Goal: Task Accomplishment & Management: Manage account settings

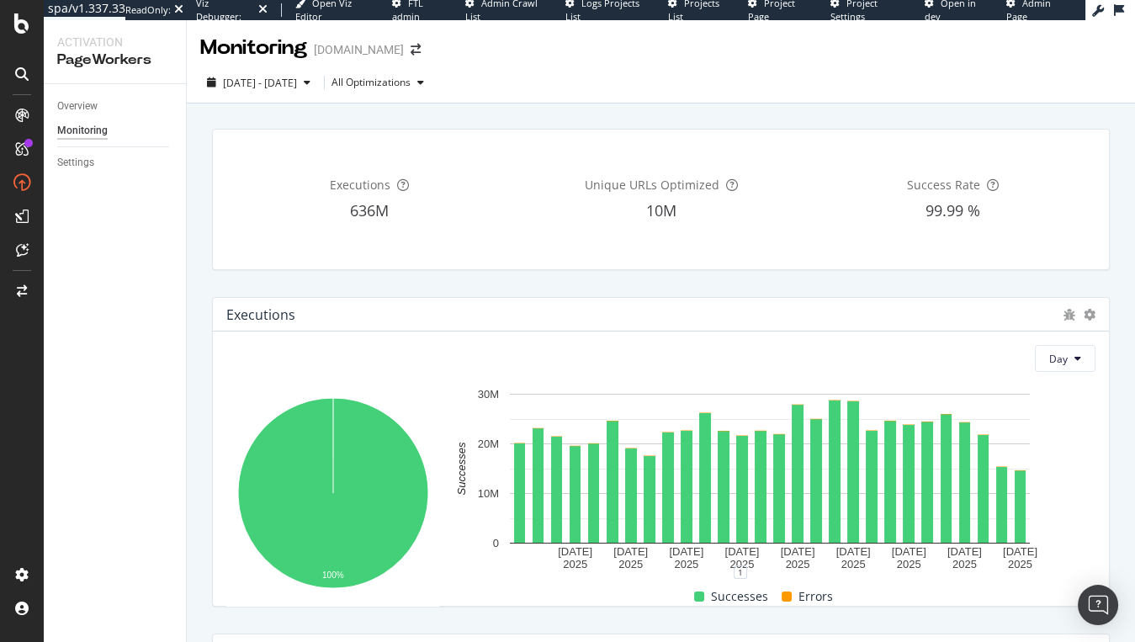
scroll to position [709, 0]
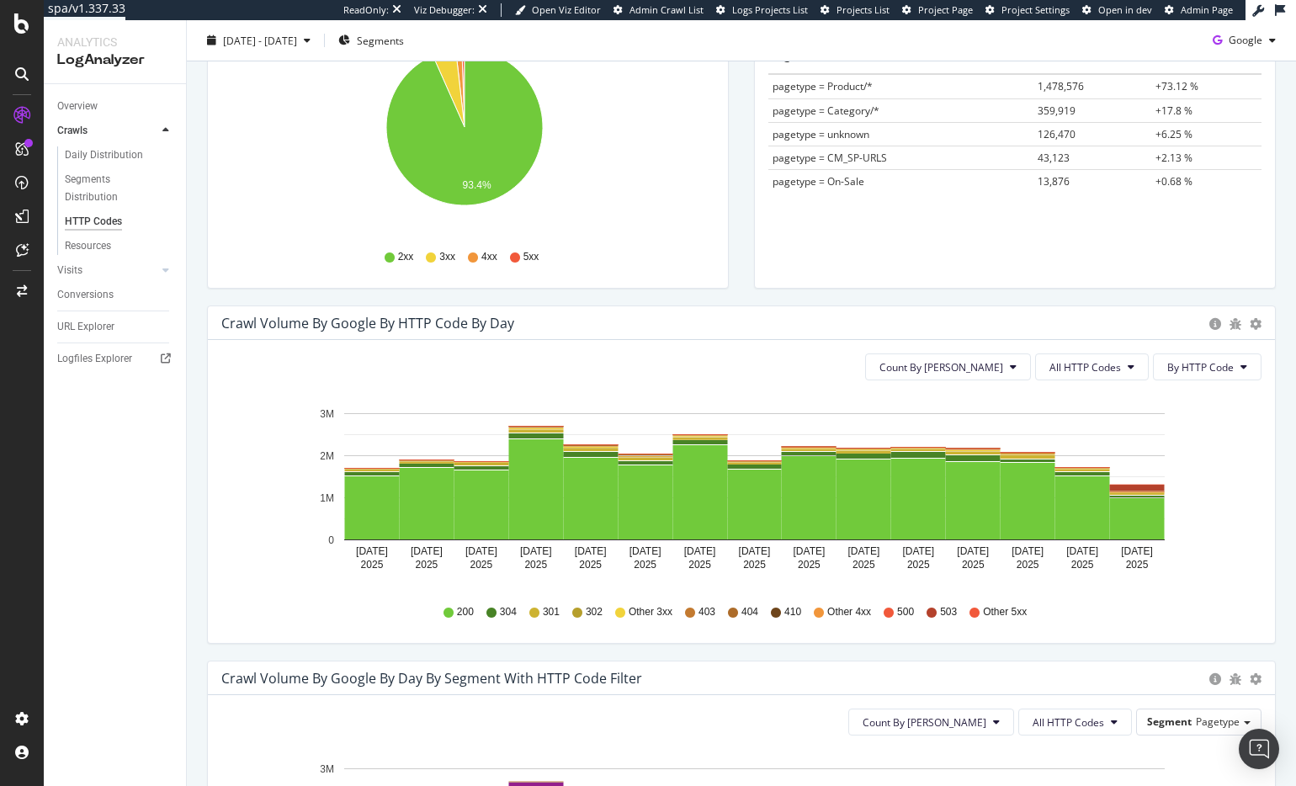
scroll to position [311, 0]
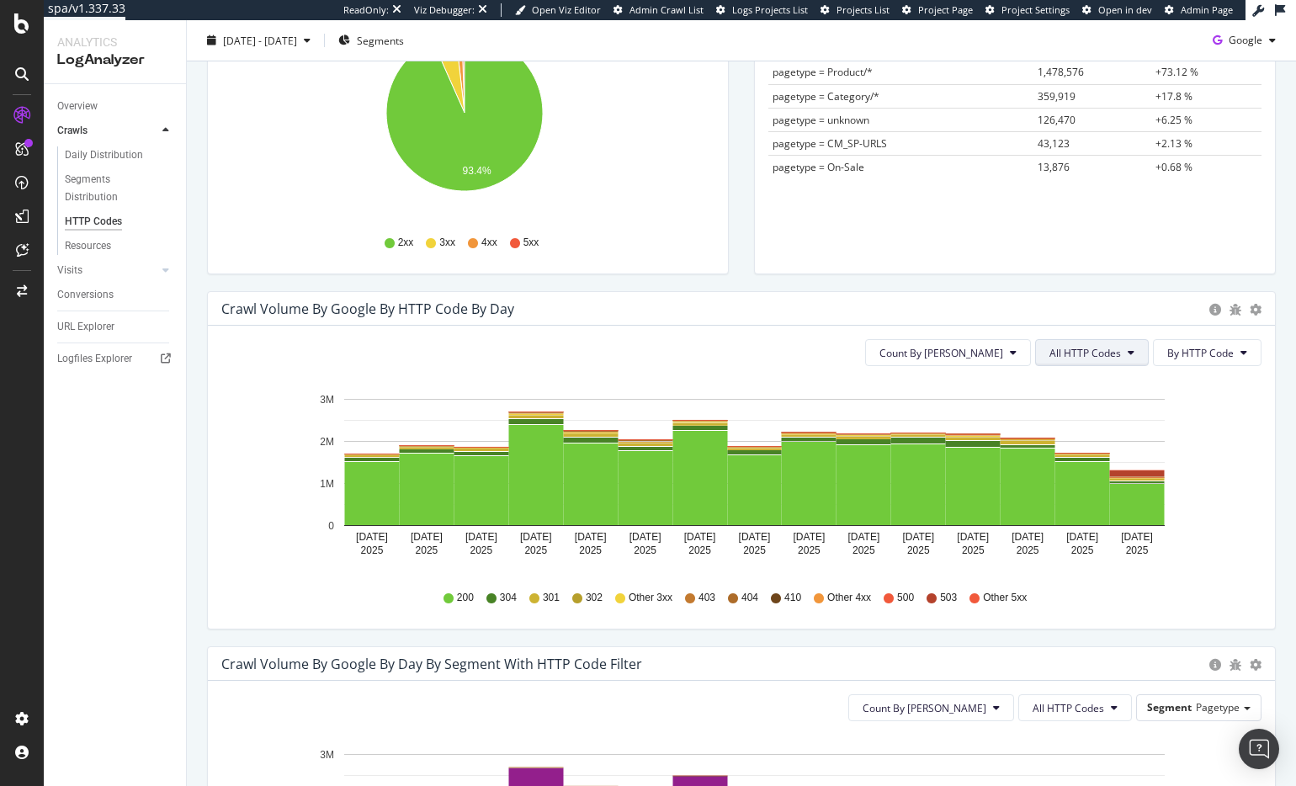
click at [1075, 354] on span "All HTTP Codes" at bounding box center [1085, 353] width 72 height 14
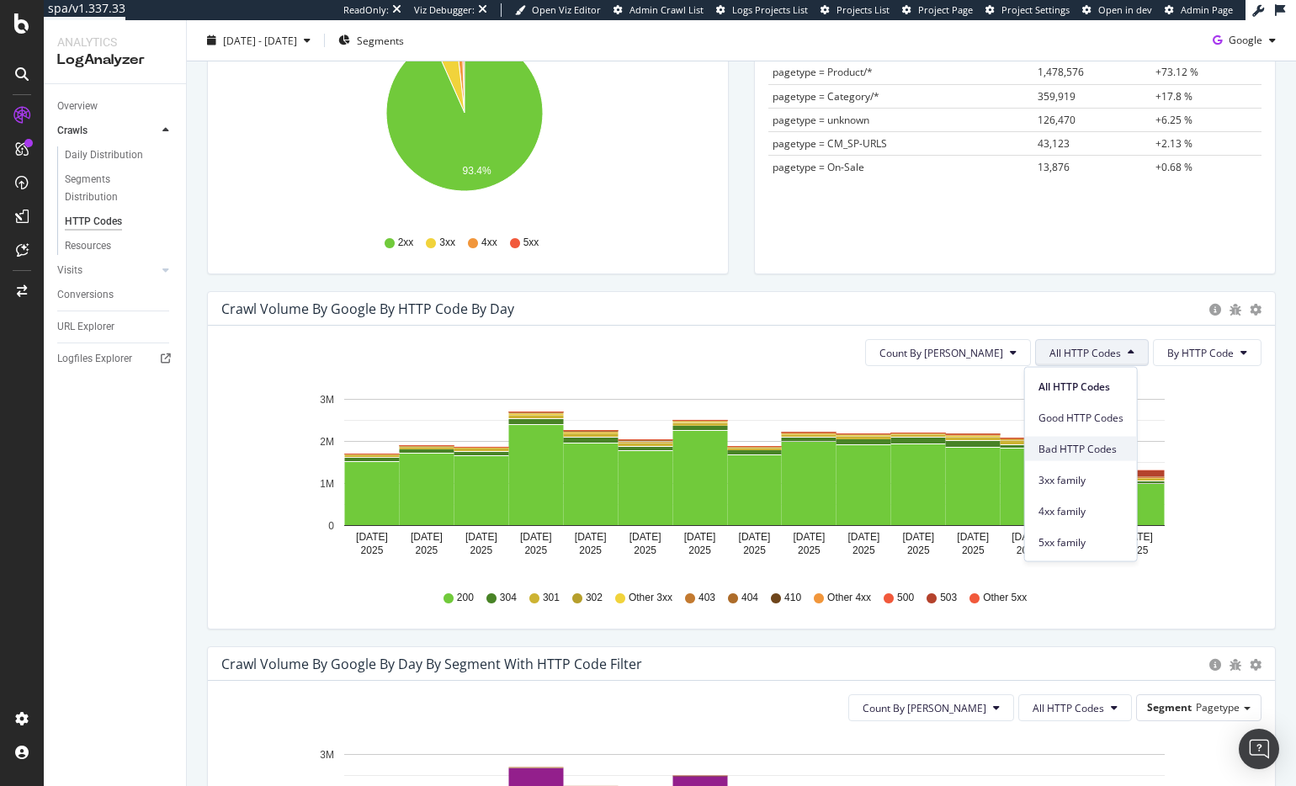
click at [1081, 443] on span "Bad HTTP Codes" at bounding box center [1080, 448] width 85 height 15
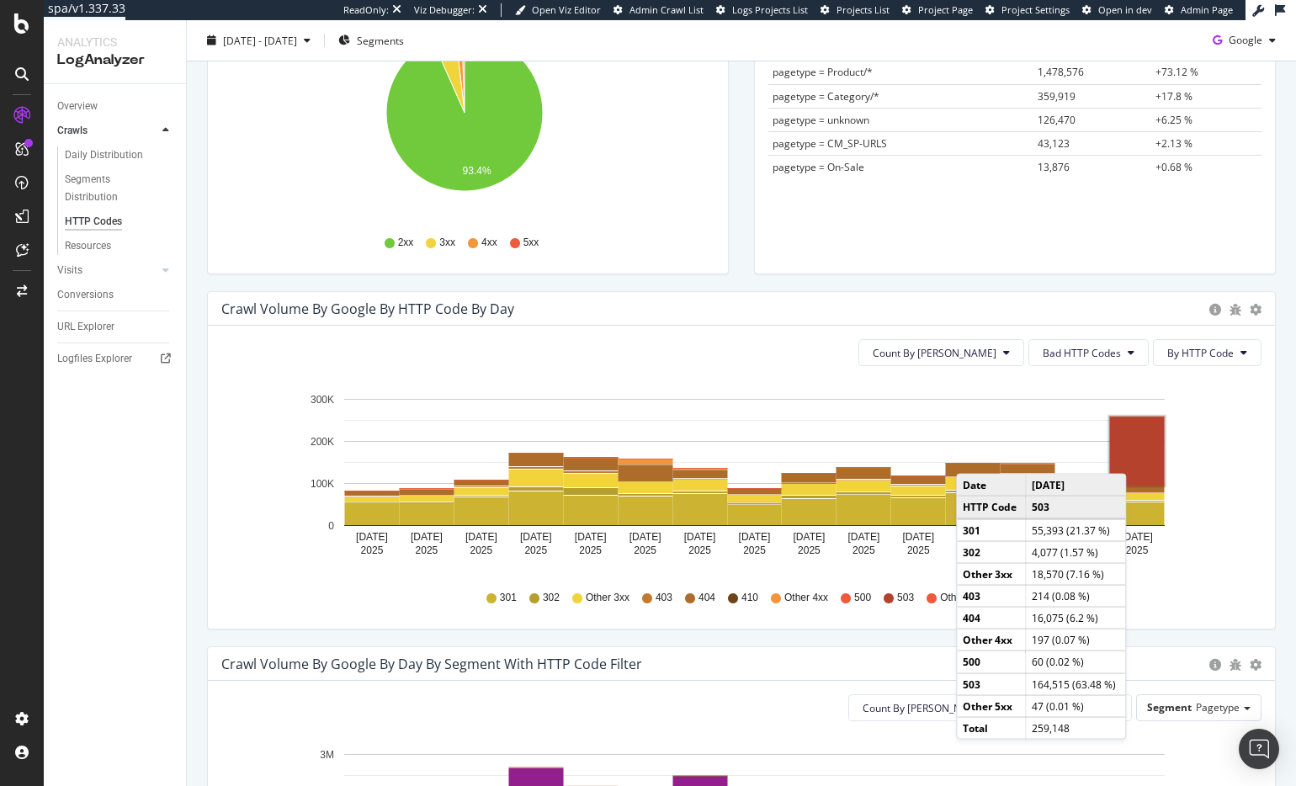
click at [1129, 457] on rect "A chart." at bounding box center [1137, 451] width 55 height 69
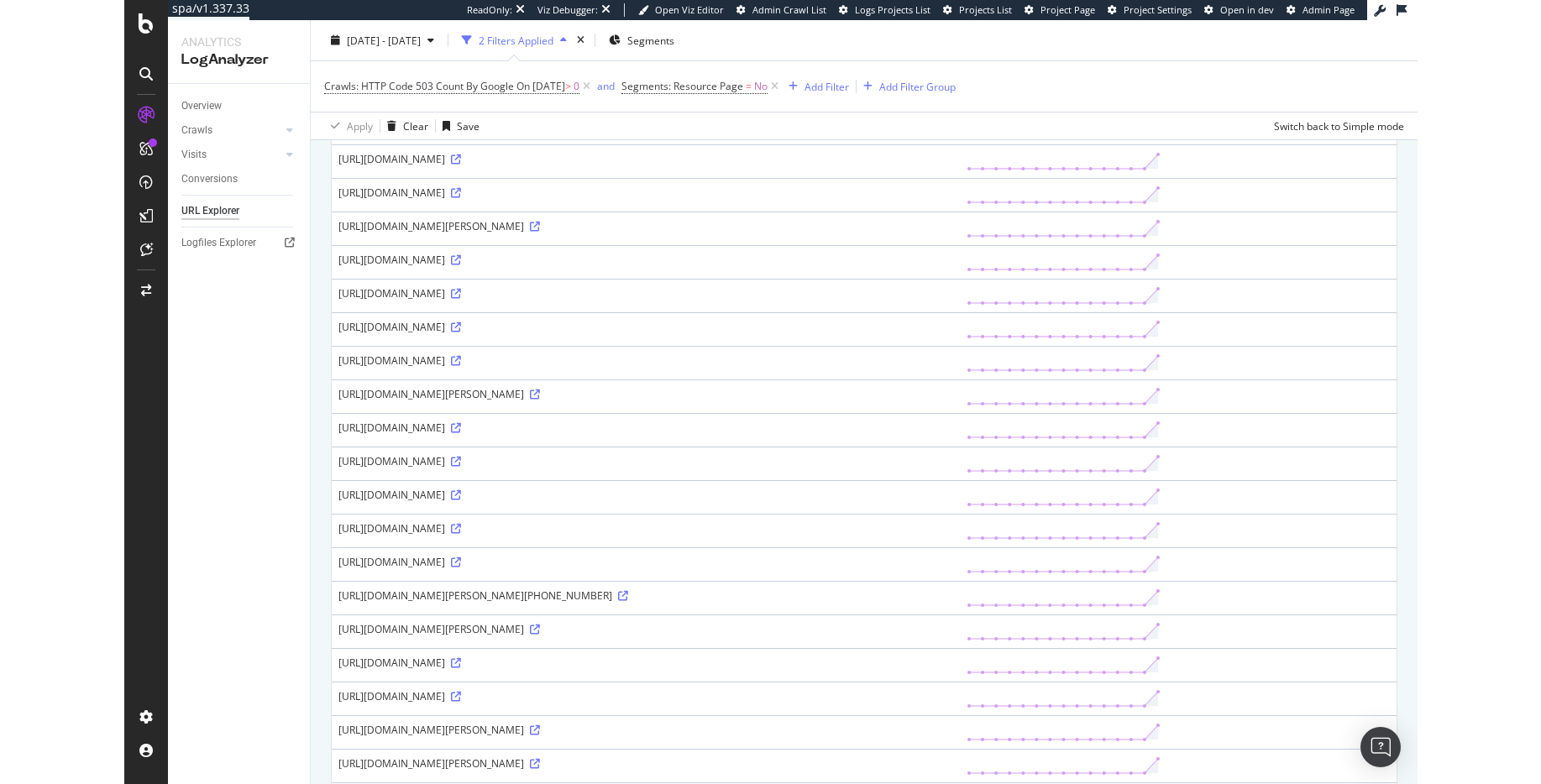
scroll to position [214, 0]
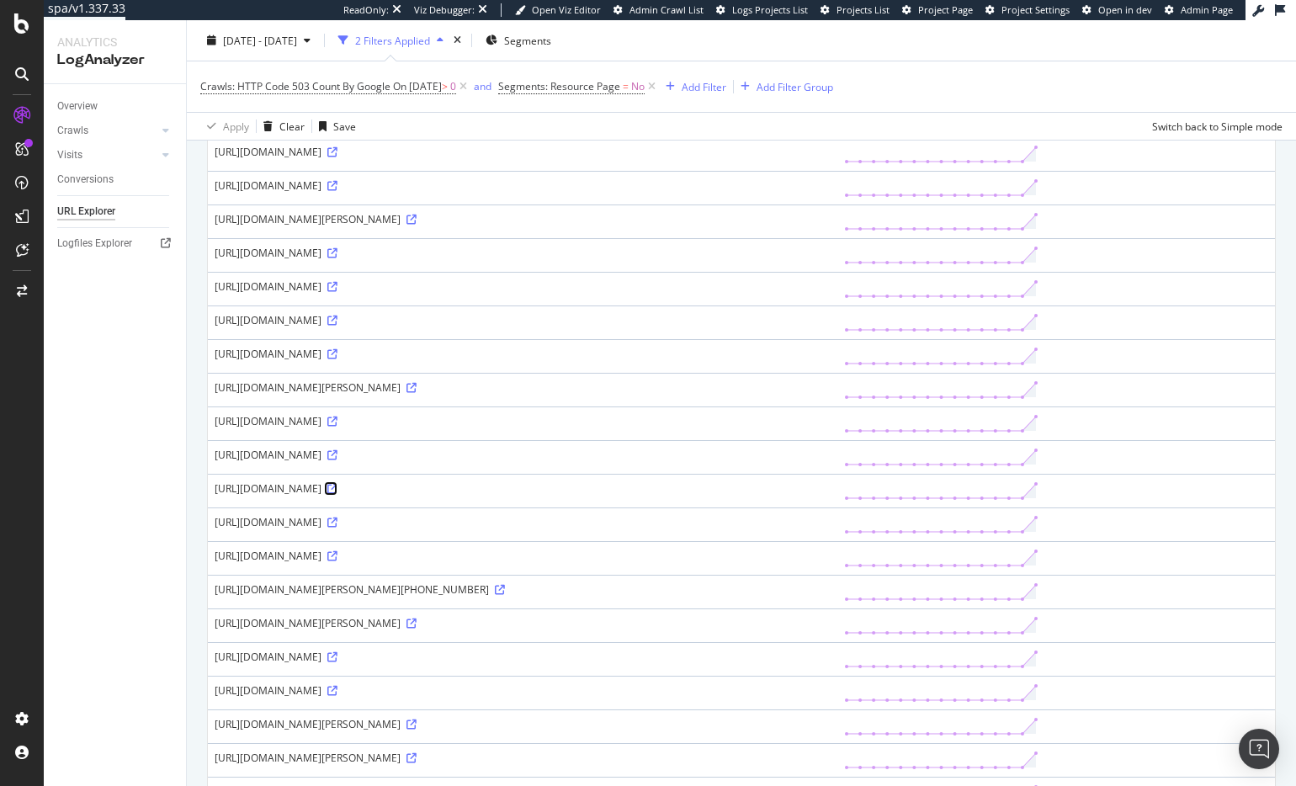
click at [337, 494] on icon at bounding box center [332, 489] width 10 height 10
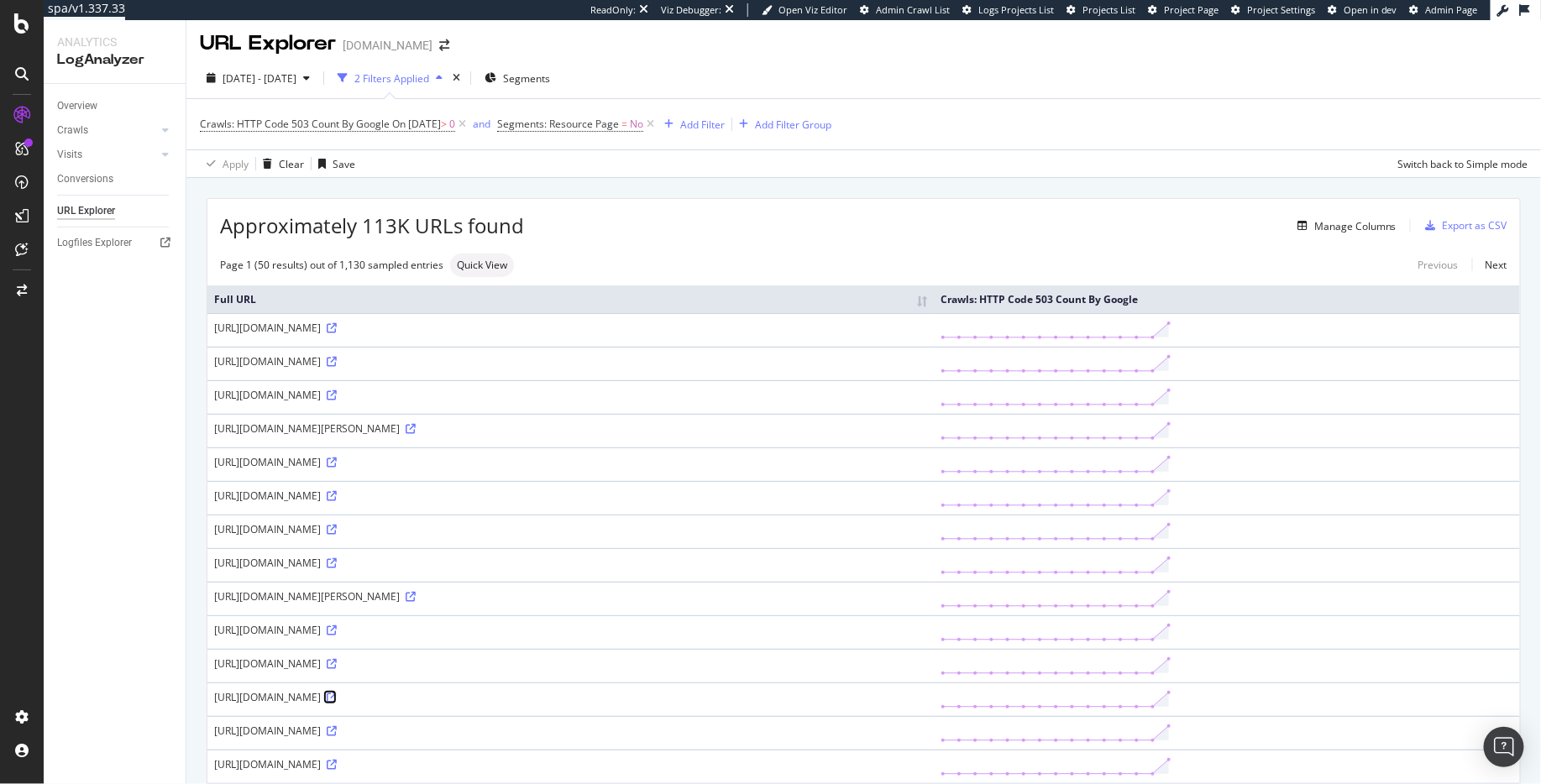
scroll to position [0, 0]
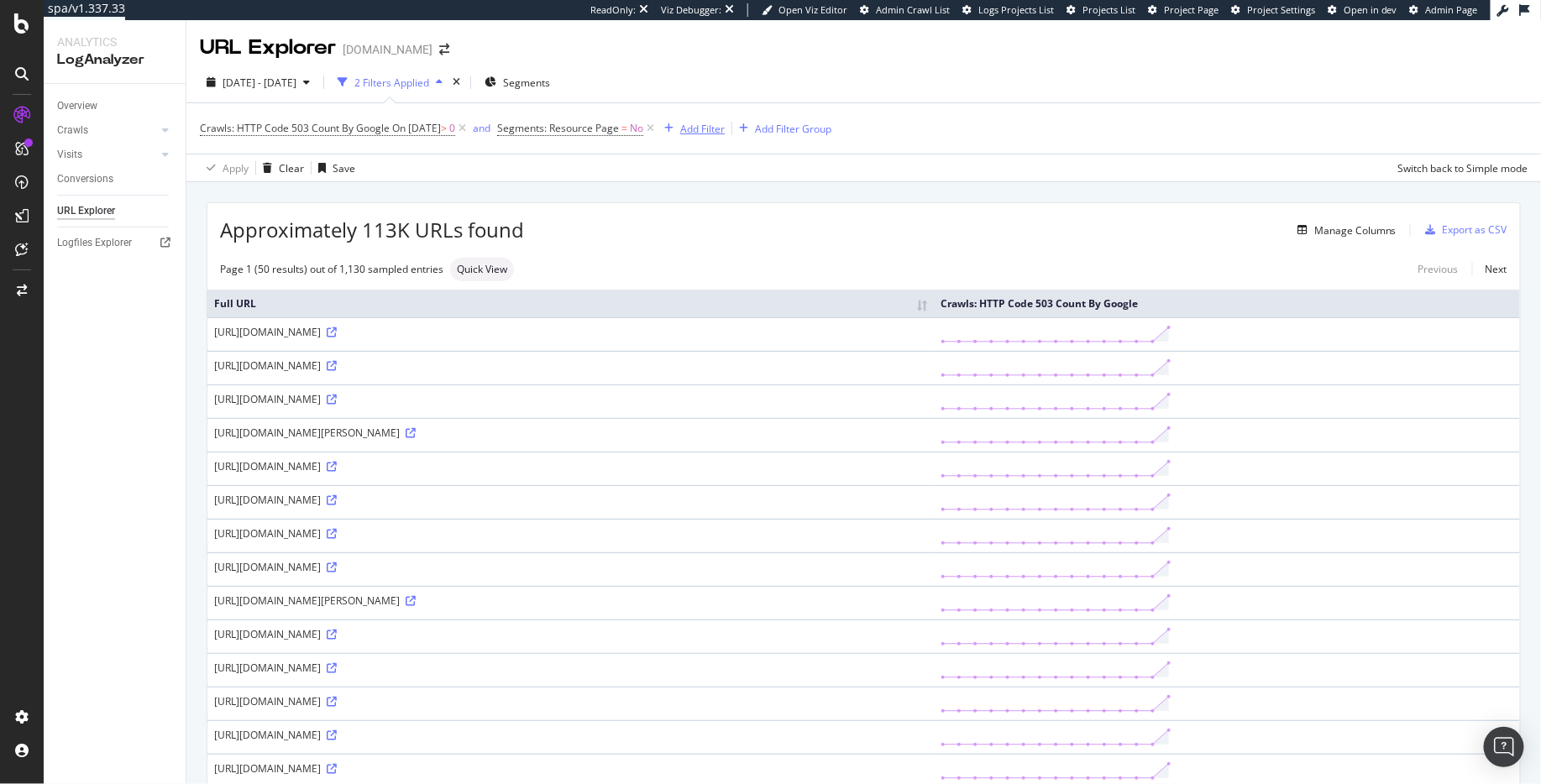
click at [681, 127] on div "button" at bounding box center [669, 129] width 23 height 10
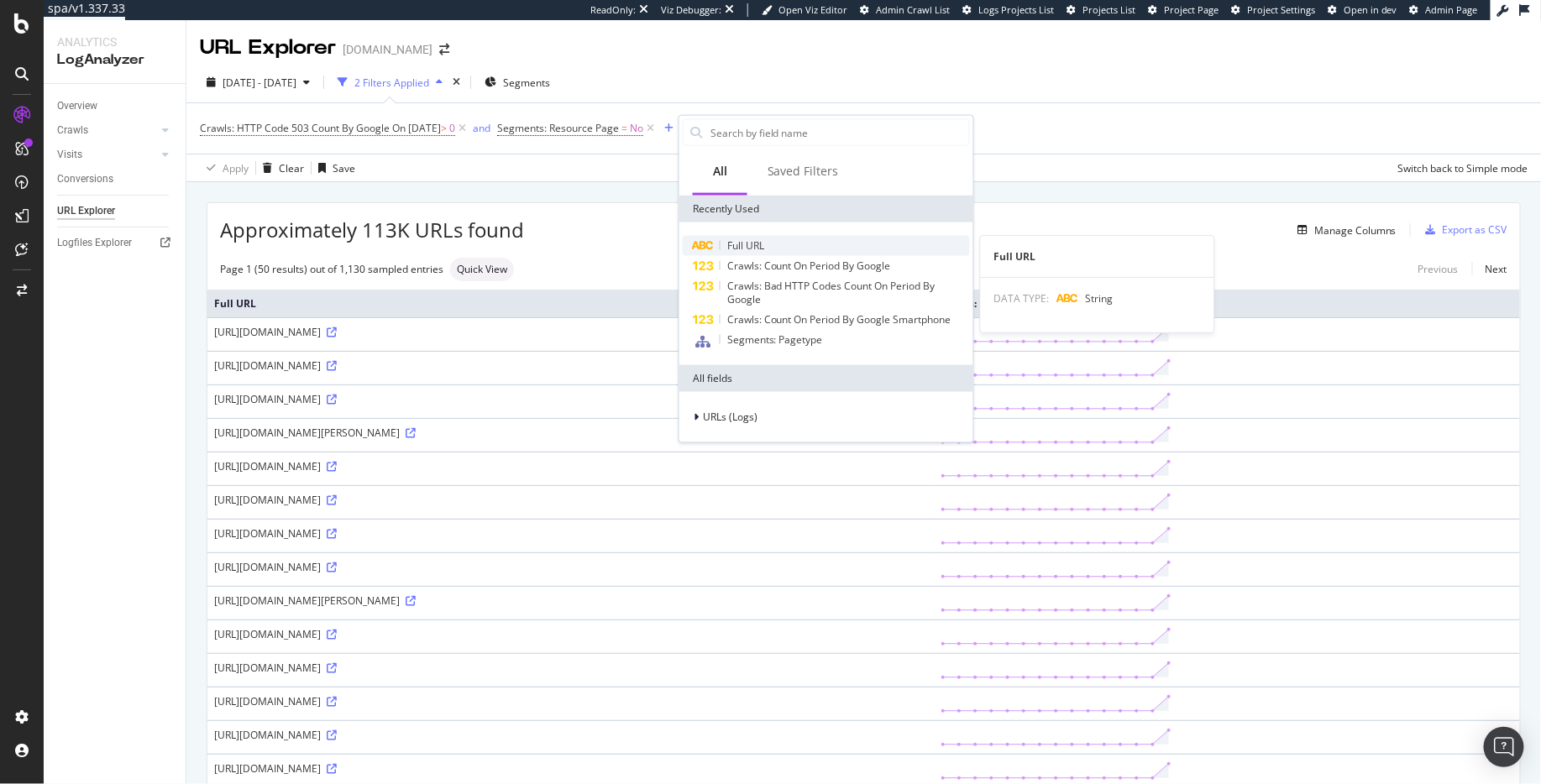
click at [731, 246] on span "Full URL" at bounding box center [746, 245] width 37 height 14
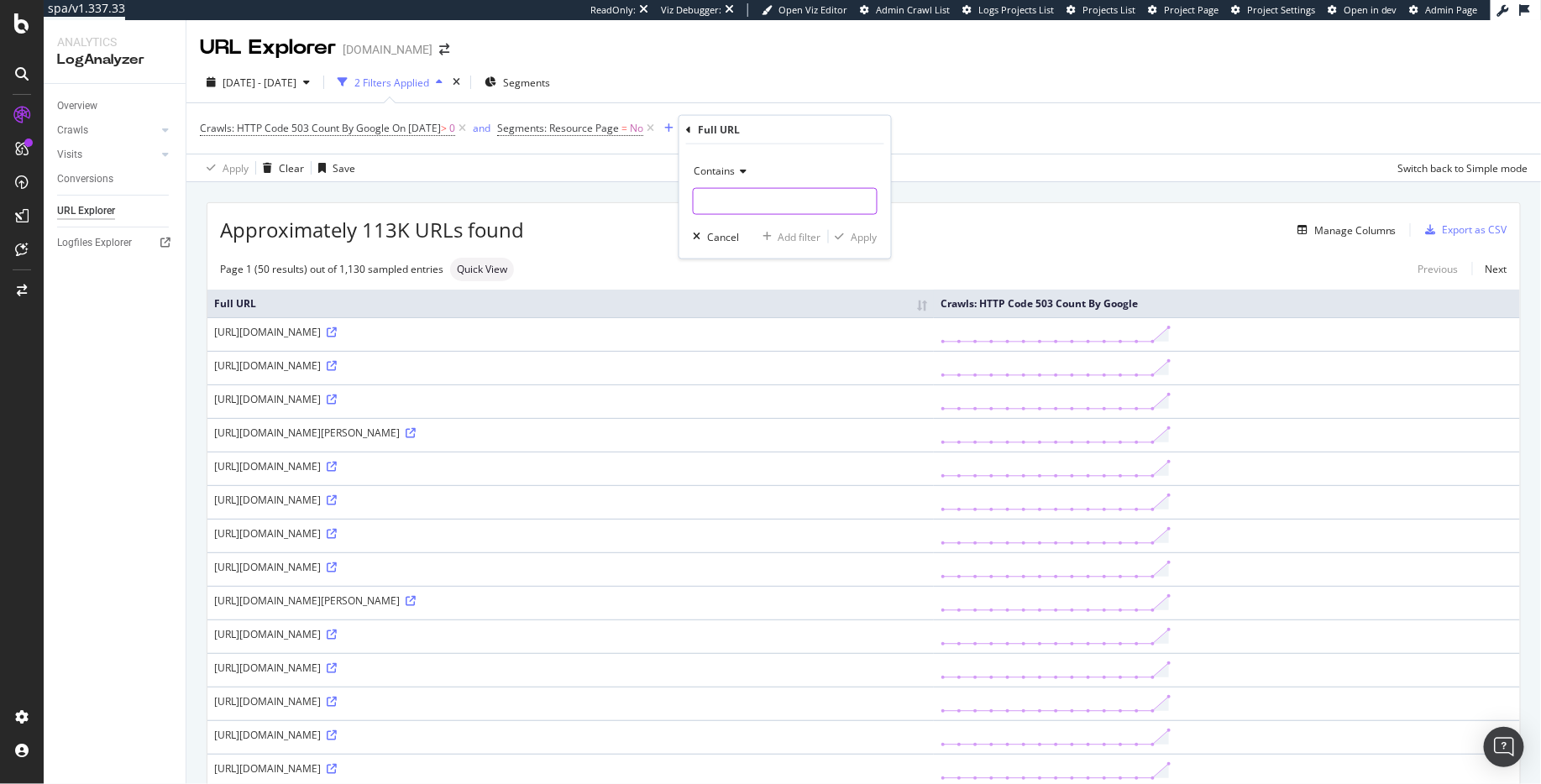
click at [723, 197] on input "text" at bounding box center [784, 201] width 183 height 27
type input "GB"
click at [866, 241] on div "Apply" at bounding box center [864, 236] width 26 height 14
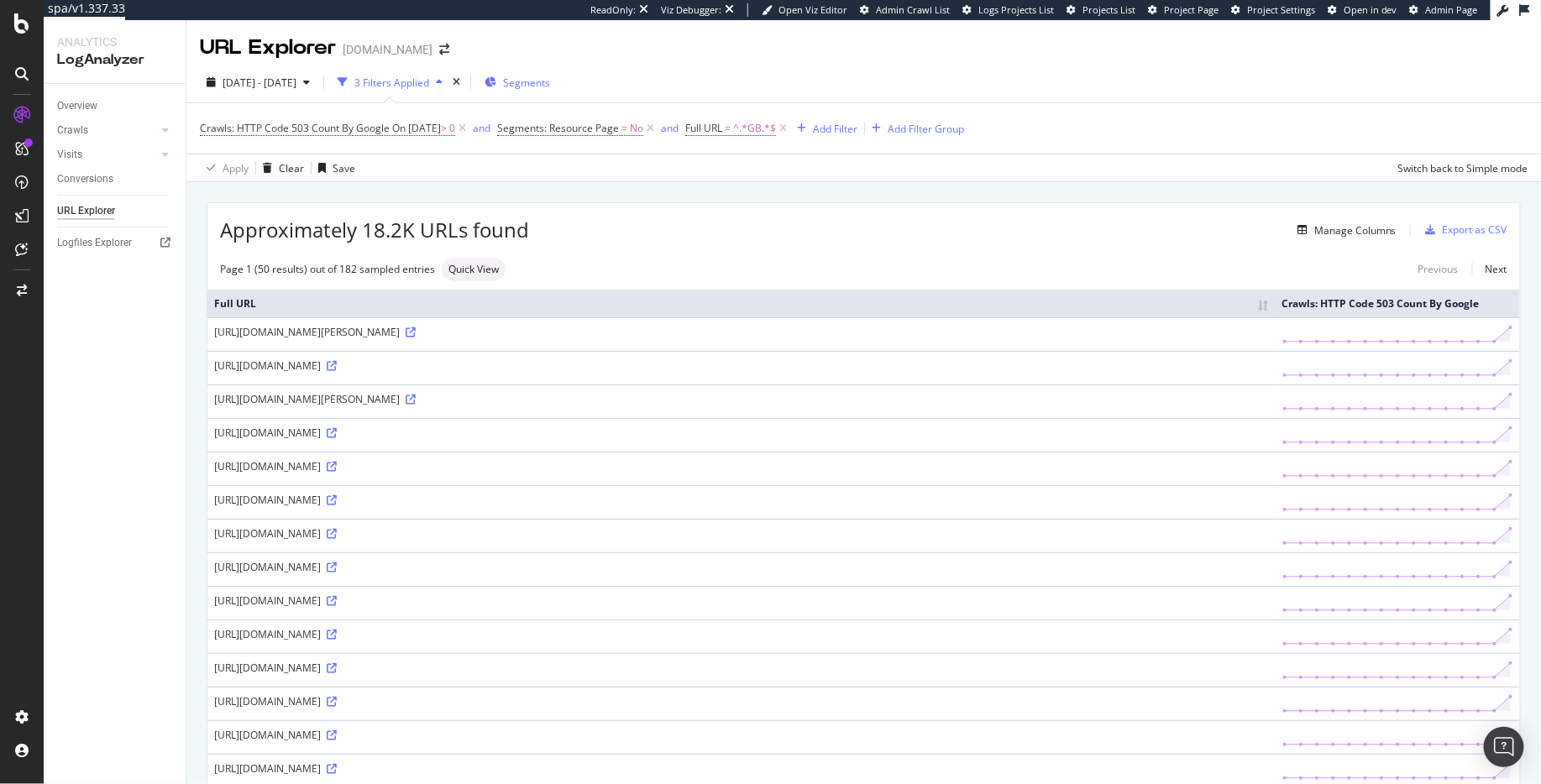
click at [546, 83] on span "Segments" at bounding box center [526, 83] width 47 height 14
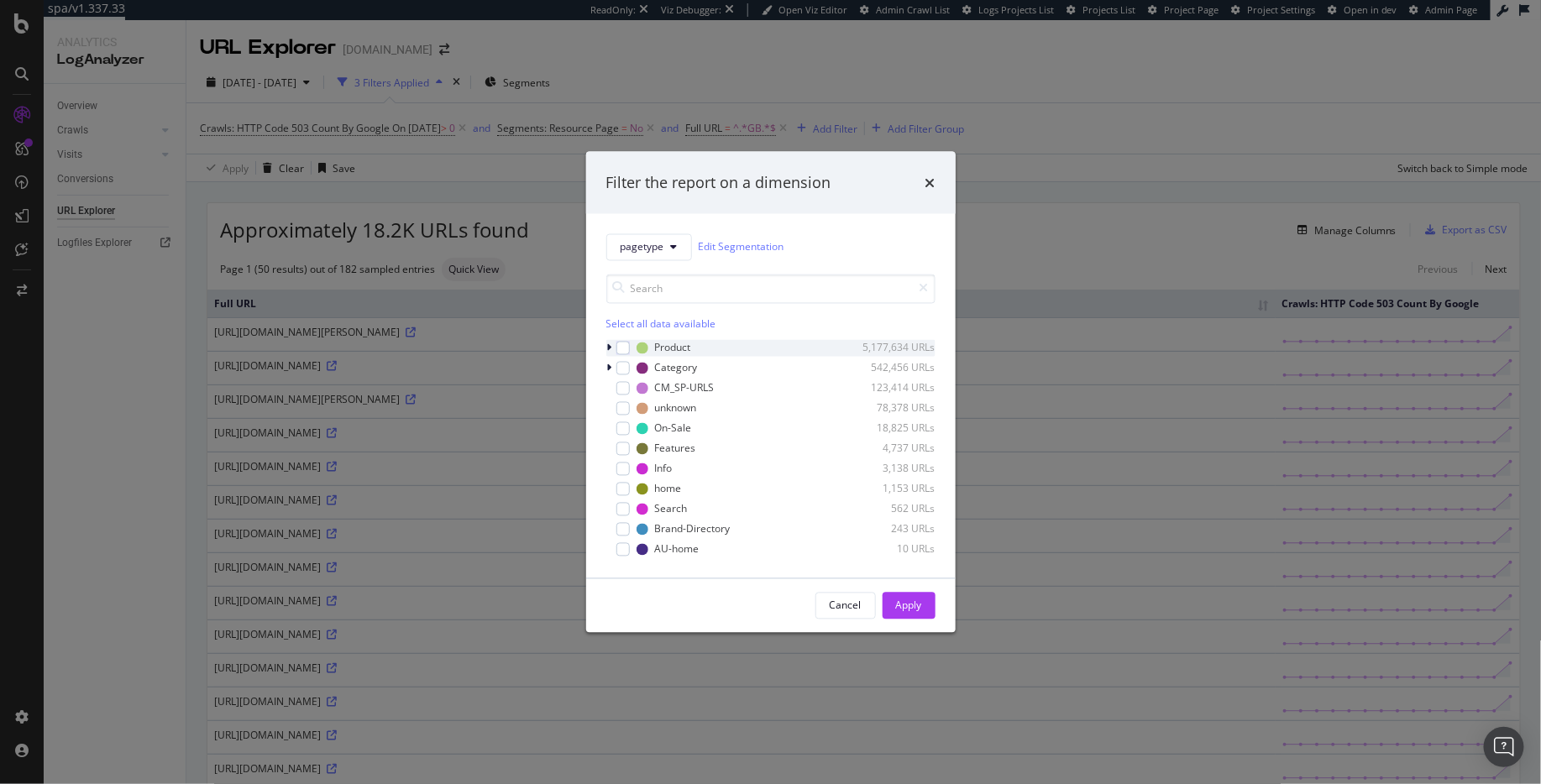
click at [608, 345] on icon "modal" at bounding box center [609, 347] width 5 height 10
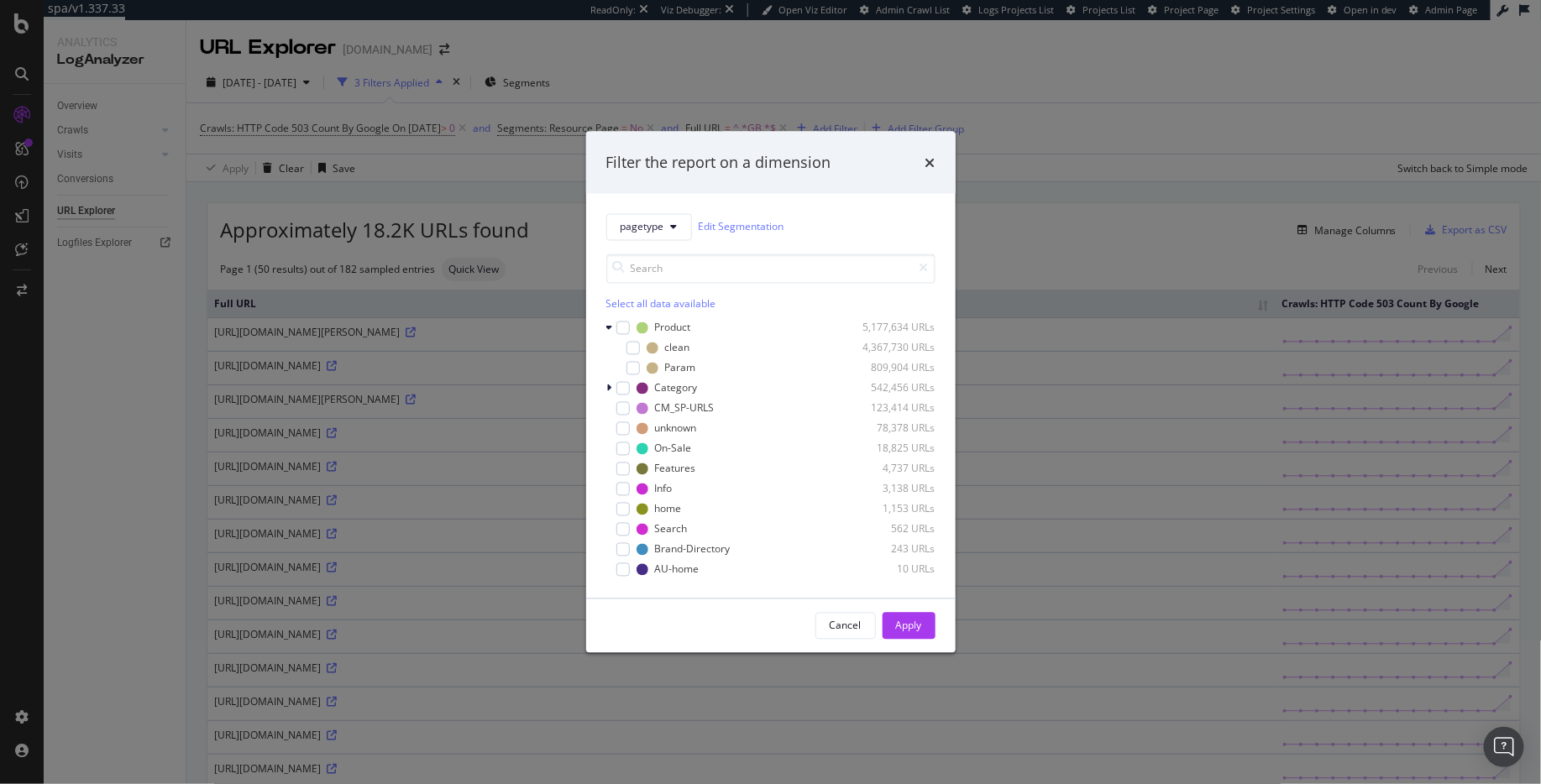
click at [634, 301] on div "Select all data available" at bounding box center [771, 303] width 329 height 14
click at [632, 370] on icon "modal" at bounding box center [633, 367] width 8 height 8
click at [905, 620] on div "Apply" at bounding box center [909, 625] width 26 height 14
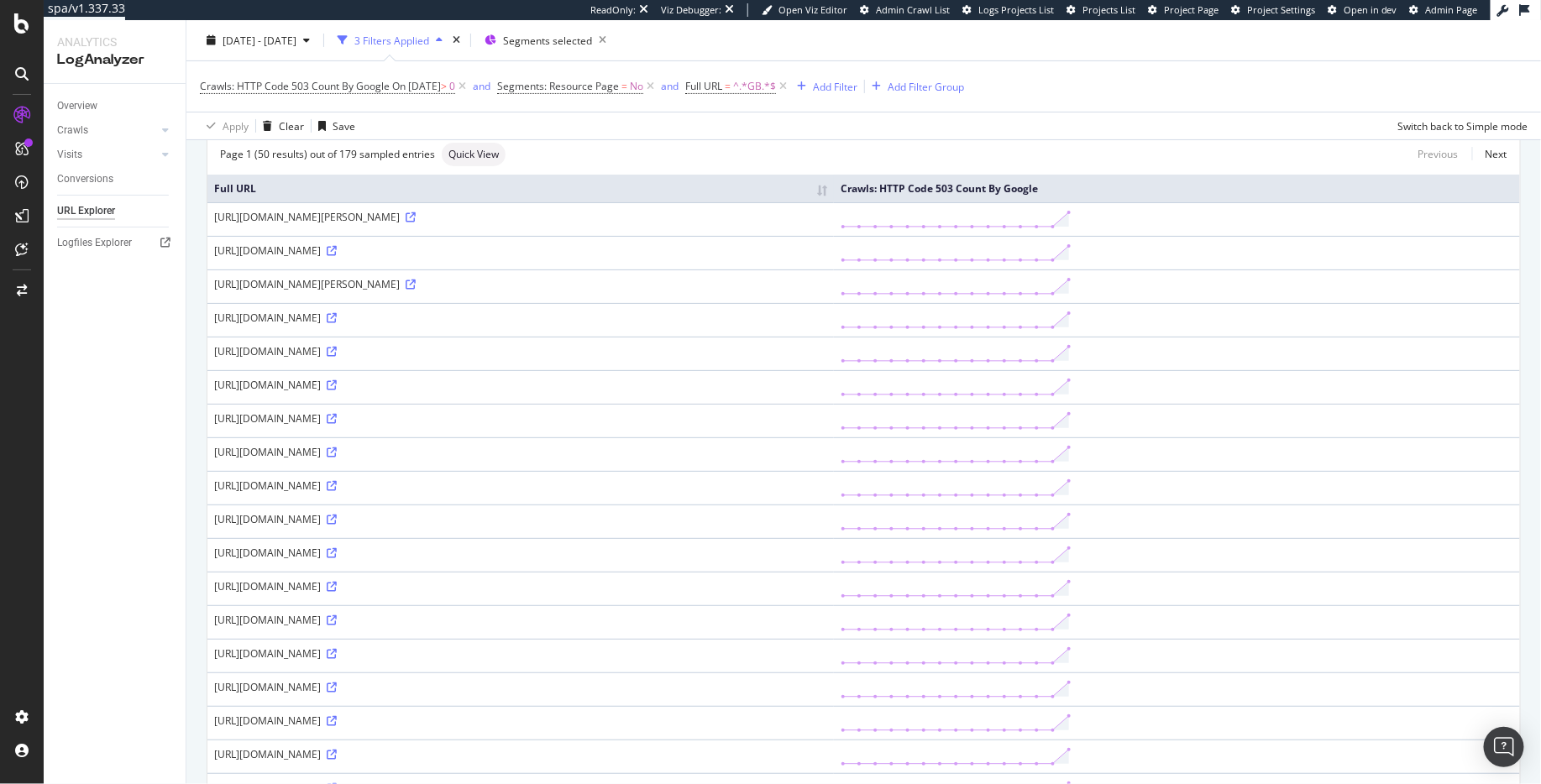
scroll to position [137, 0]
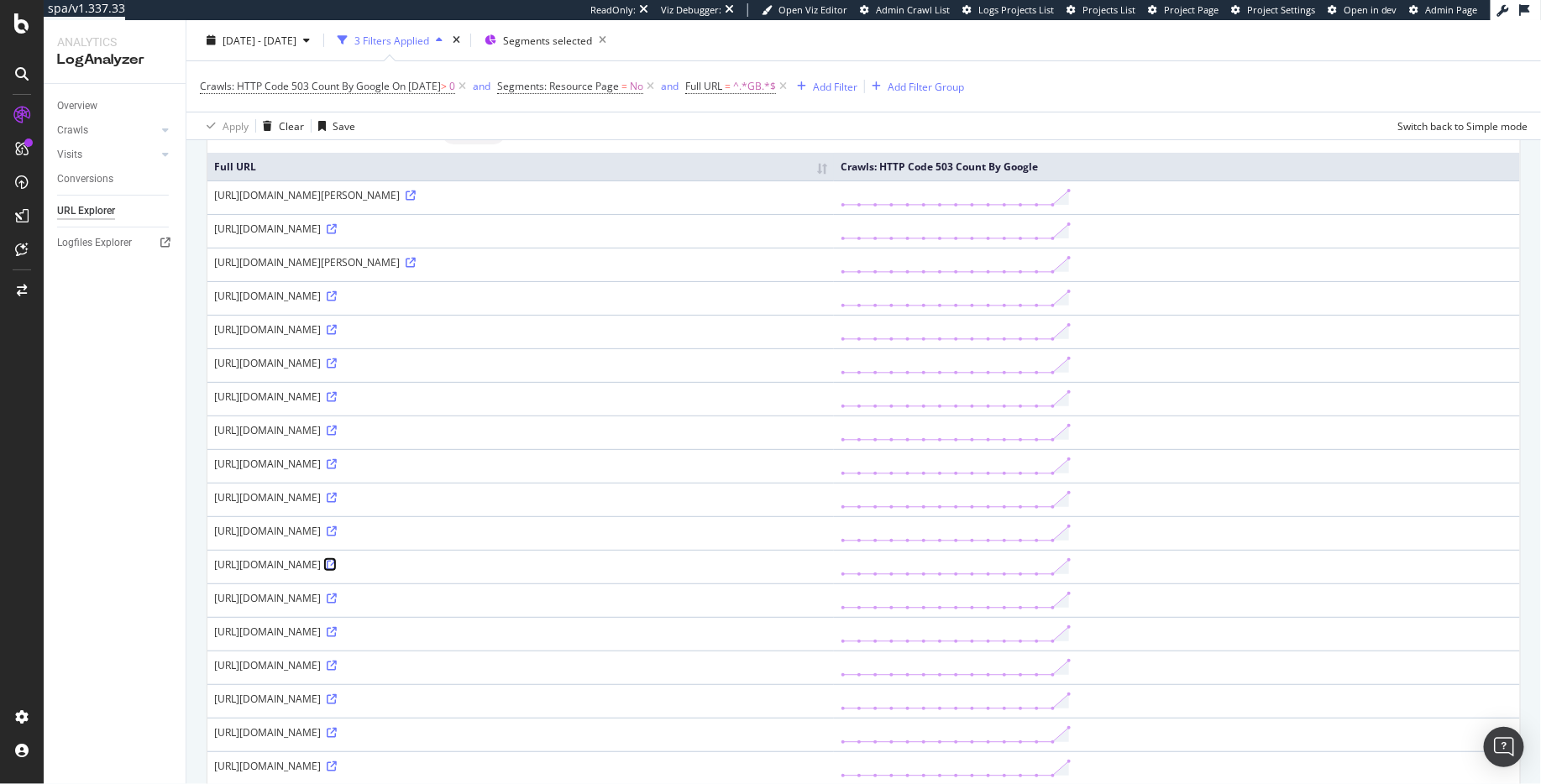
click at [336, 565] on icon at bounding box center [331, 565] width 10 height 10
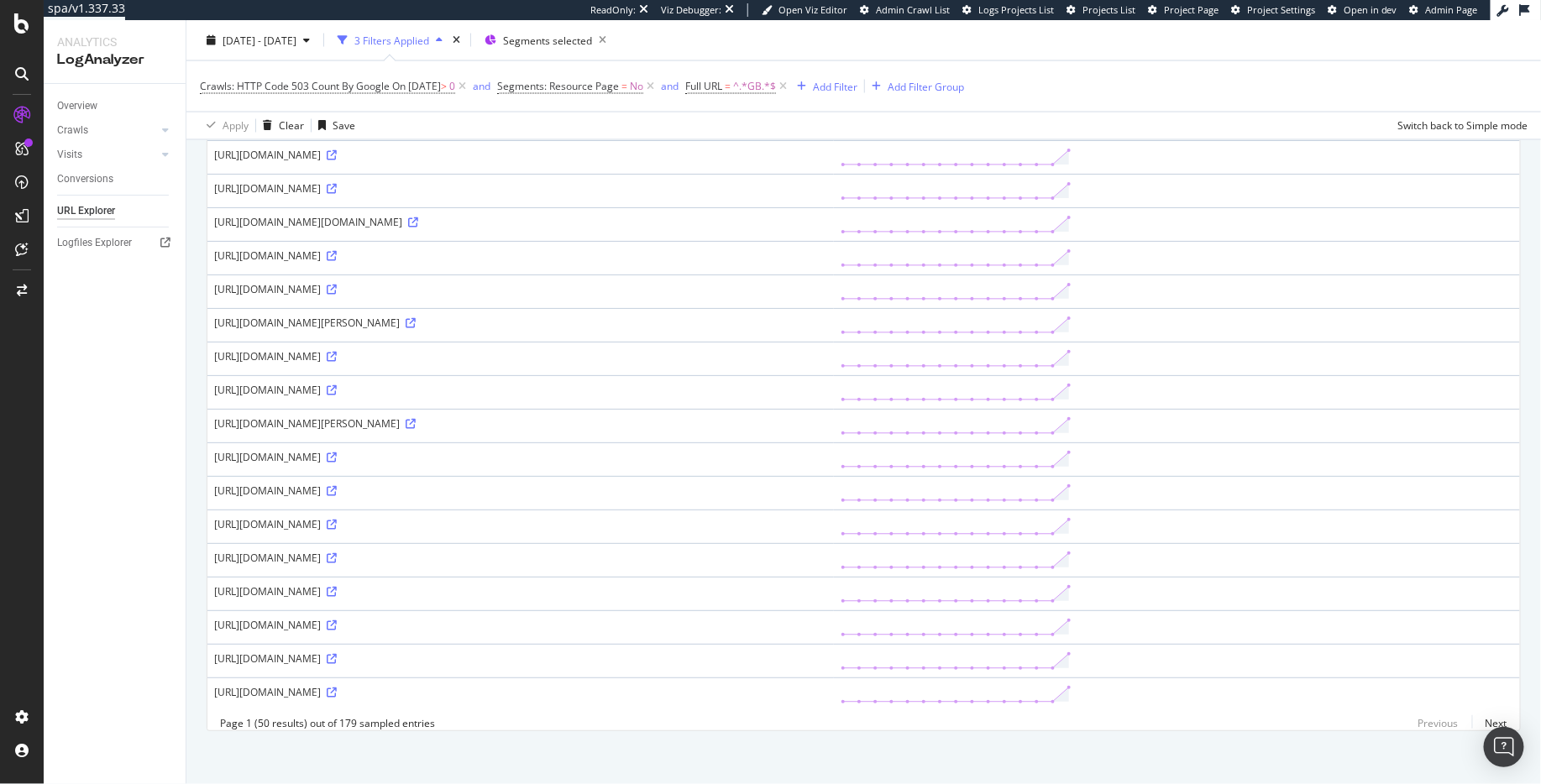
scroll to position [1291, 0]
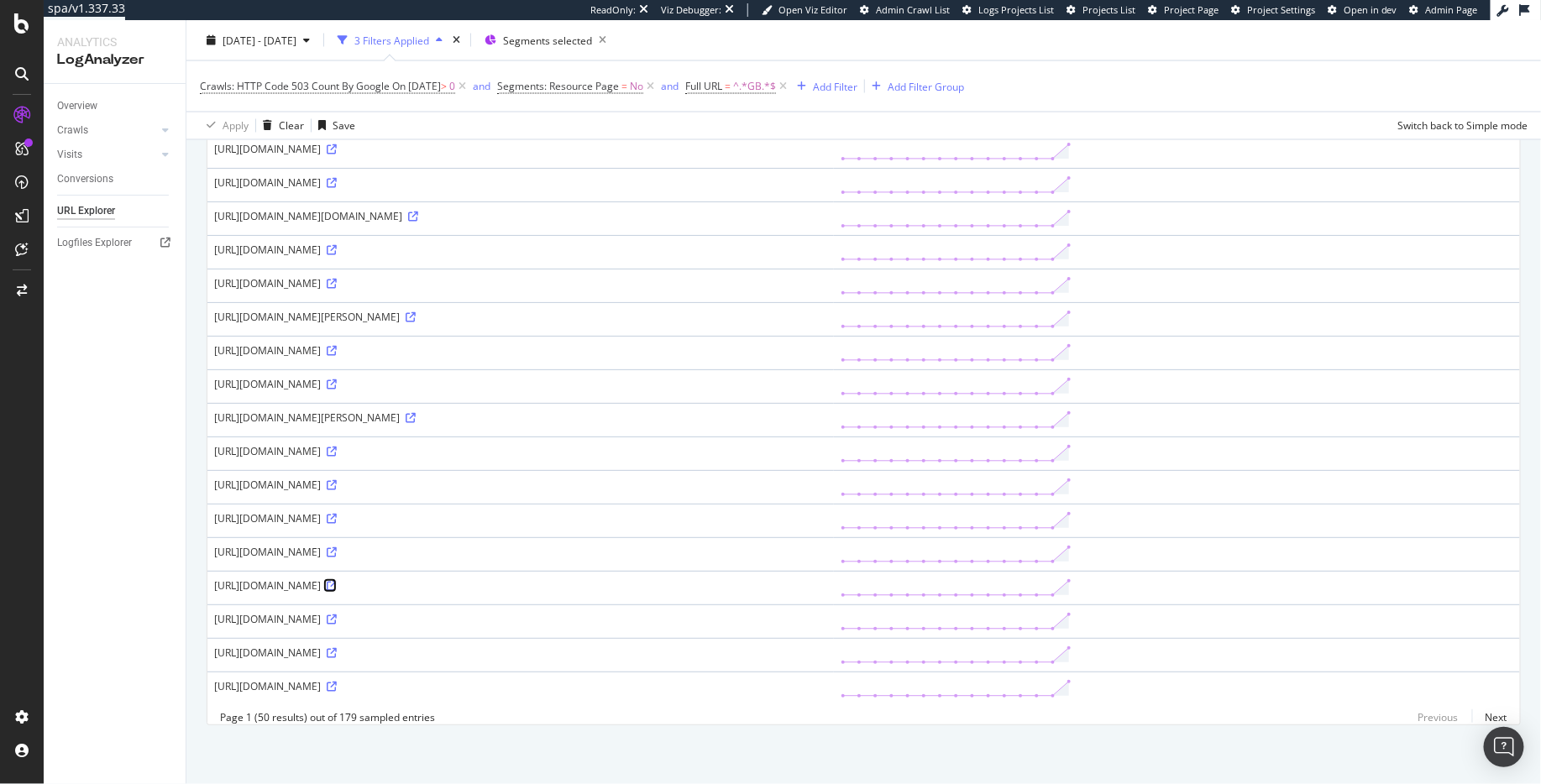
click at [336, 590] on icon at bounding box center [331, 586] width 10 height 10
click at [88, 251] on div "CustomReports" at bounding box center [103, 255] width 82 height 17
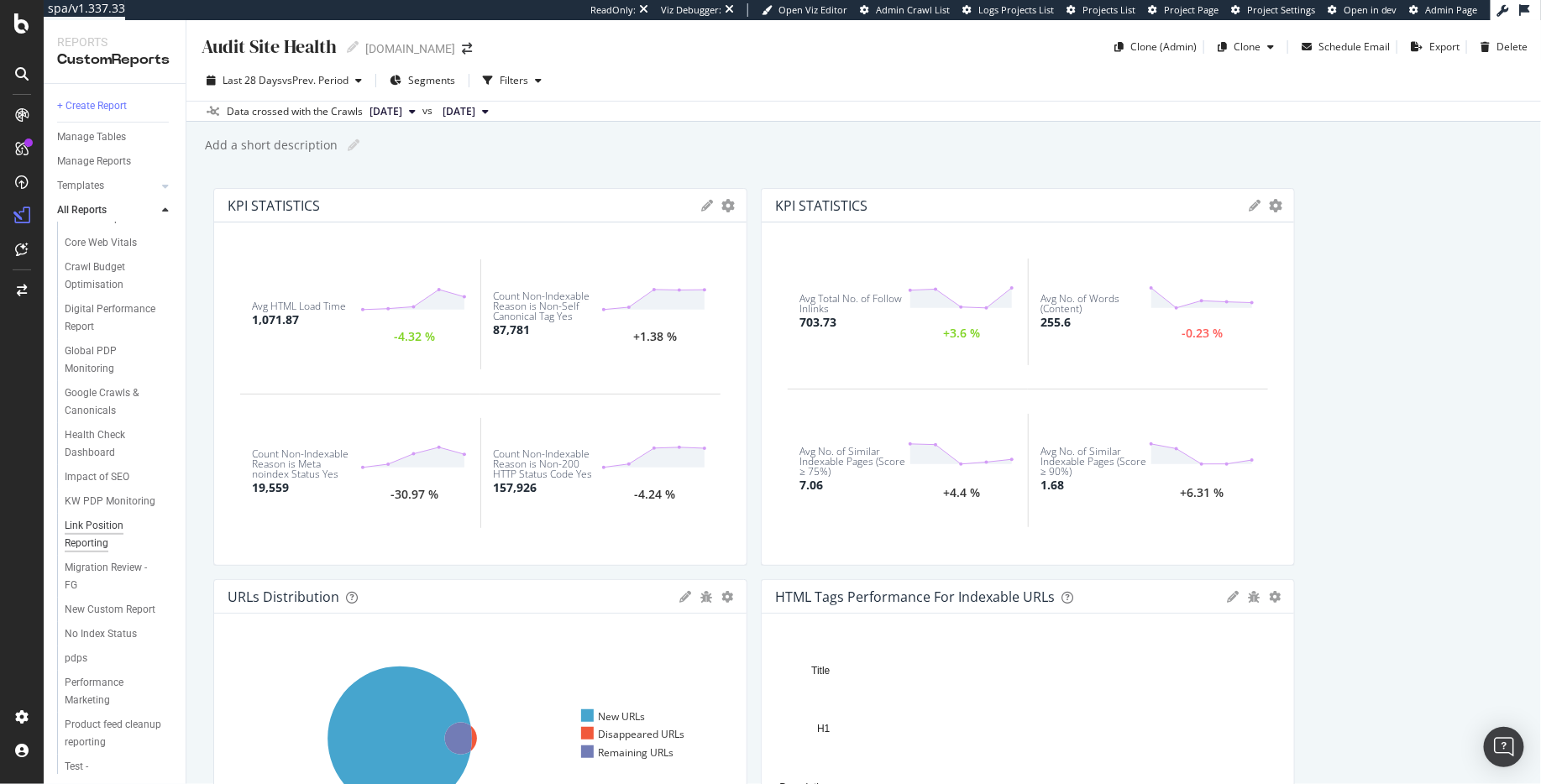
scroll to position [247, 0]
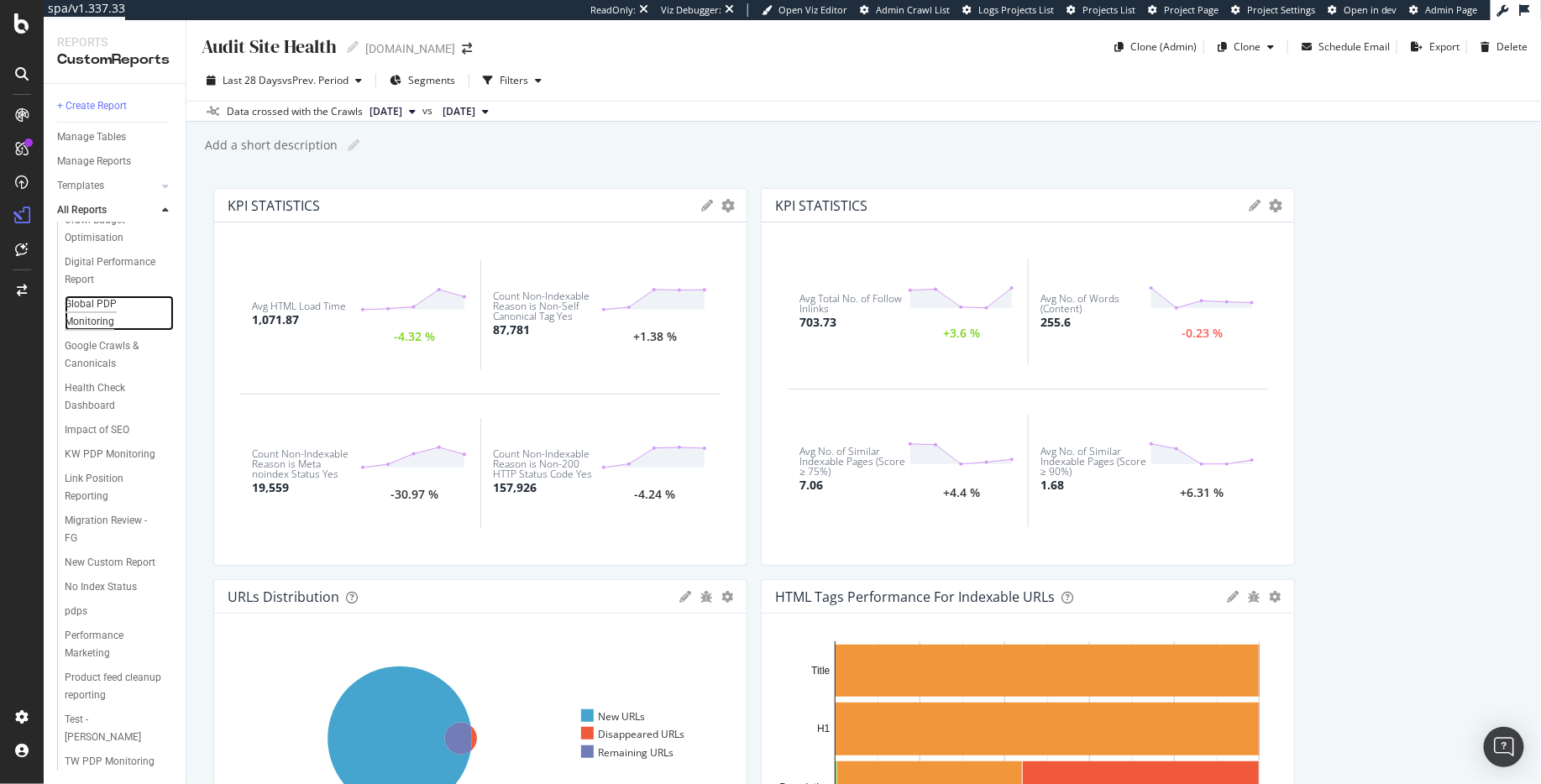
click at [77, 295] on div "Global PDP Monitoring" at bounding box center [112, 312] width 94 height 35
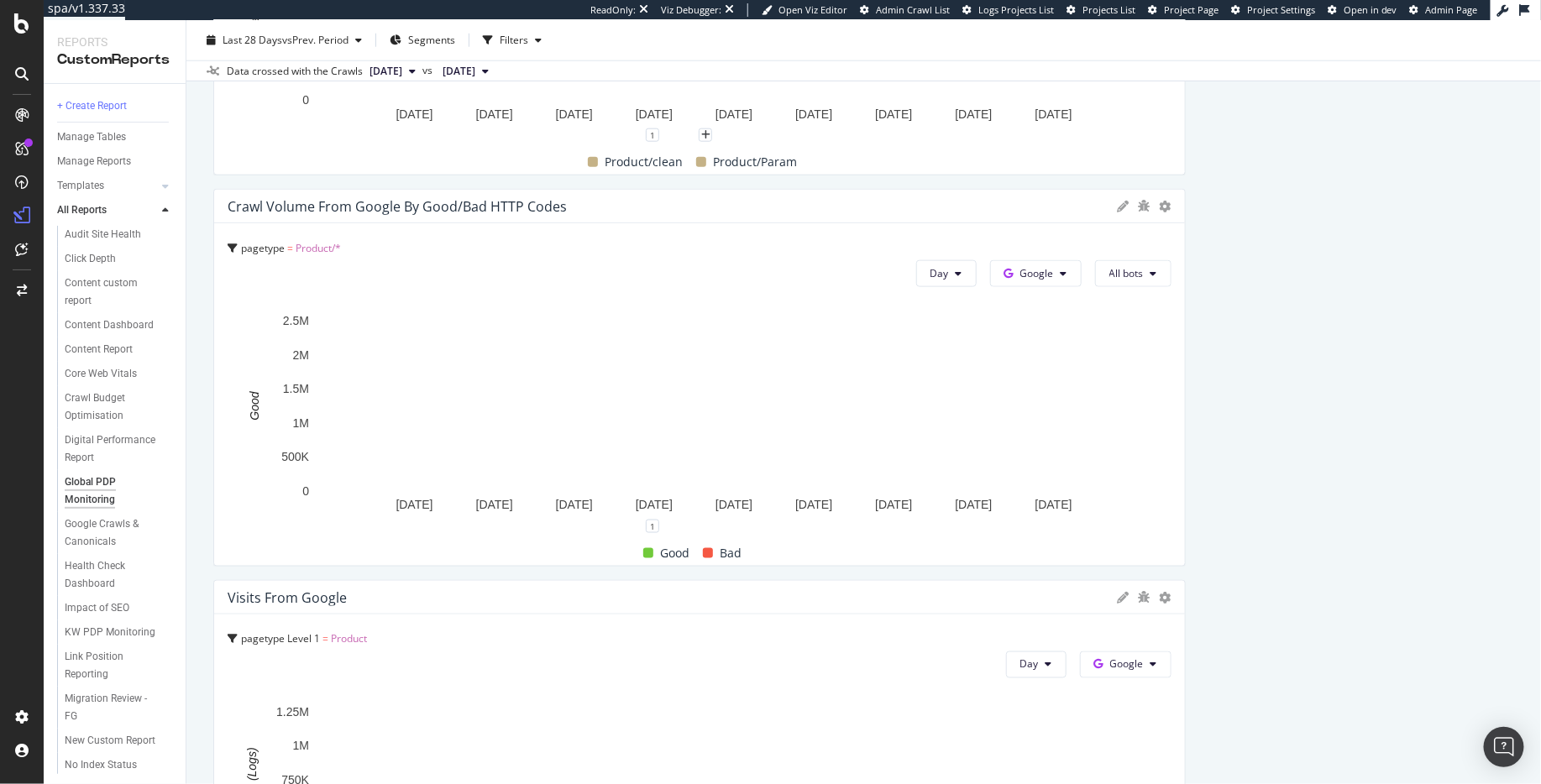
scroll to position [607, 0]
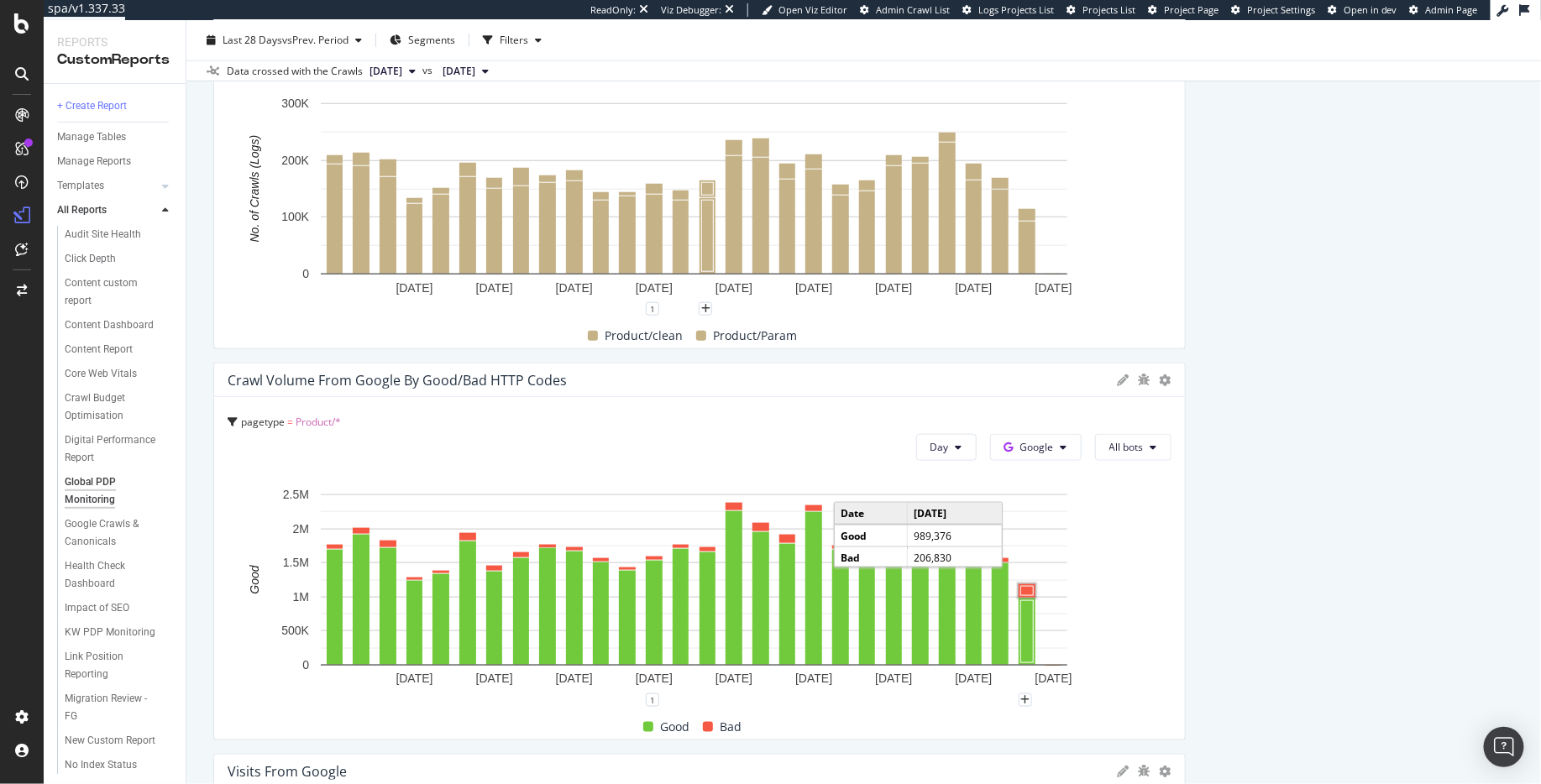
click at [1026, 591] on rect "A chart." at bounding box center [1027, 590] width 13 height 9
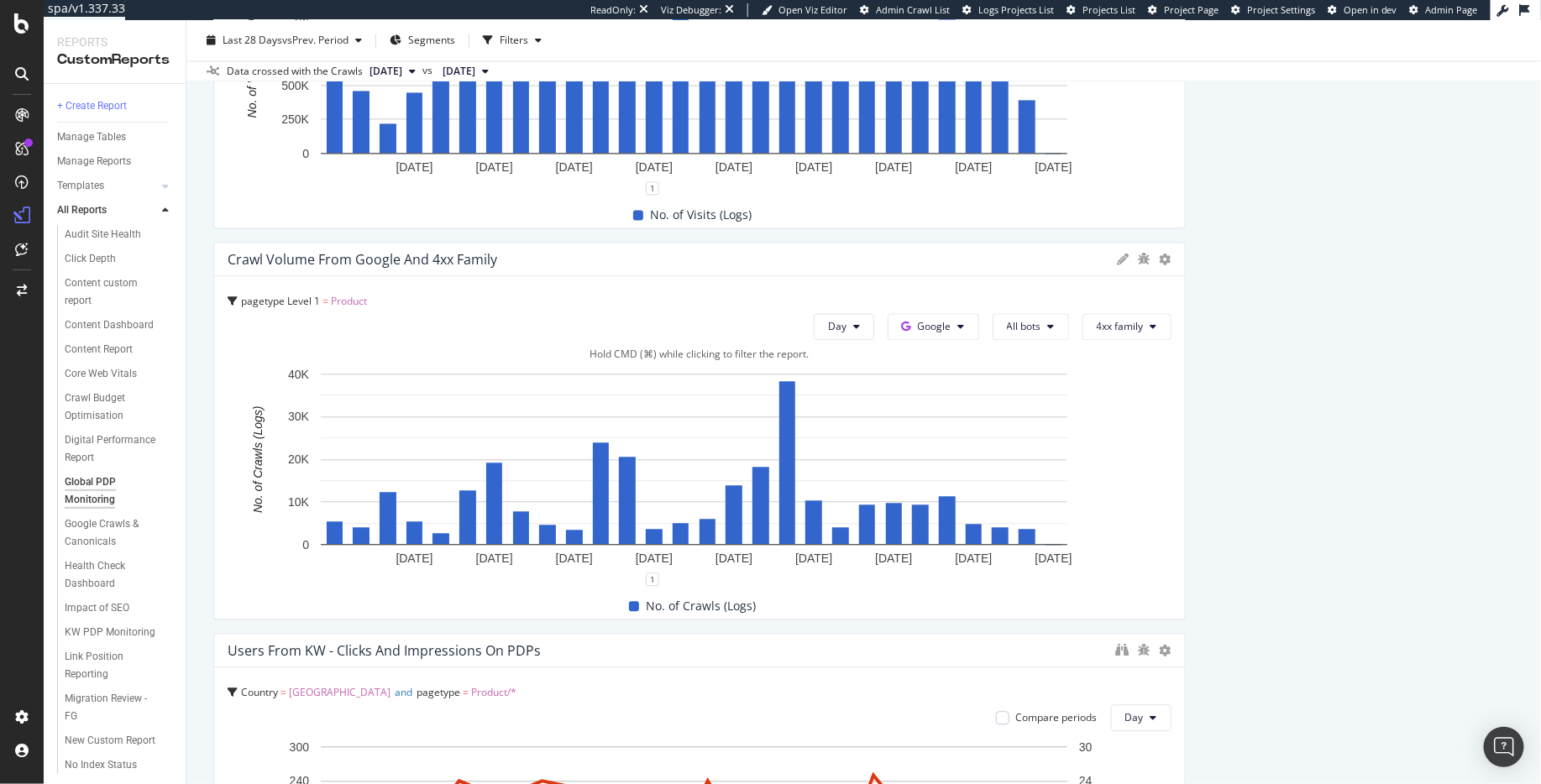
scroll to position [1838, 0]
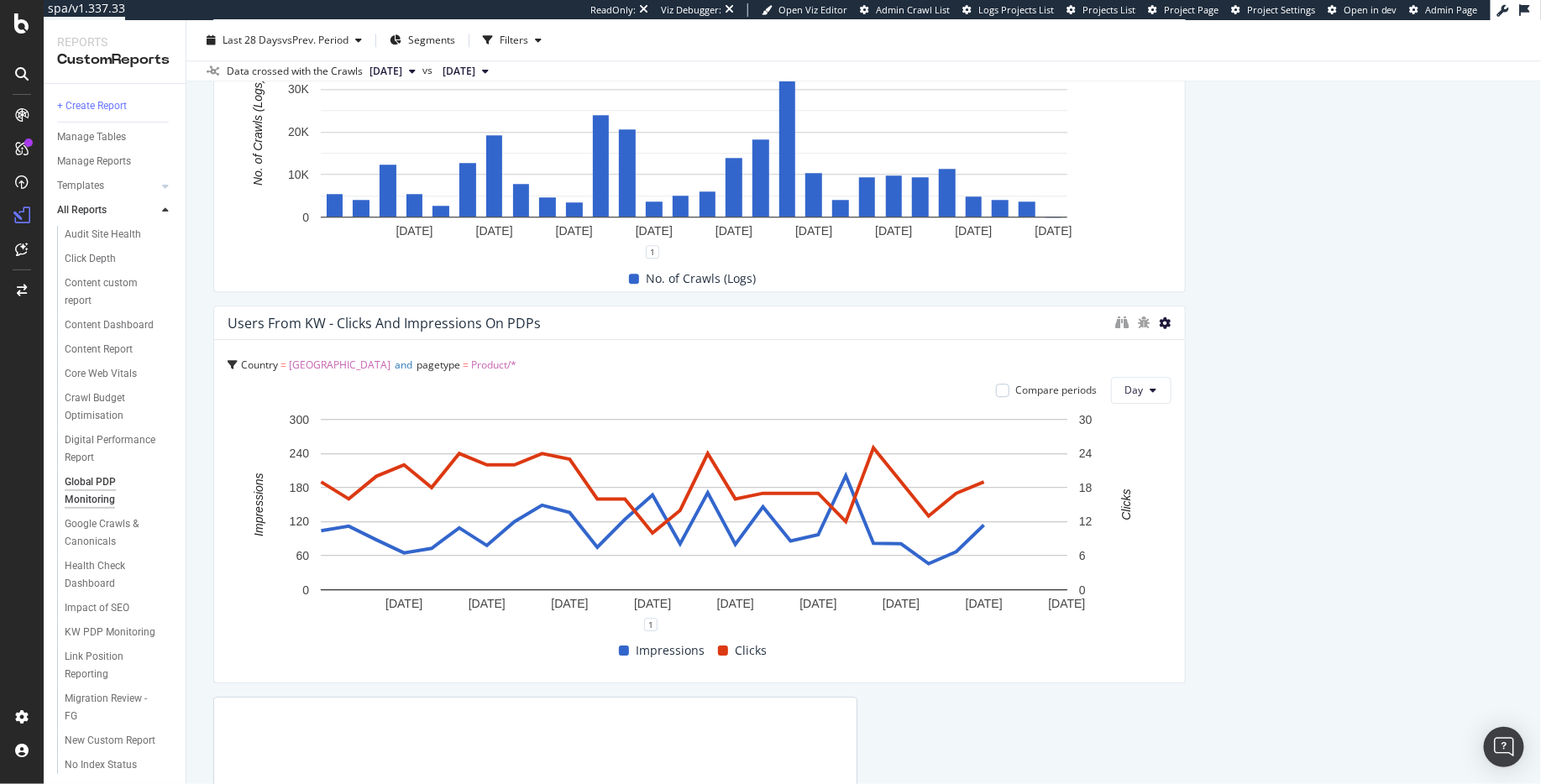
click at [1160, 323] on icon at bounding box center [1166, 323] width 12 height 12
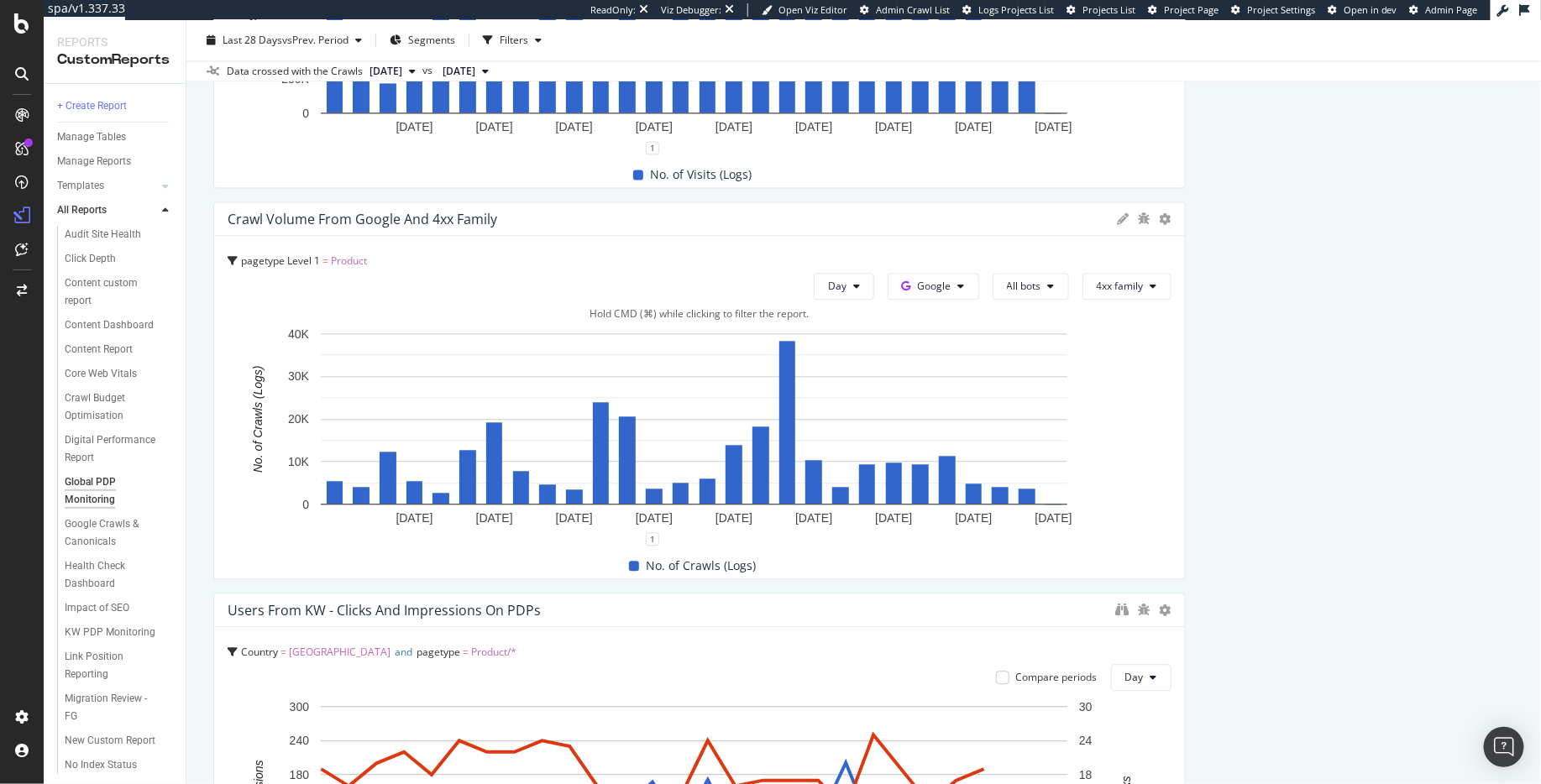
scroll to position [1787, 0]
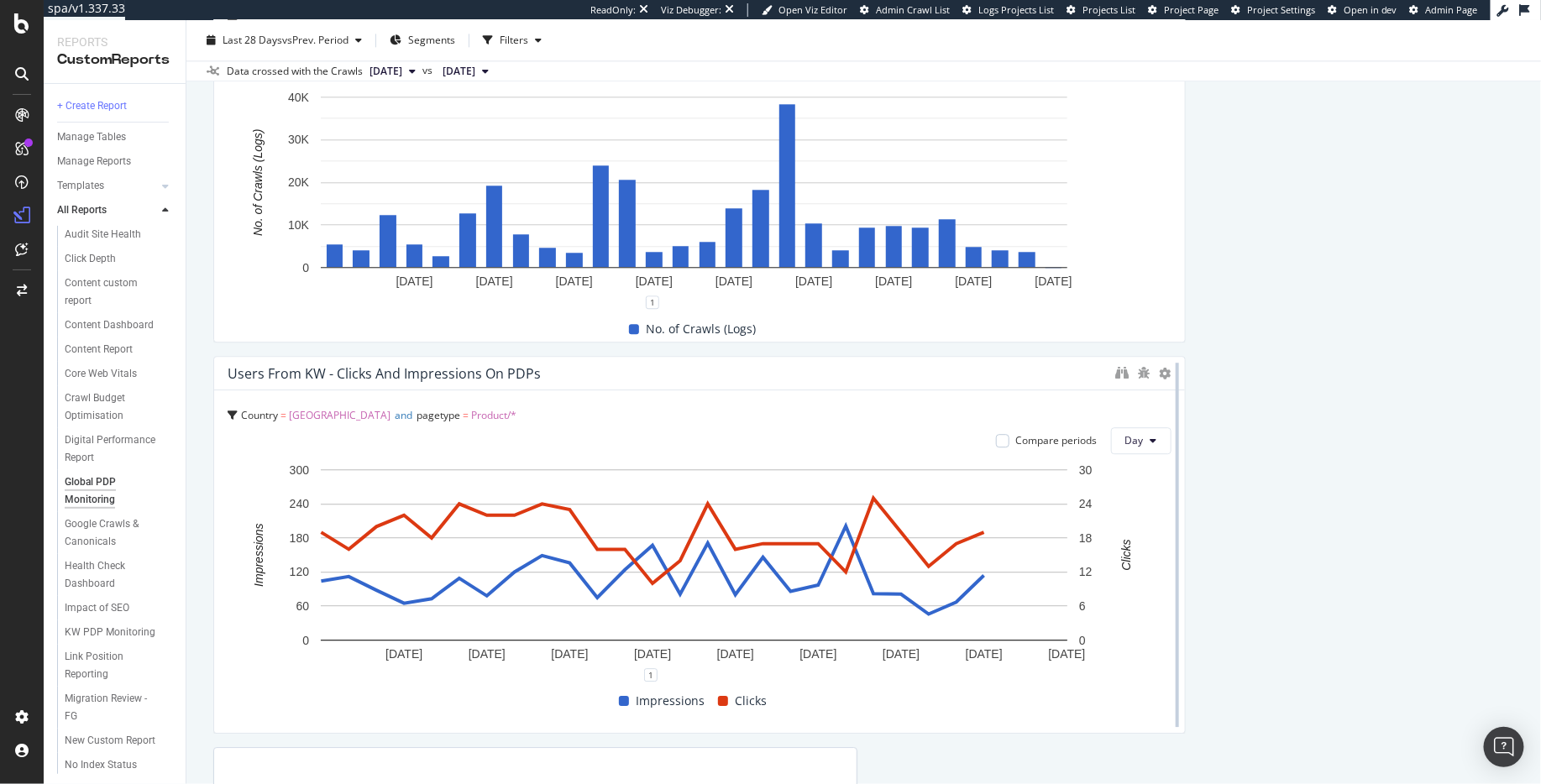
click at [1169, 369] on div at bounding box center [1177, 545] width 17 height 378
click at [1160, 372] on icon at bounding box center [1166, 374] width 12 height 12
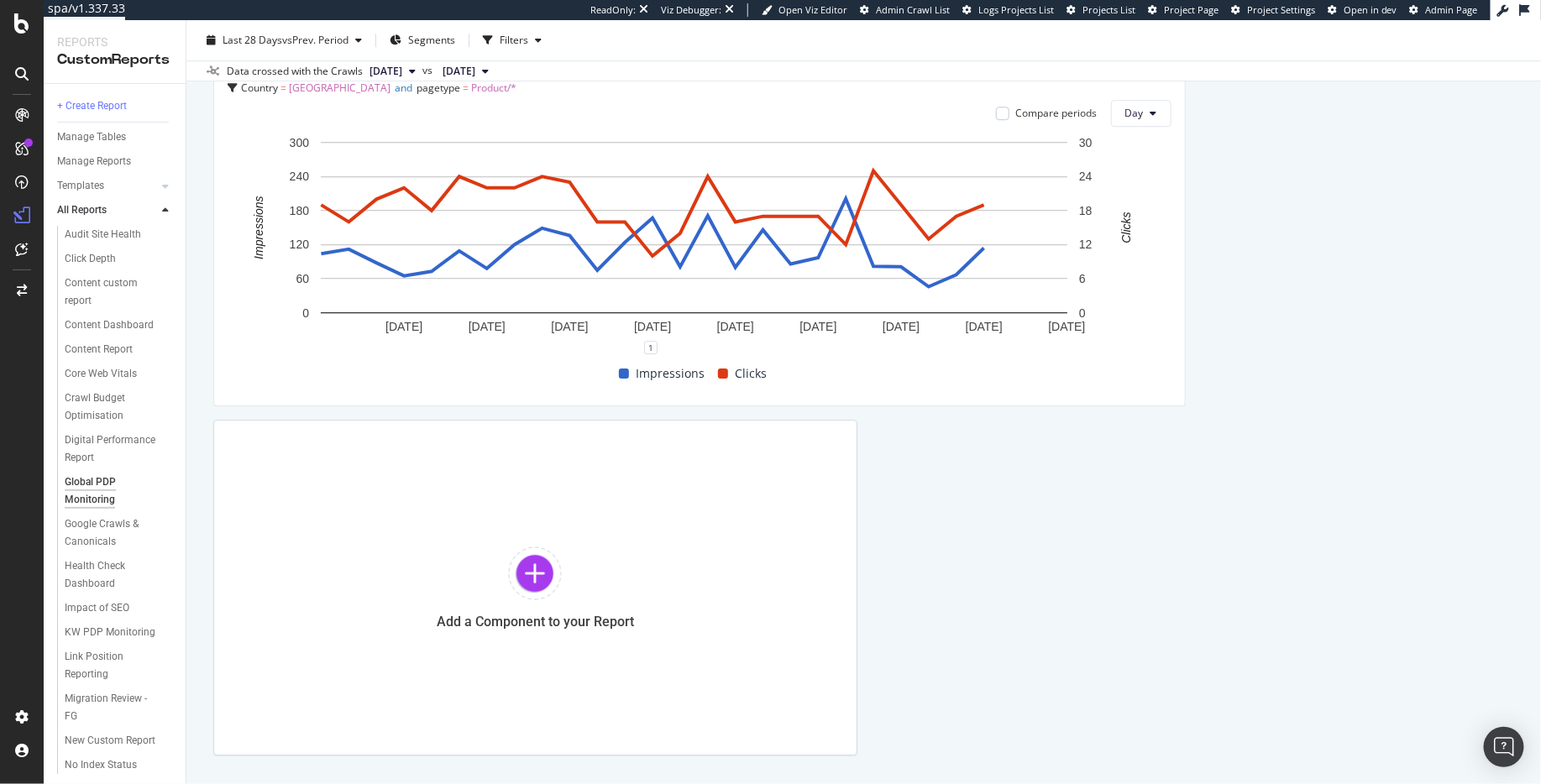
scroll to position [2171, 0]
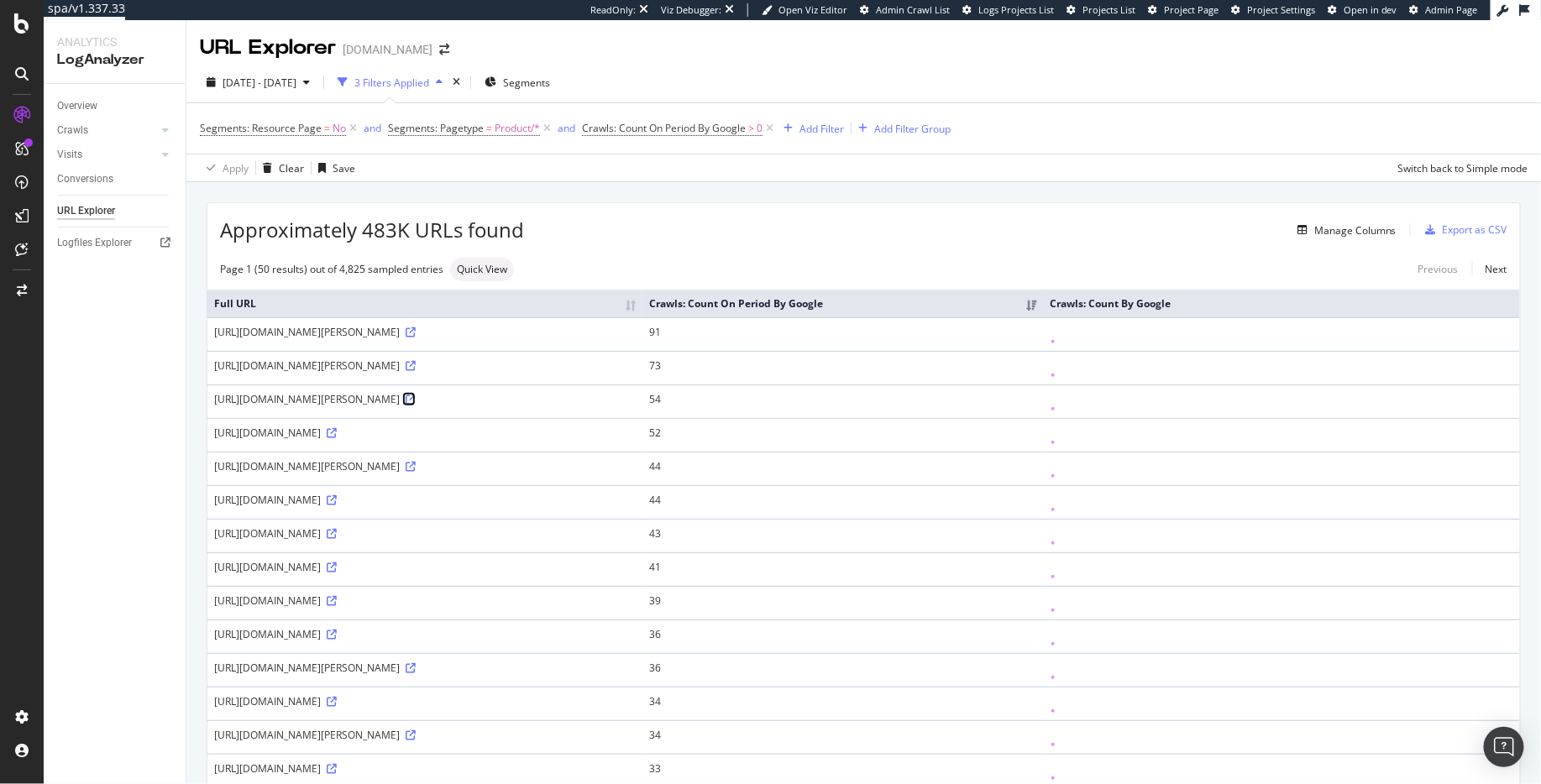
click at [416, 404] on icon at bounding box center [410, 400] width 10 height 10
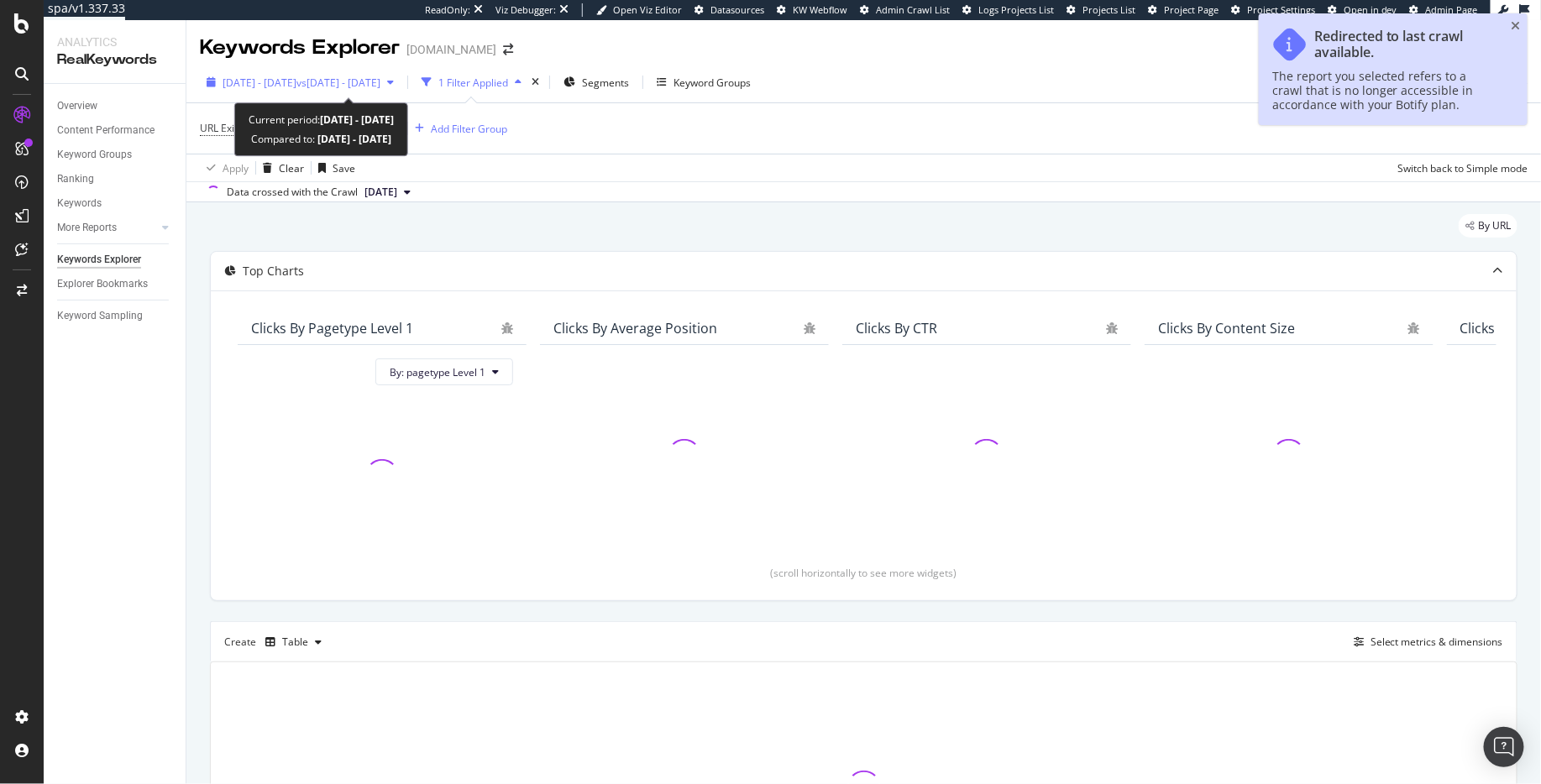
click at [296, 88] on span "[DATE] - [DATE]" at bounding box center [259, 83] width 74 height 14
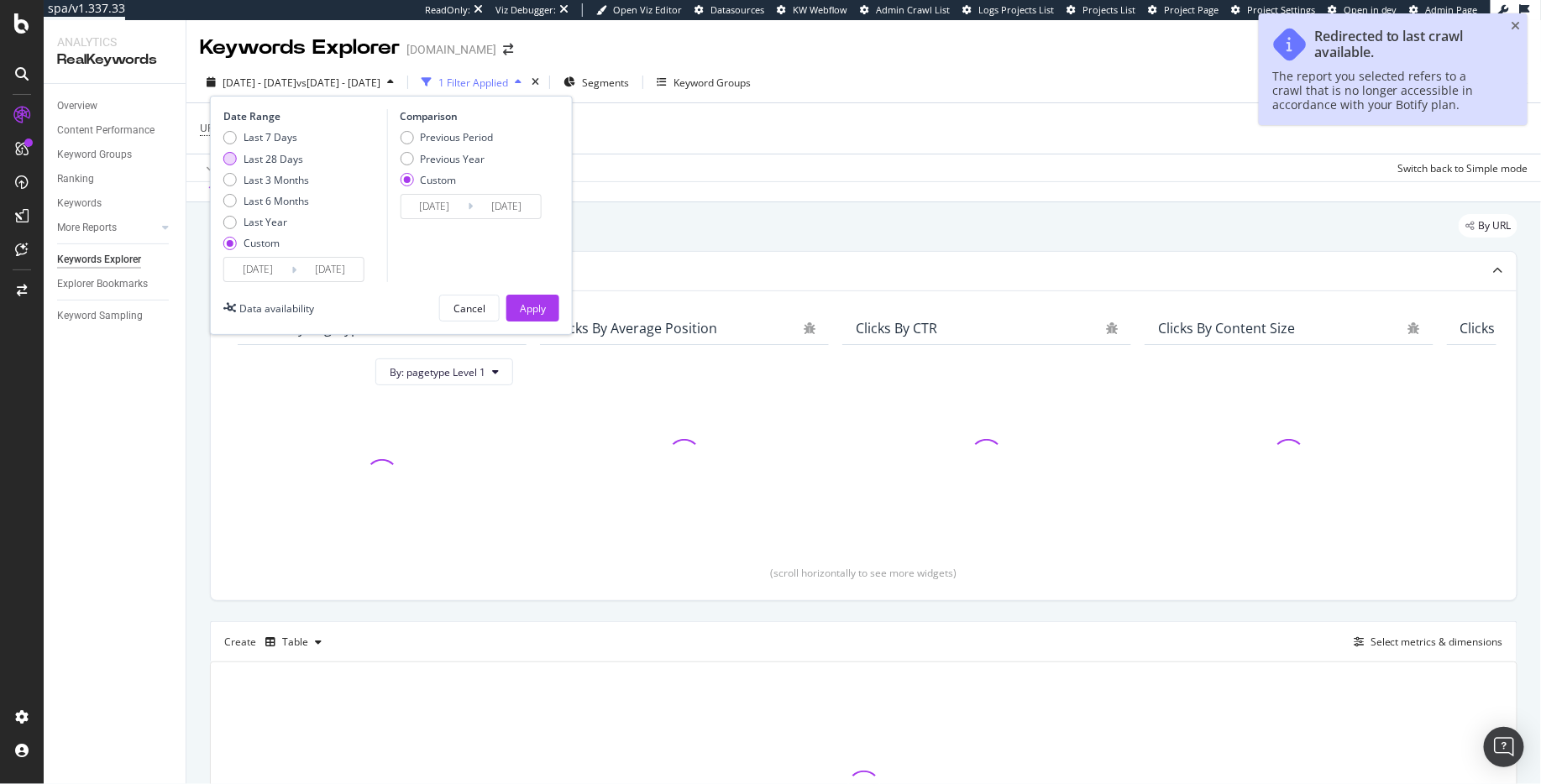
click at [287, 166] on div "Last 28 Days" at bounding box center [273, 159] width 60 height 14
type input "[DATE]"
type input "2025/09/15"
click at [536, 296] on div "Apply" at bounding box center [533, 307] width 26 height 25
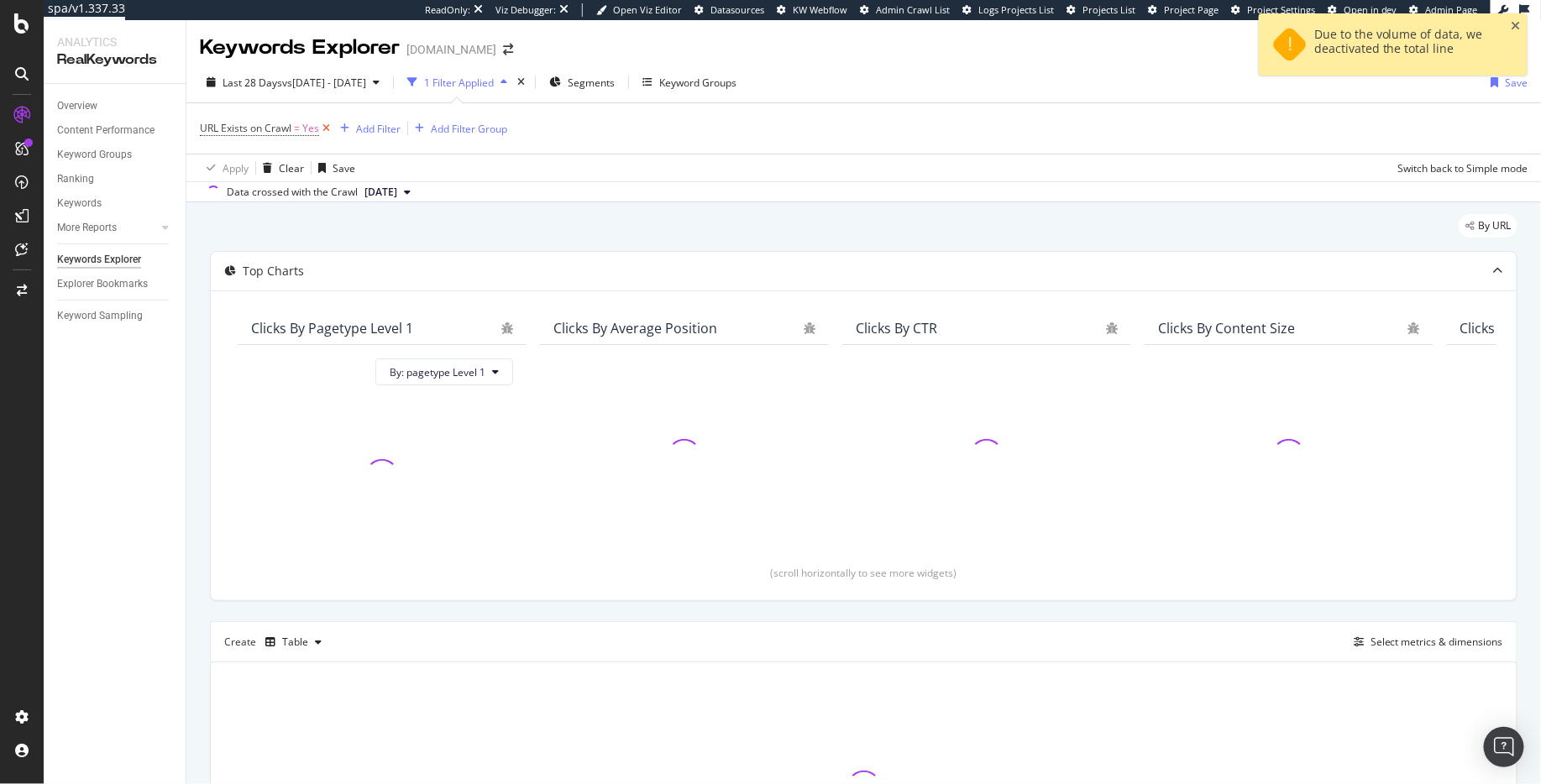
click at [326, 130] on icon at bounding box center [326, 128] width 14 height 17
click at [1519, 20] on icon "close toast" at bounding box center [1516, 26] width 9 height 12
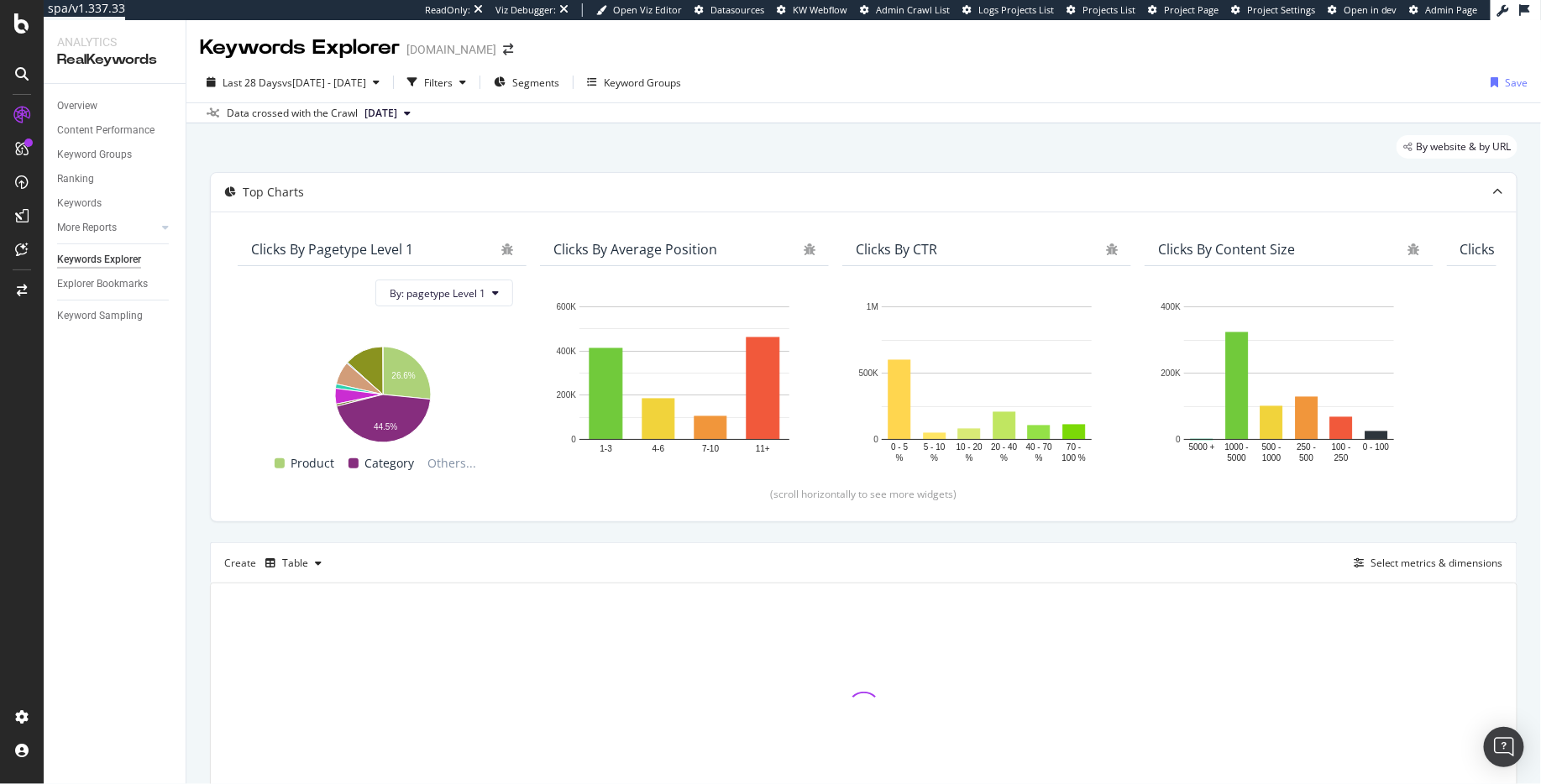
click at [79, 89] on div "Overview Content Performance Keyword Groups Ranking Keywords More Reports Count…" at bounding box center [115, 434] width 142 height 700
click at [66, 98] on div "Overview" at bounding box center [77, 107] width 40 height 18
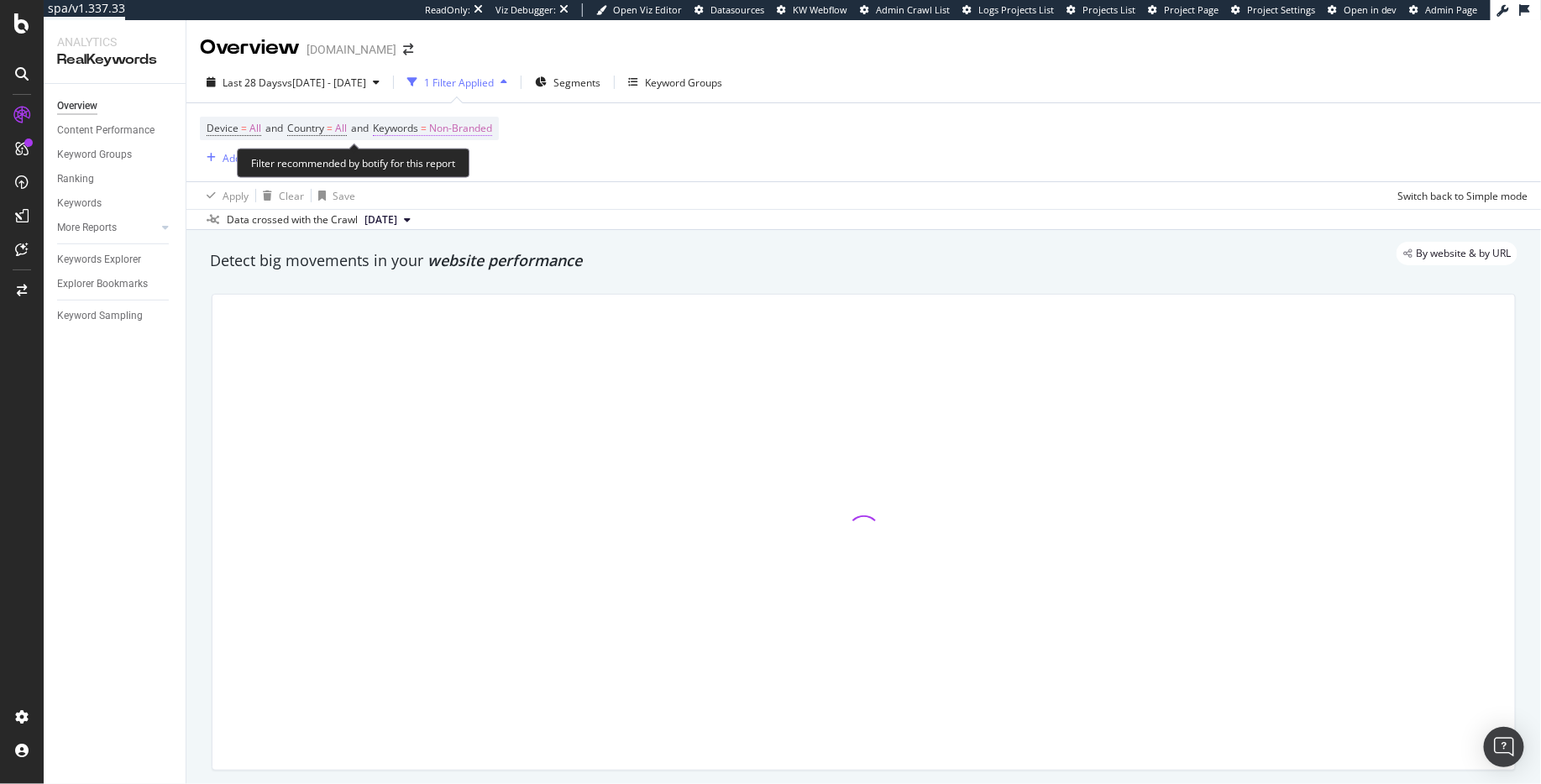
click at [490, 131] on span "Non-Branded" at bounding box center [460, 129] width 63 height 24
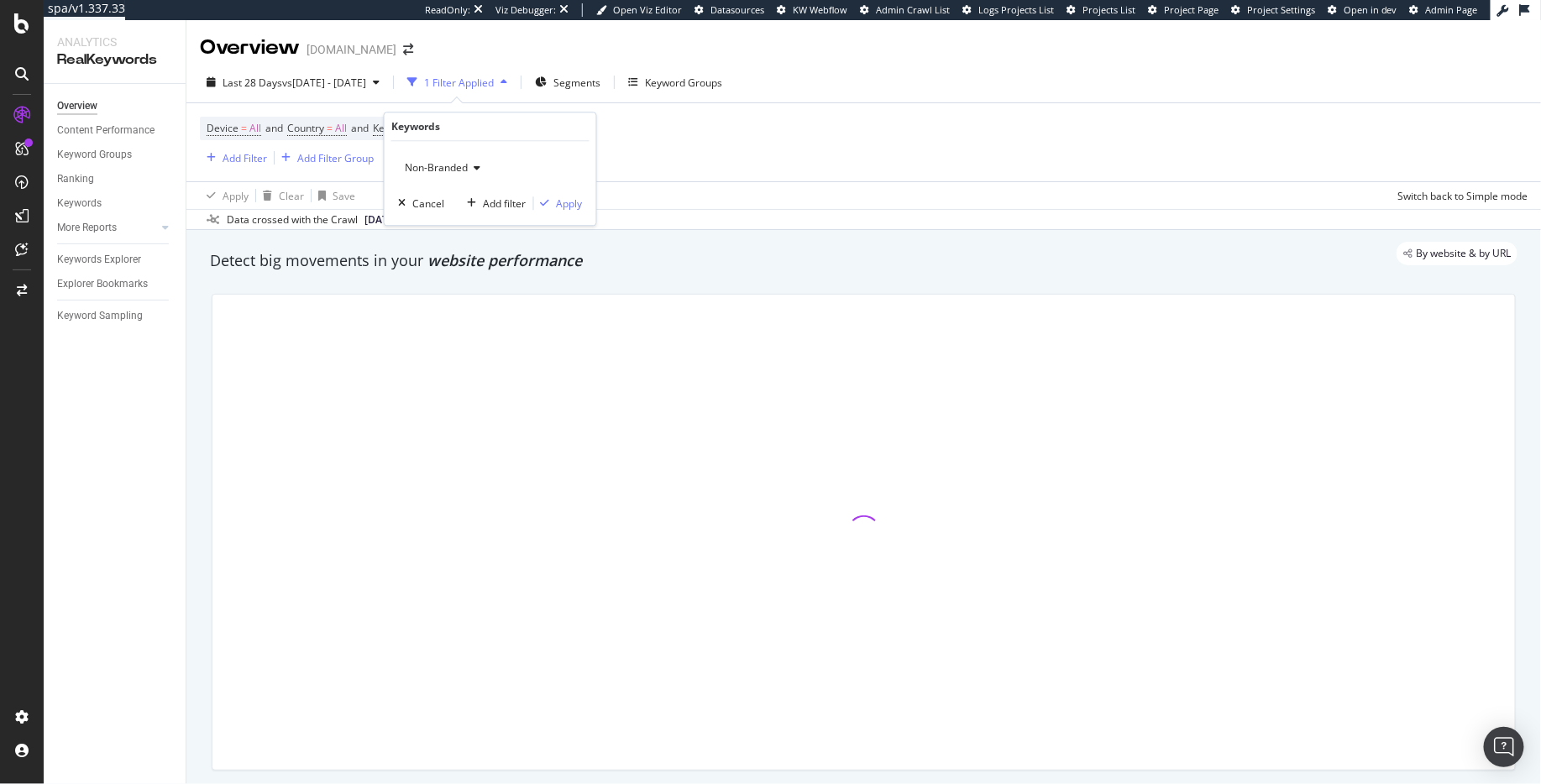
click at [452, 168] on span "Non-Branded" at bounding box center [433, 168] width 70 height 14
click at [439, 304] on span "All" at bounding box center [497, 298] width 172 height 15
click at [568, 199] on div "Apply" at bounding box center [570, 203] width 26 height 14
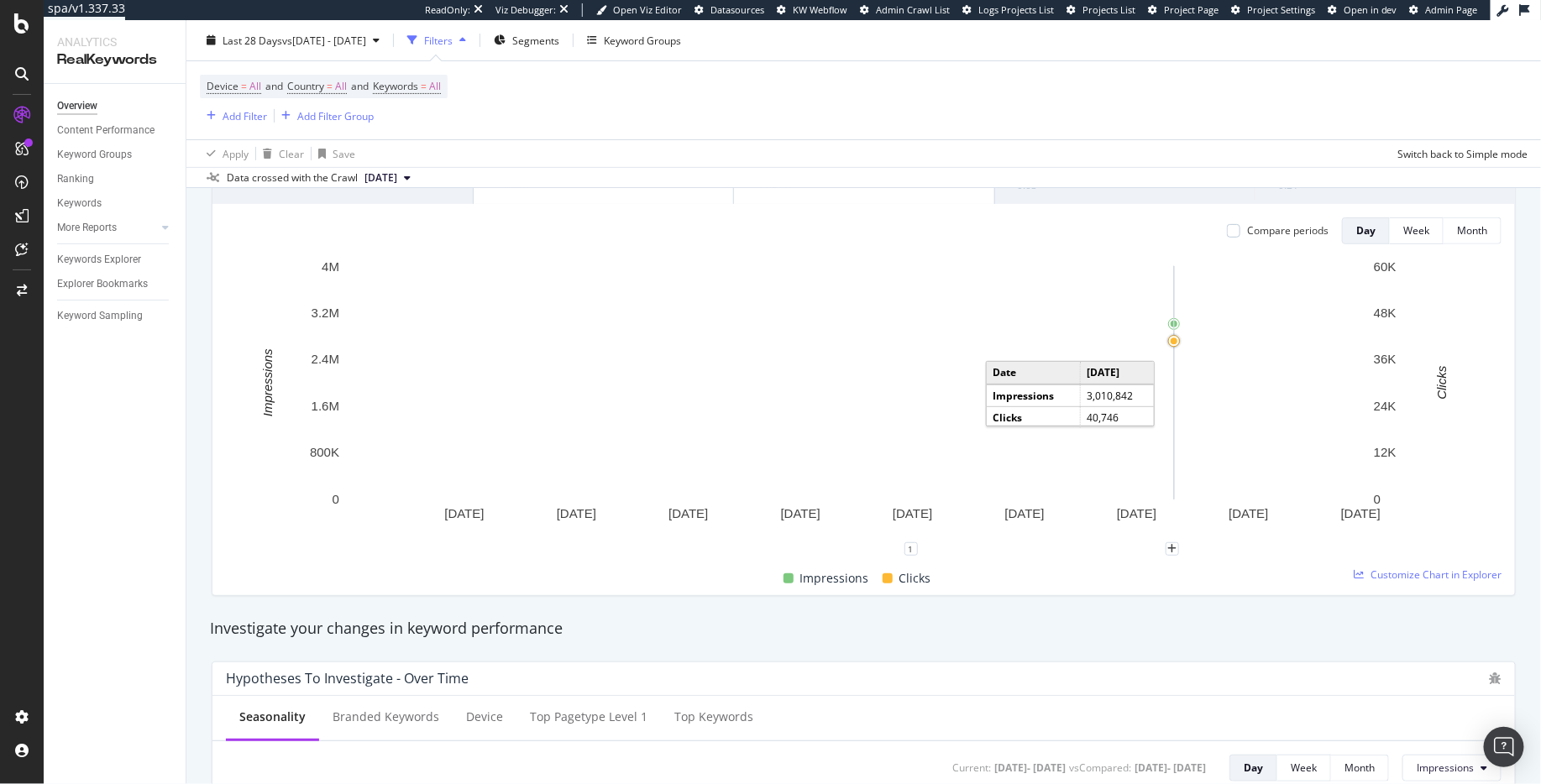
scroll to position [154, 0]
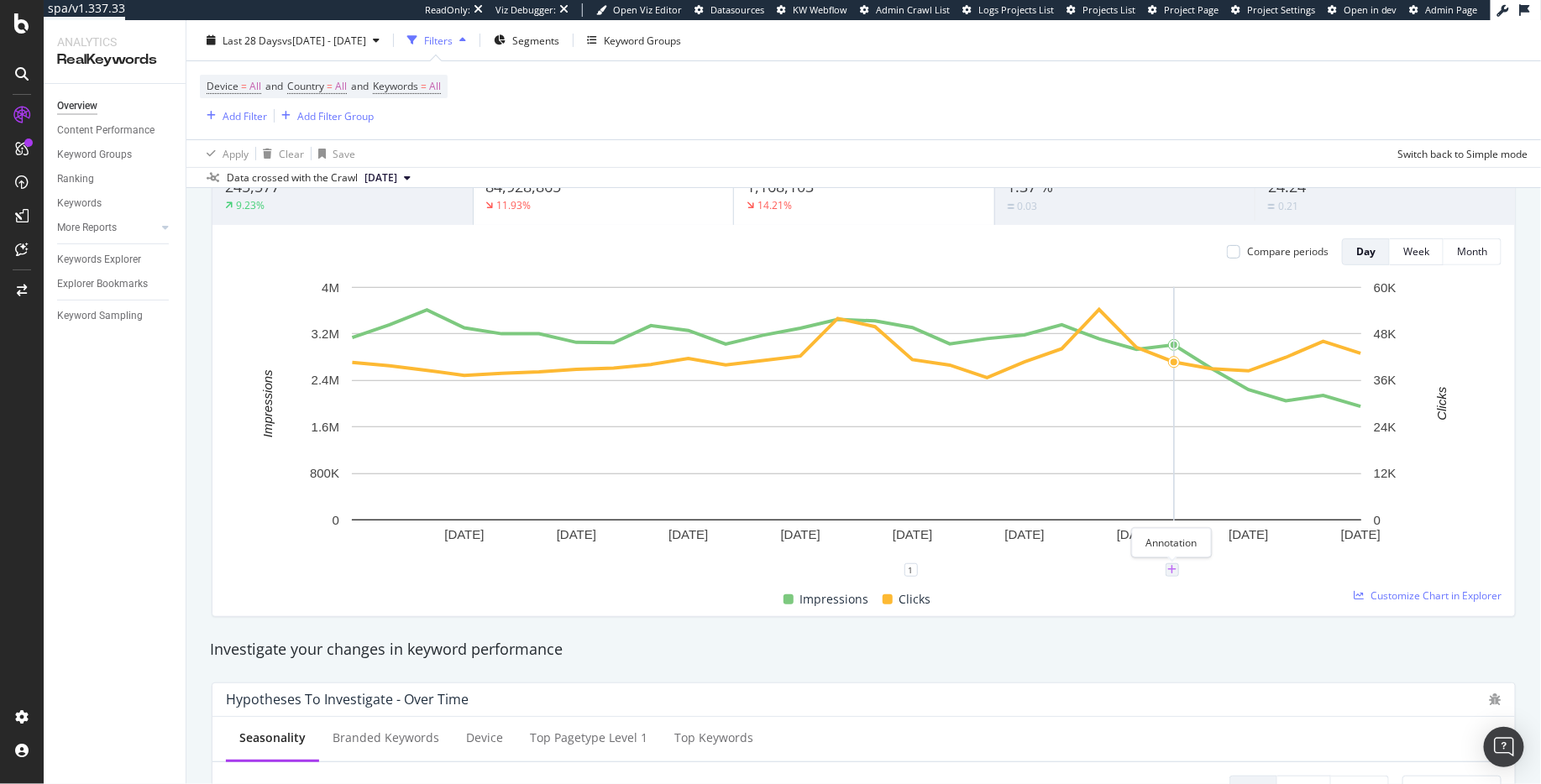
click at [1172, 572] on icon "plus" at bounding box center [1173, 570] width 9 height 10
click at [1151, 469] on textarea at bounding box center [1173, 469] width 150 height 52
paste textarea "&num=100"
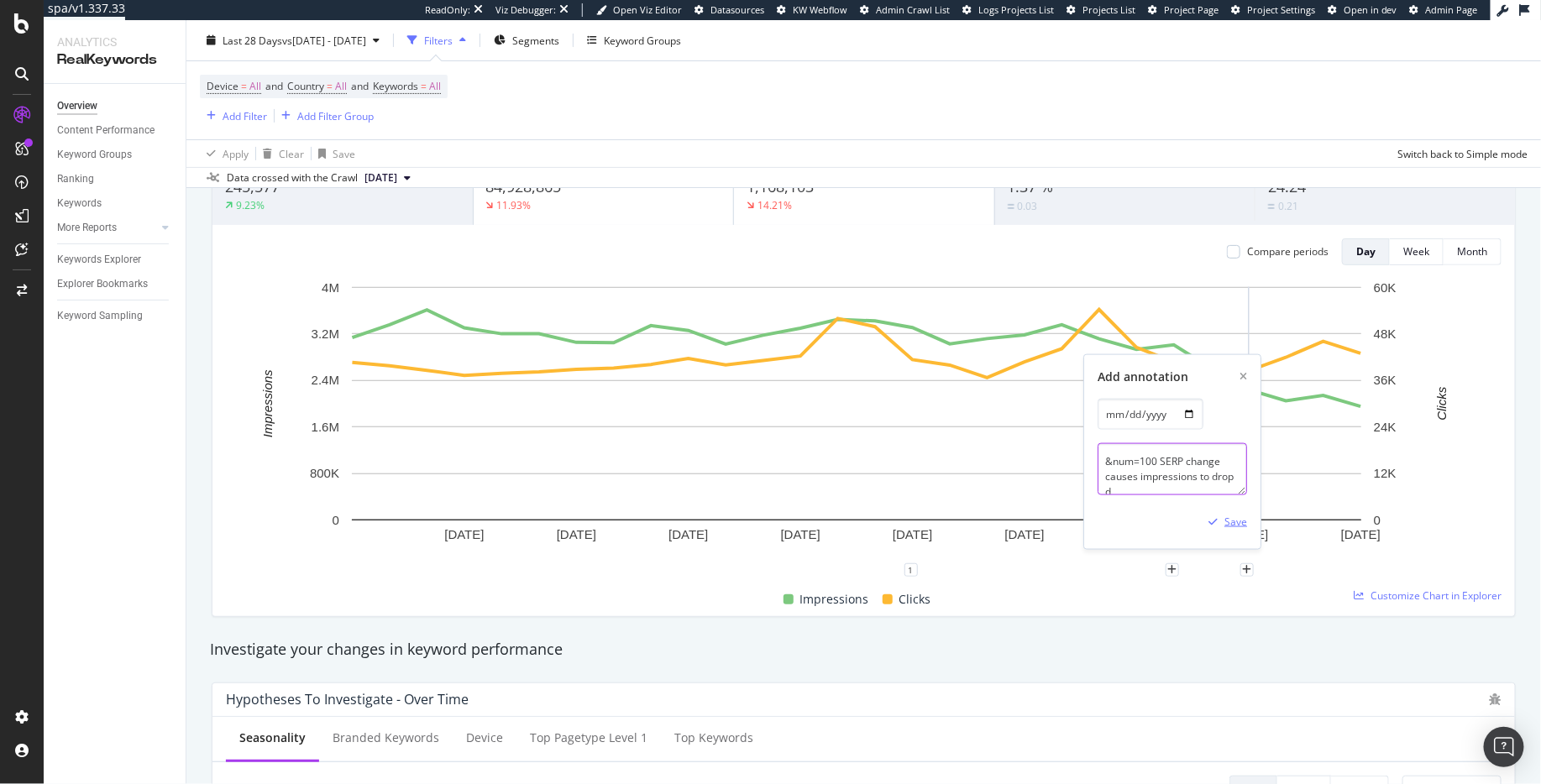
scroll to position [3, 0]
type textarea "&num=100 SERP change causes impressions to drop"
click at [1237, 526] on div "Save" at bounding box center [1236, 522] width 23 height 14
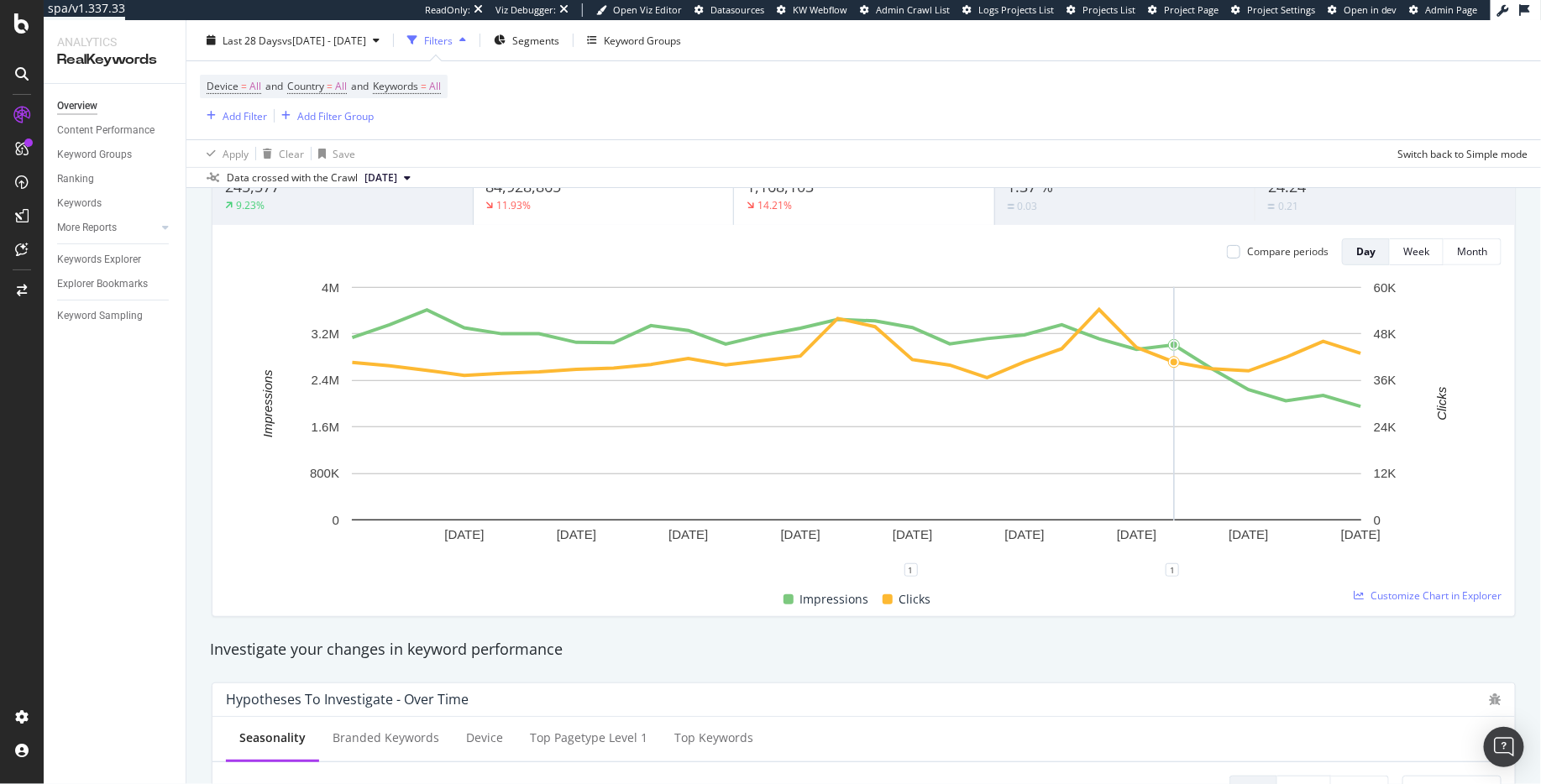
click at [1172, 284] on rect "A chart." at bounding box center [856, 424] width 1263 height 291
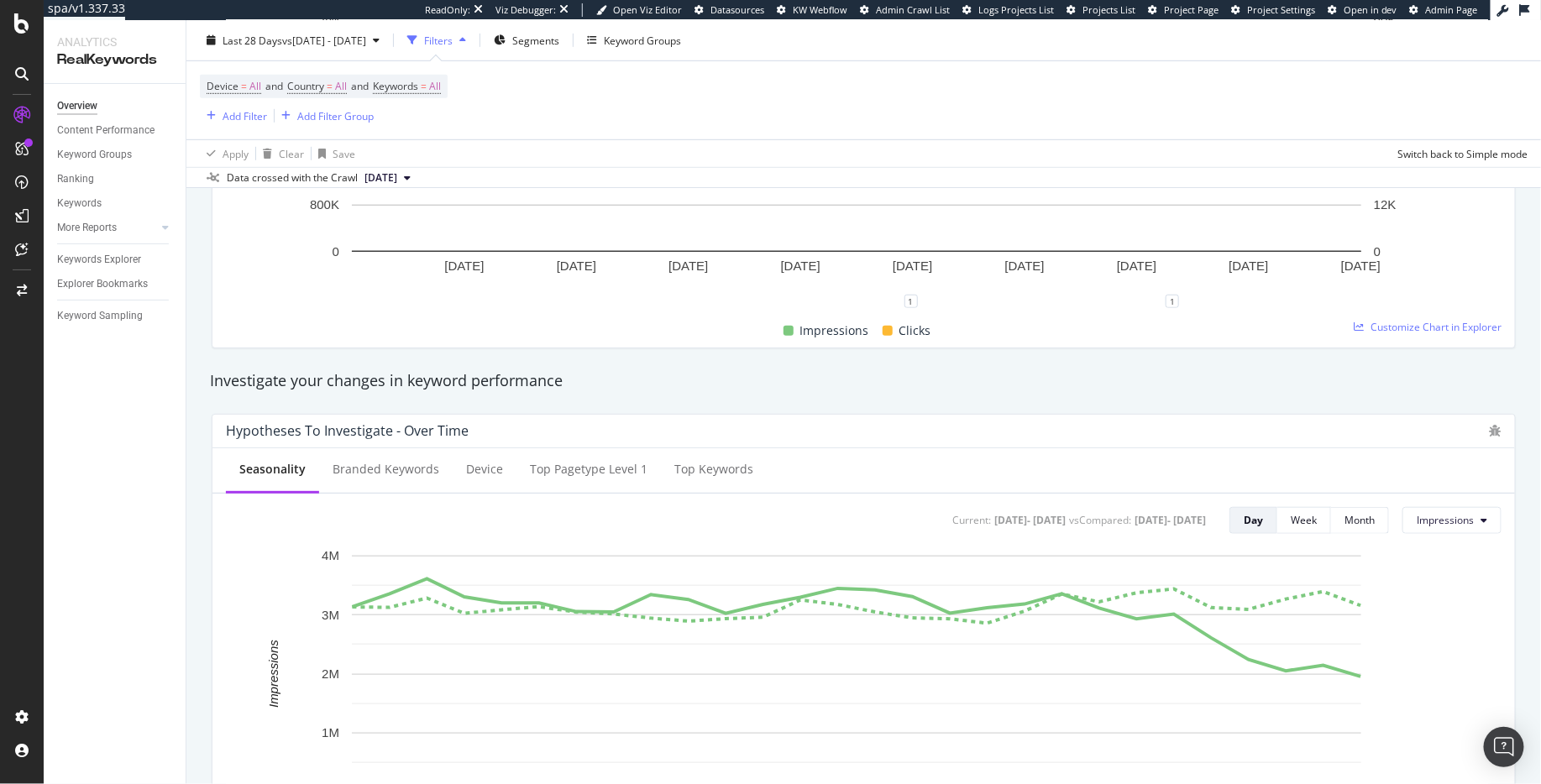
scroll to position [387, 0]
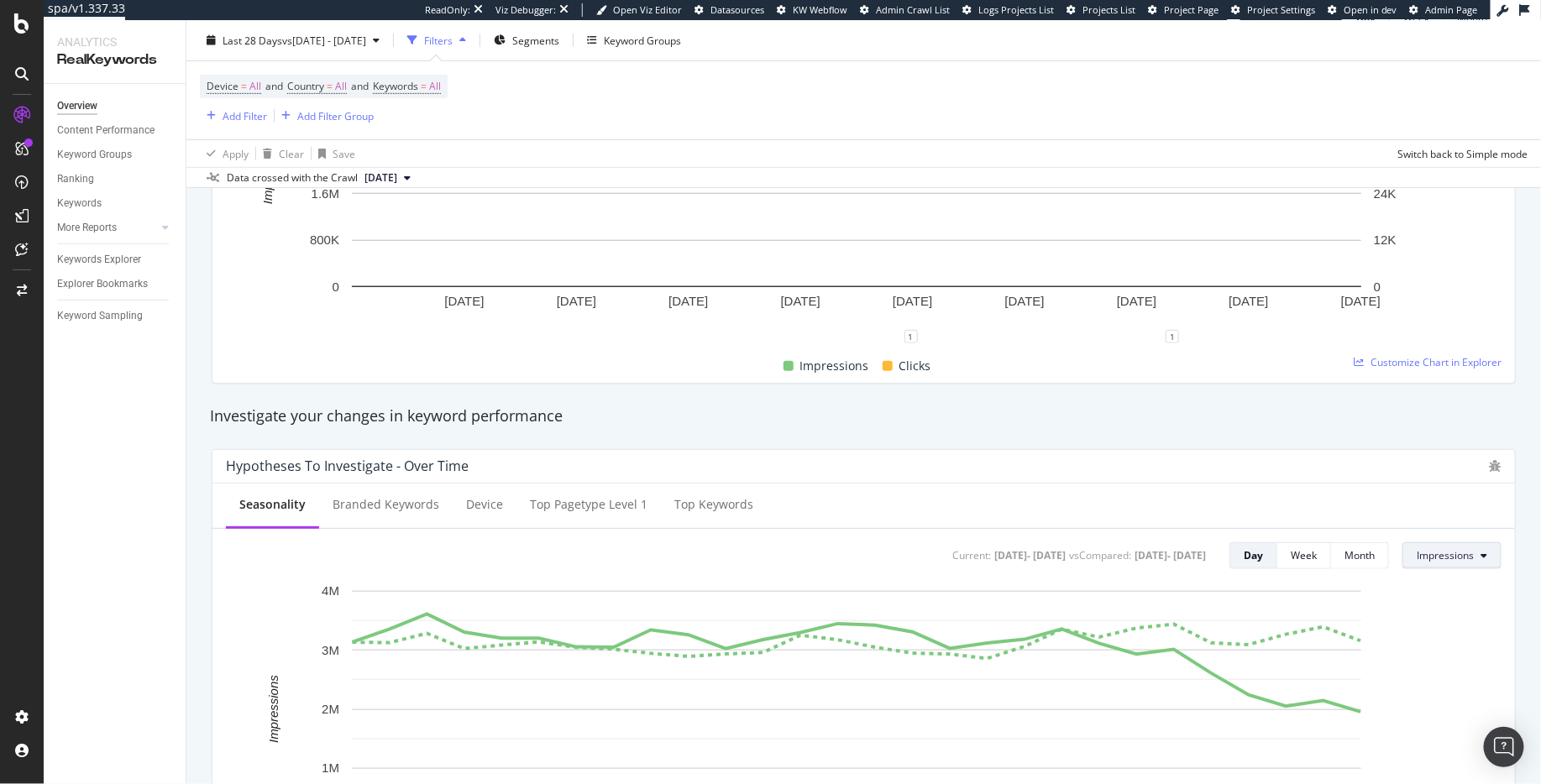
click at [1423, 569] on button "Impressions" at bounding box center [1451, 556] width 99 height 27
click at [1425, 589] on span "Clicks" at bounding box center [1442, 588] width 79 height 15
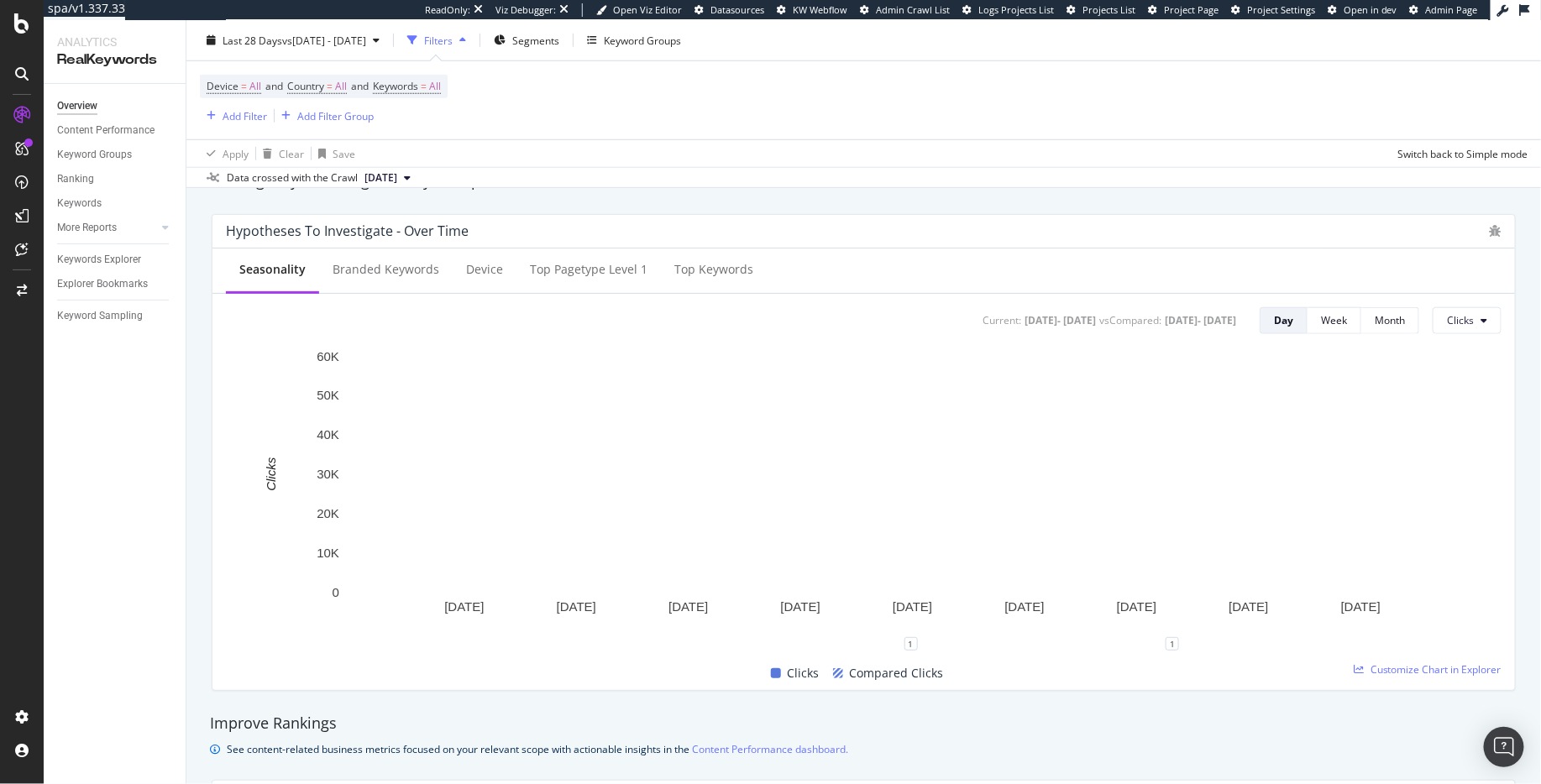
scroll to position [516, 0]
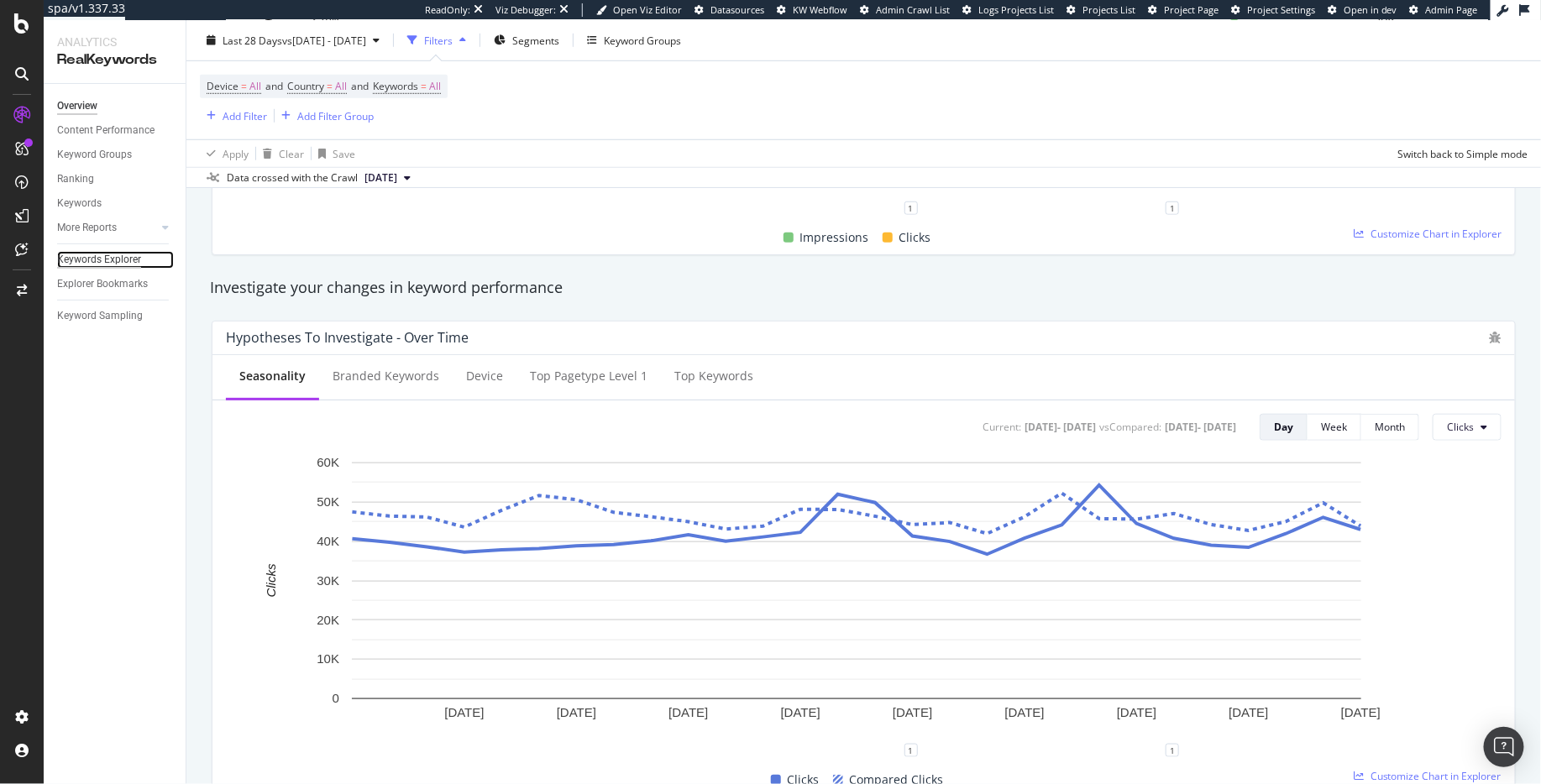
click at [79, 263] on div "Keywords Explorer" at bounding box center [99, 260] width 84 height 18
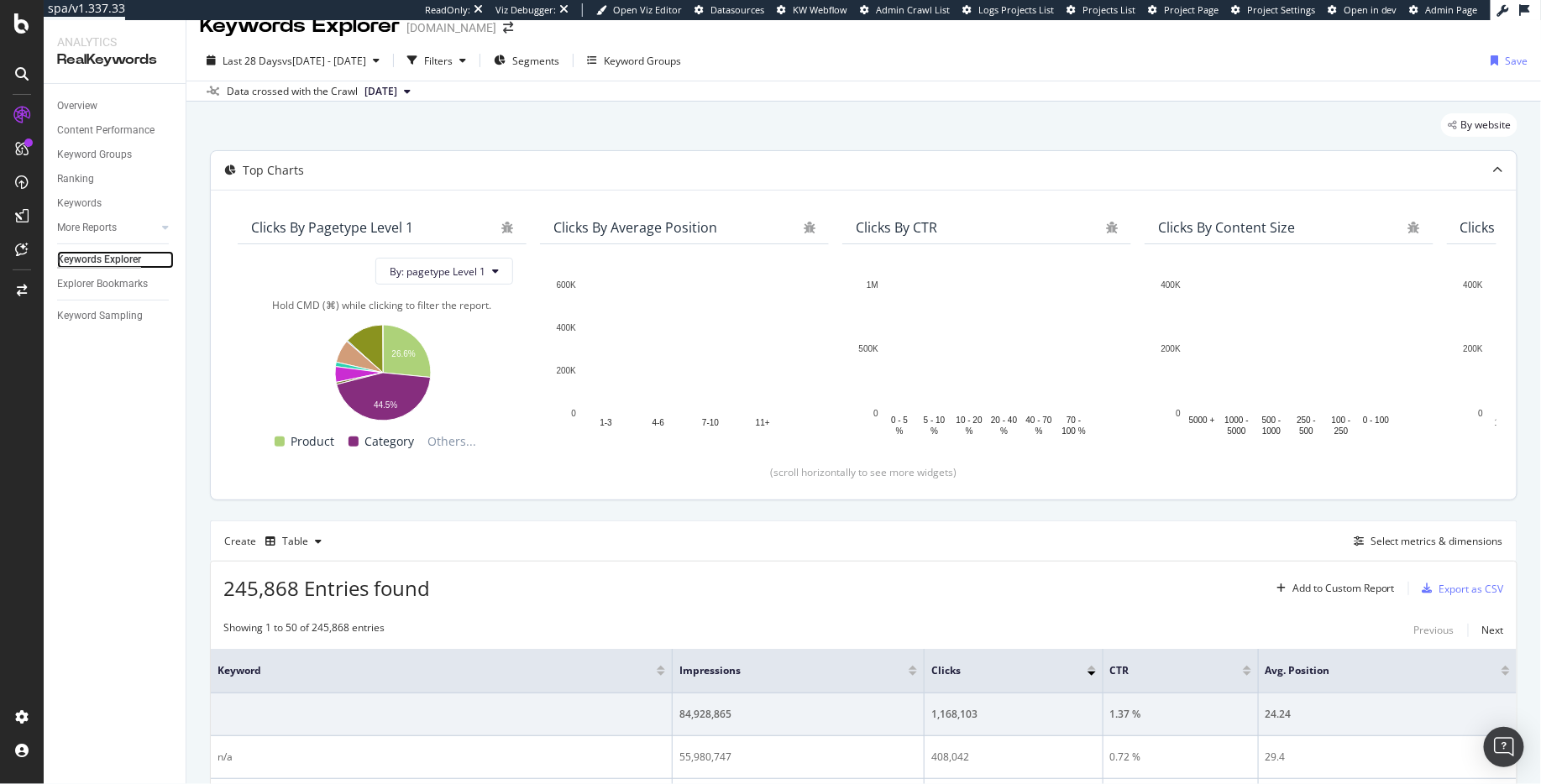
scroll to position [38, 0]
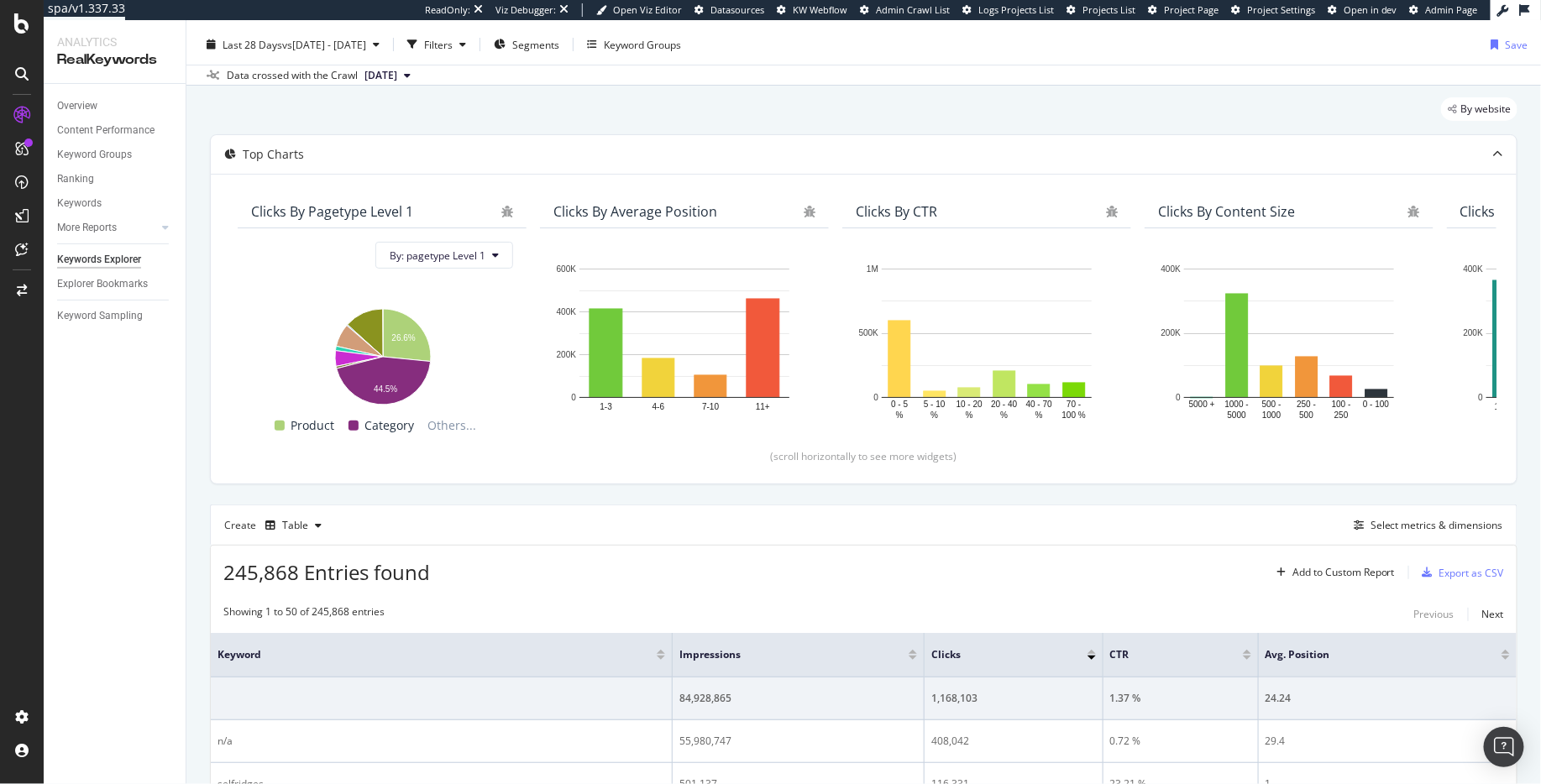
click at [328, 524] on div "Create Table Select metrics & dimensions" at bounding box center [863, 525] width 1307 height 40
click at [279, 533] on div "Table" at bounding box center [293, 525] width 70 height 25
click at [311, 571] on div "Trend" at bounding box center [303, 580] width 77 height 21
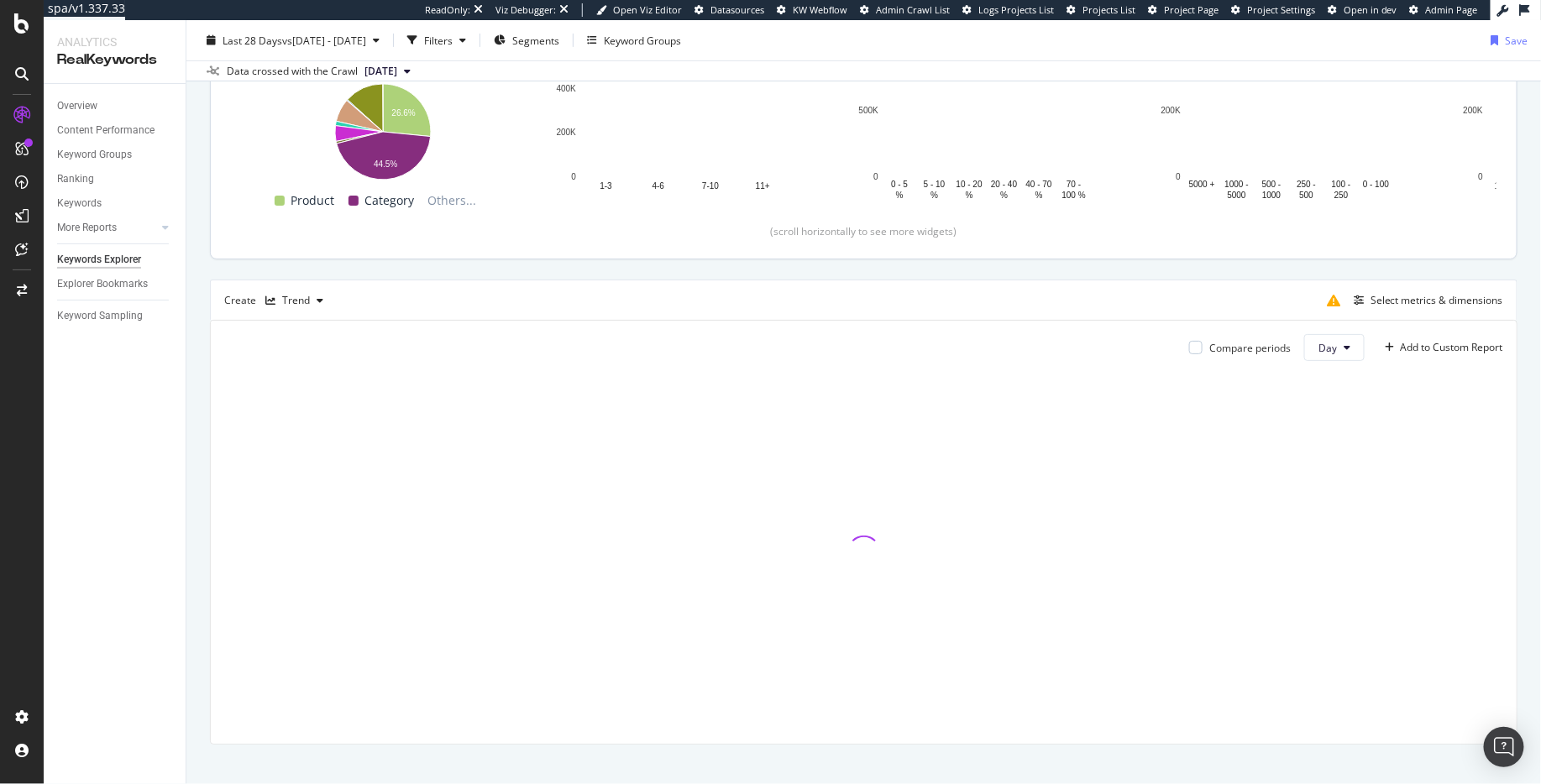
scroll to position [282, 0]
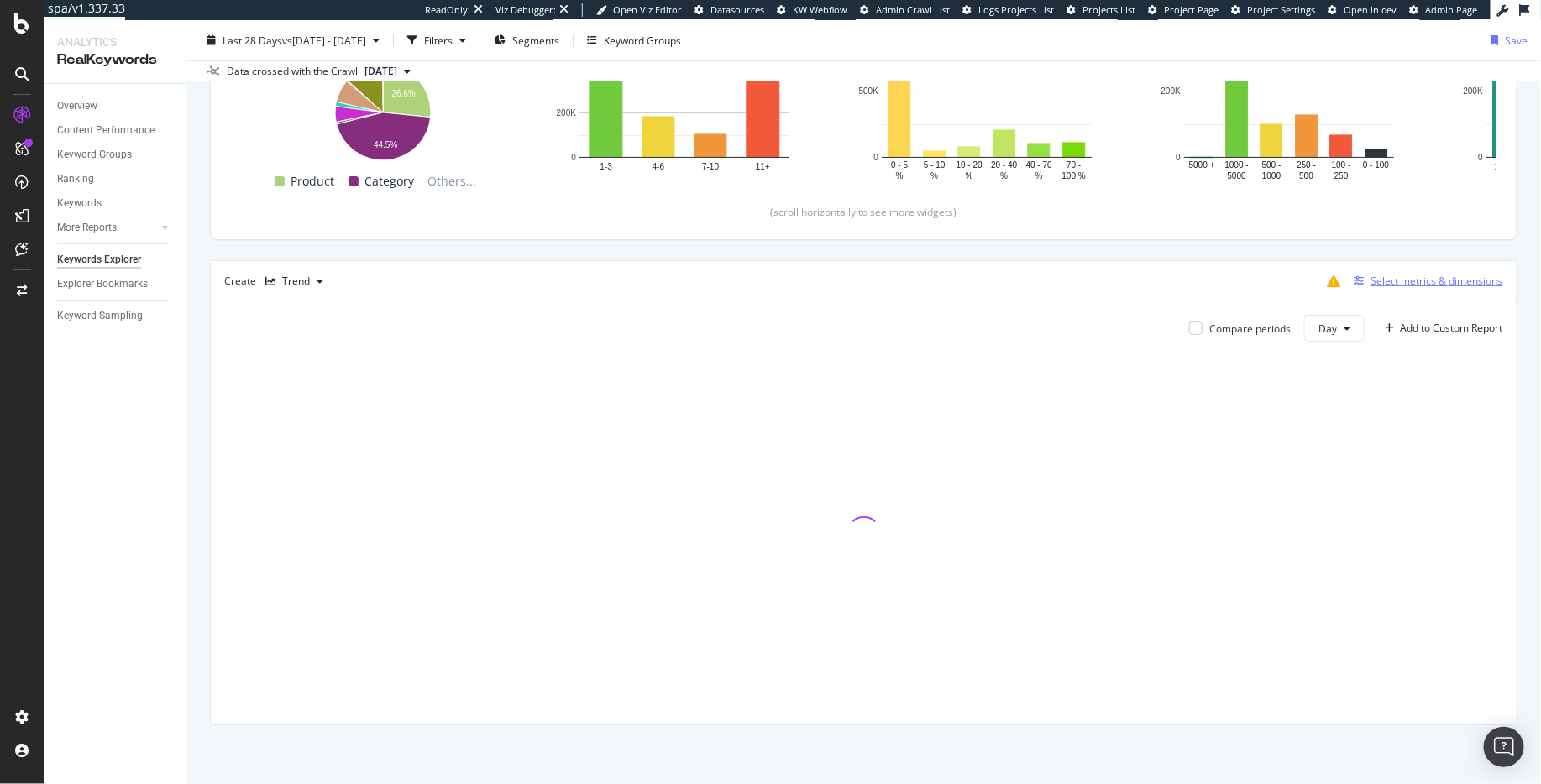
click at [1373, 277] on div "Select metrics & dimensions" at bounding box center [1436, 280] width 133 height 14
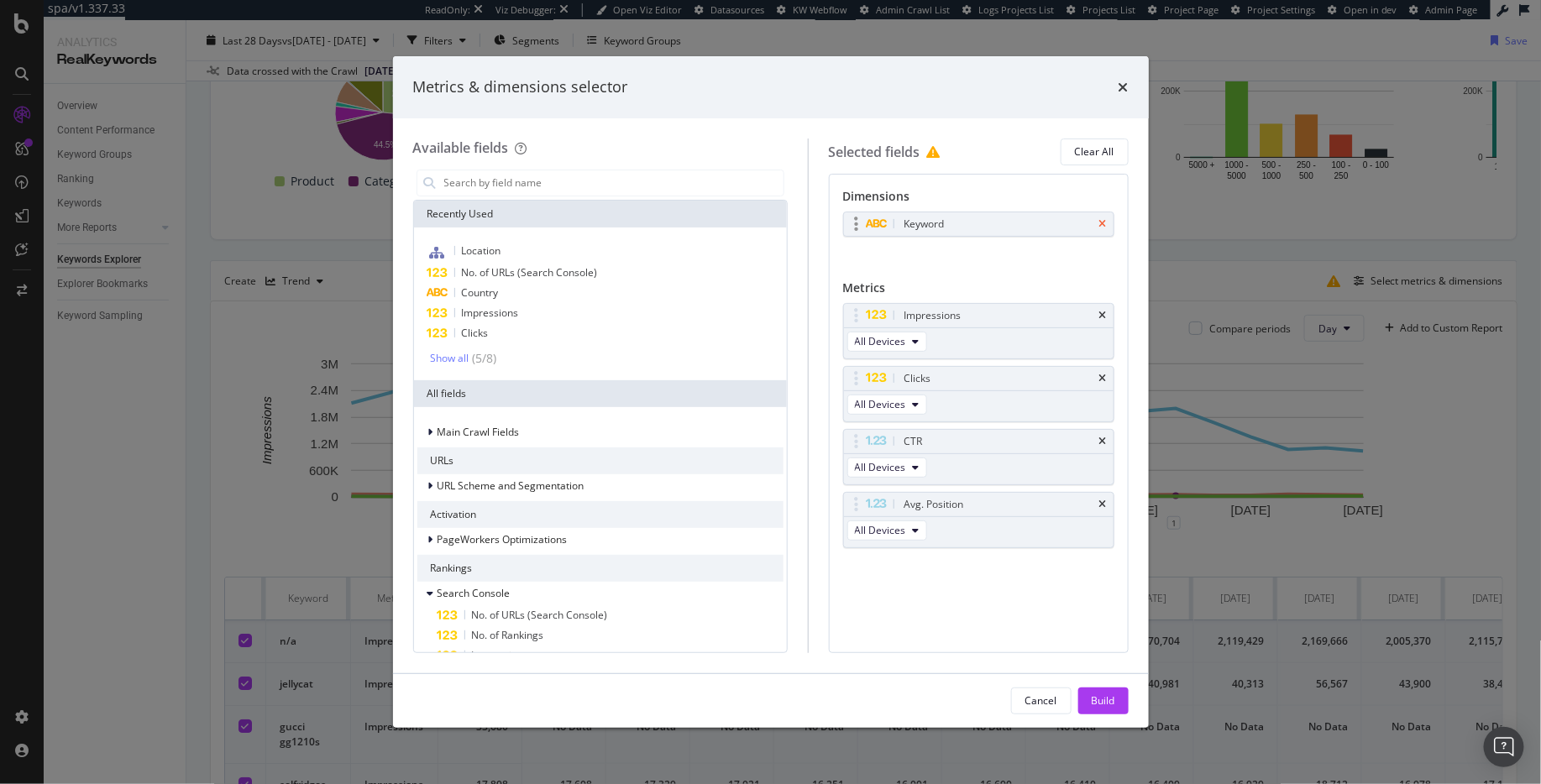
click at [1105, 222] on icon "times" at bounding box center [1104, 224] width 8 height 10
drag, startPoint x: 872, startPoint y: 379, endPoint x: 873, endPoint y: 343, distance: 36.0
click at [1100, 433] on icon "times" at bounding box center [1104, 437] width 8 height 10
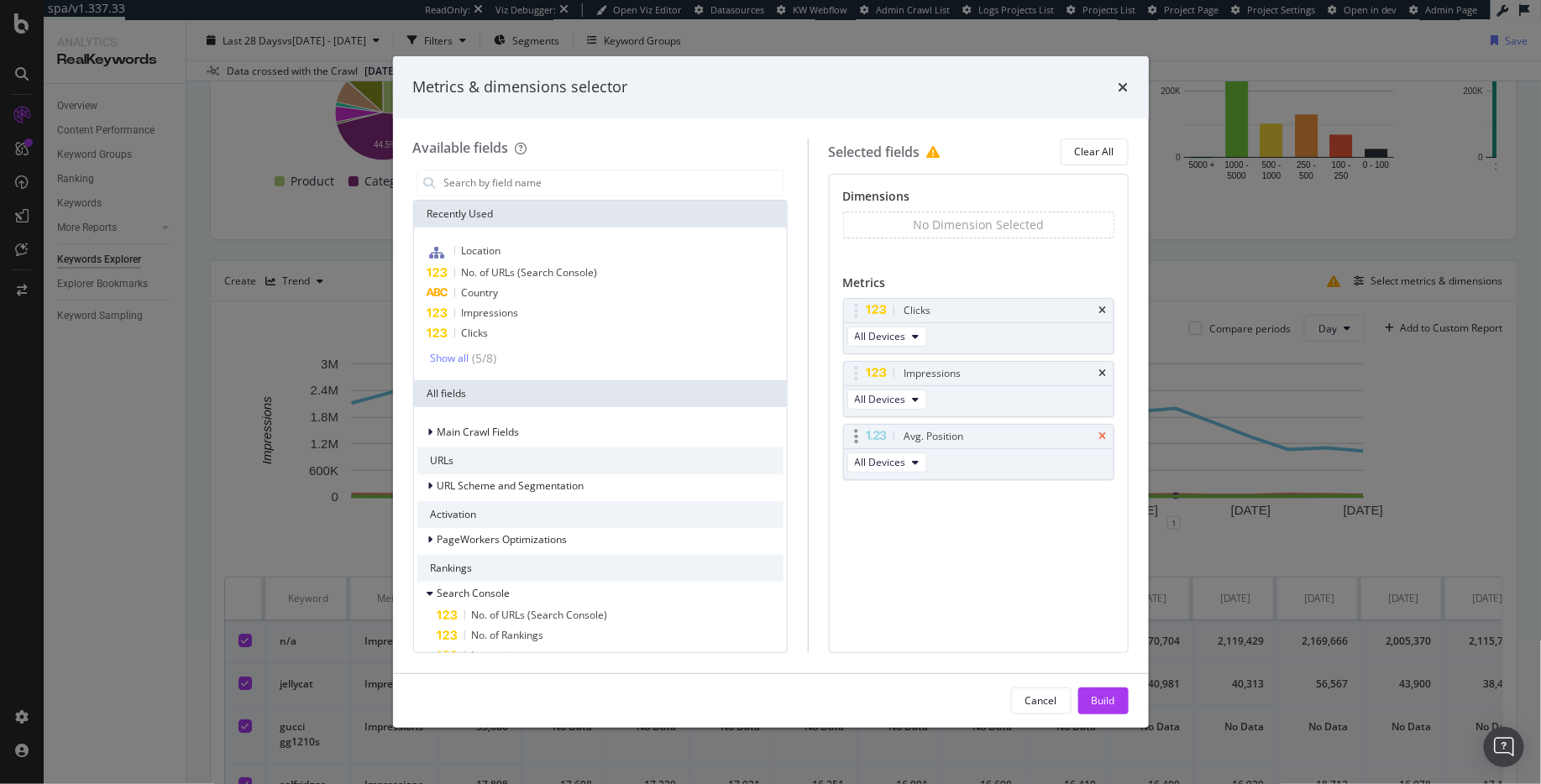
click at [1100, 434] on icon "times" at bounding box center [1104, 437] width 8 height 10
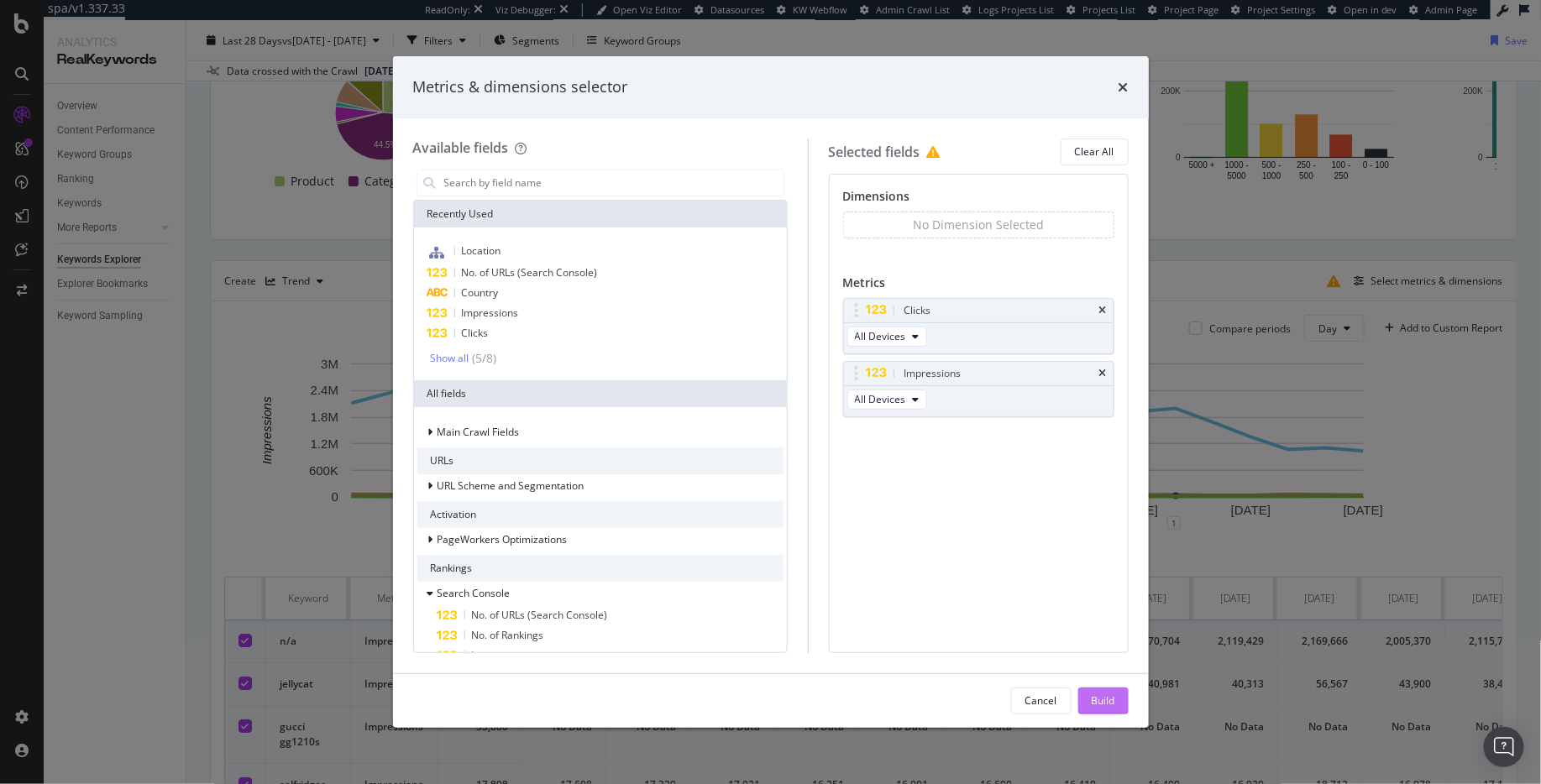
click at [1094, 698] on div "Build" at bounding box center [1104, 700] width 24 height 14
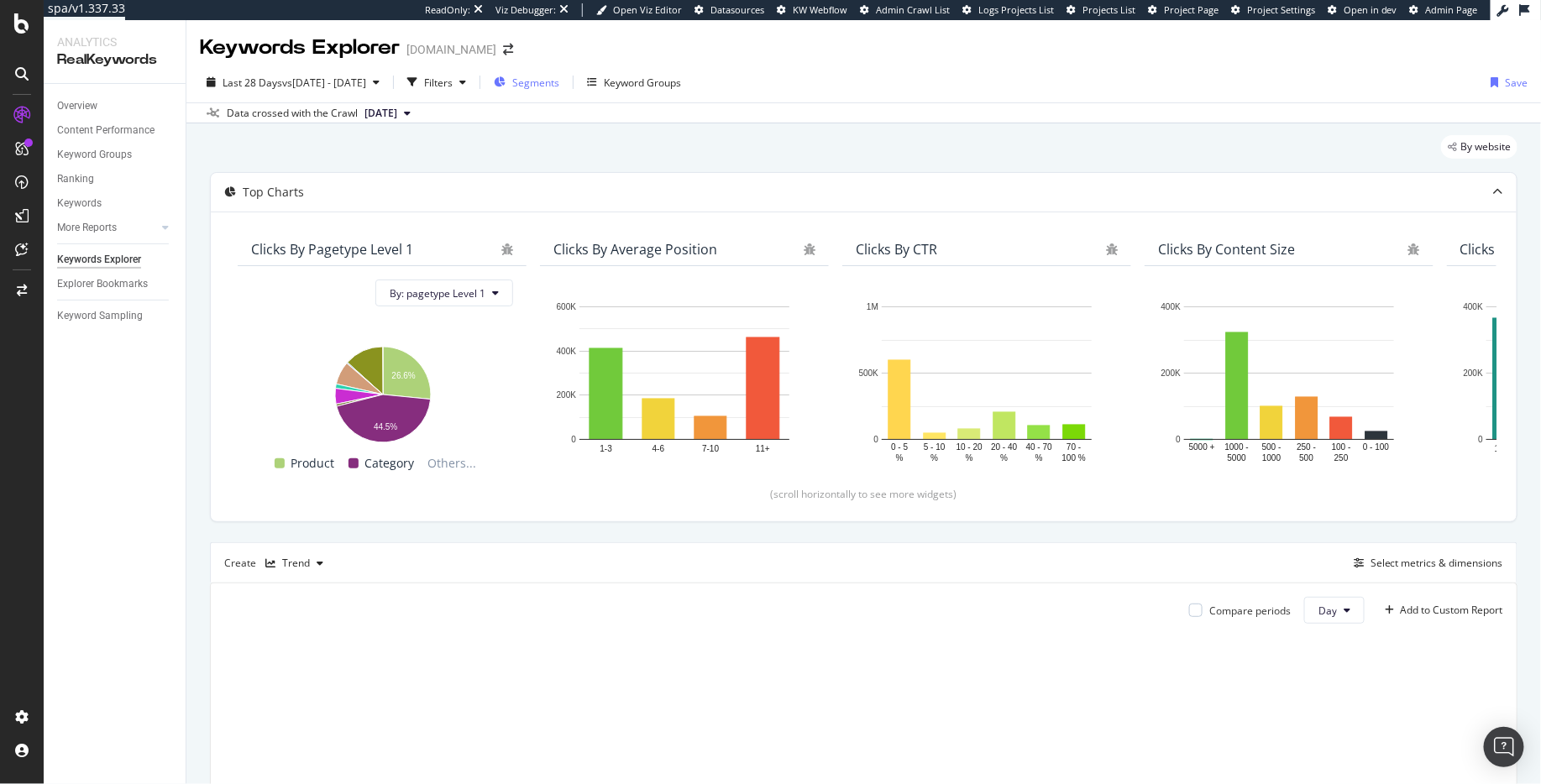
click at [559, 80] on span "Segments" at bounding box center [535, 83] width 47 height 14
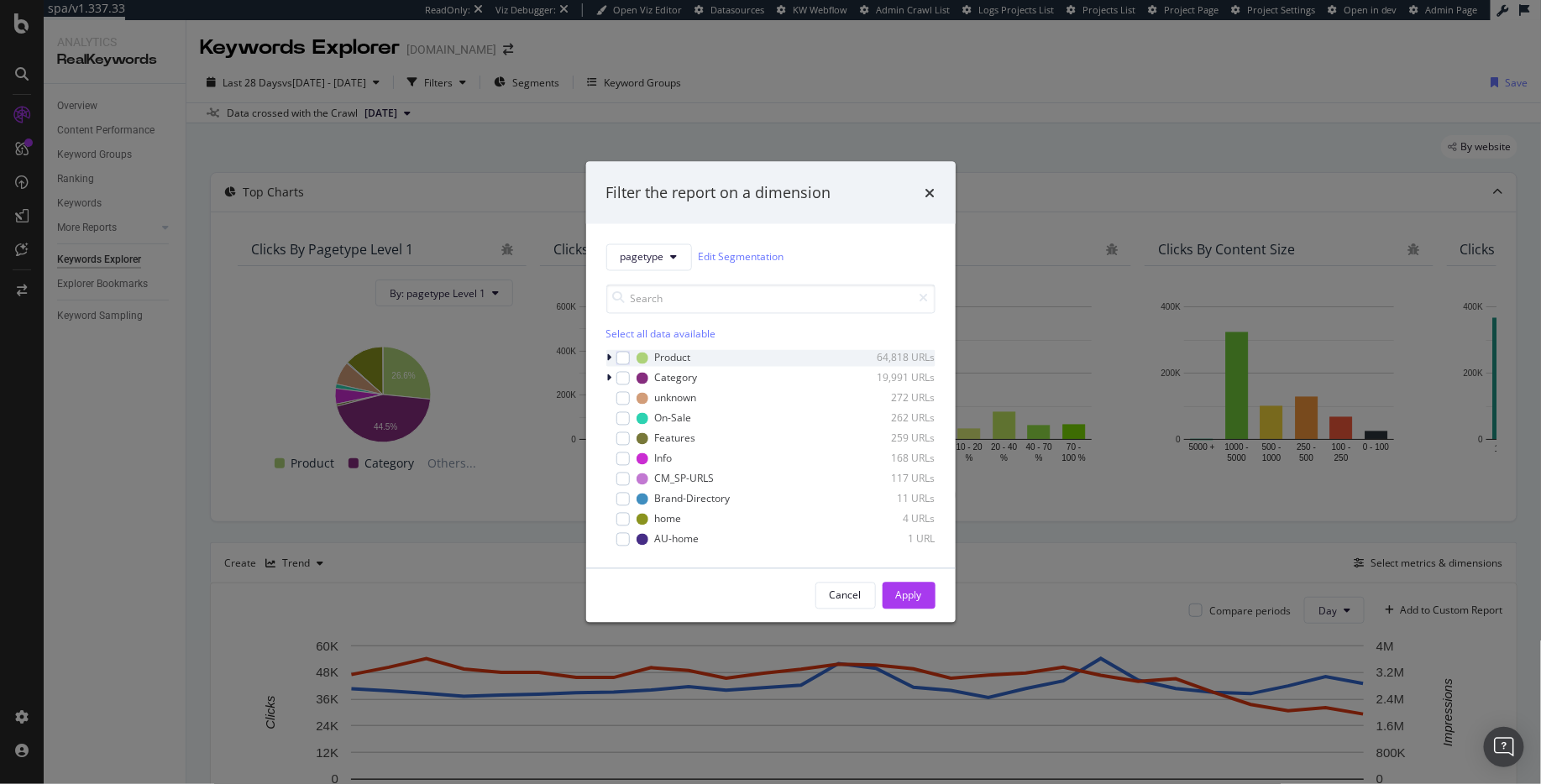
click at [611, 358] on icon "modal" at bounding box center [609, 357] width 5 height 10
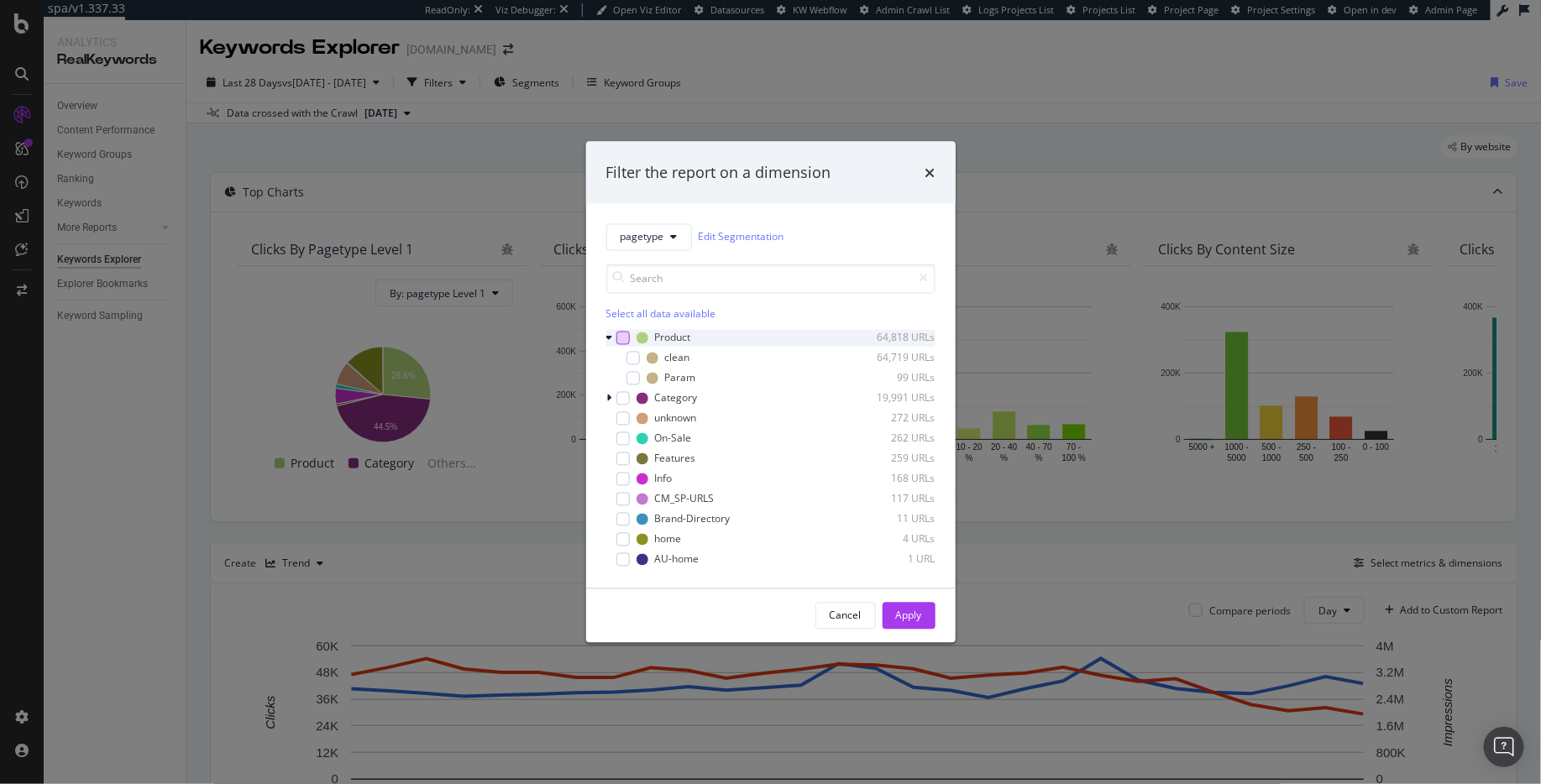
click at [618, 341] on div "modal" at bounding box center [623, 337] width 13 height 13
click at [637, 378] on div "modal" at bounding box center [633, 377] width 13 height 13
click at [911, 622] on div "Apply" at bounding box center [909, 615] width 26 height 14
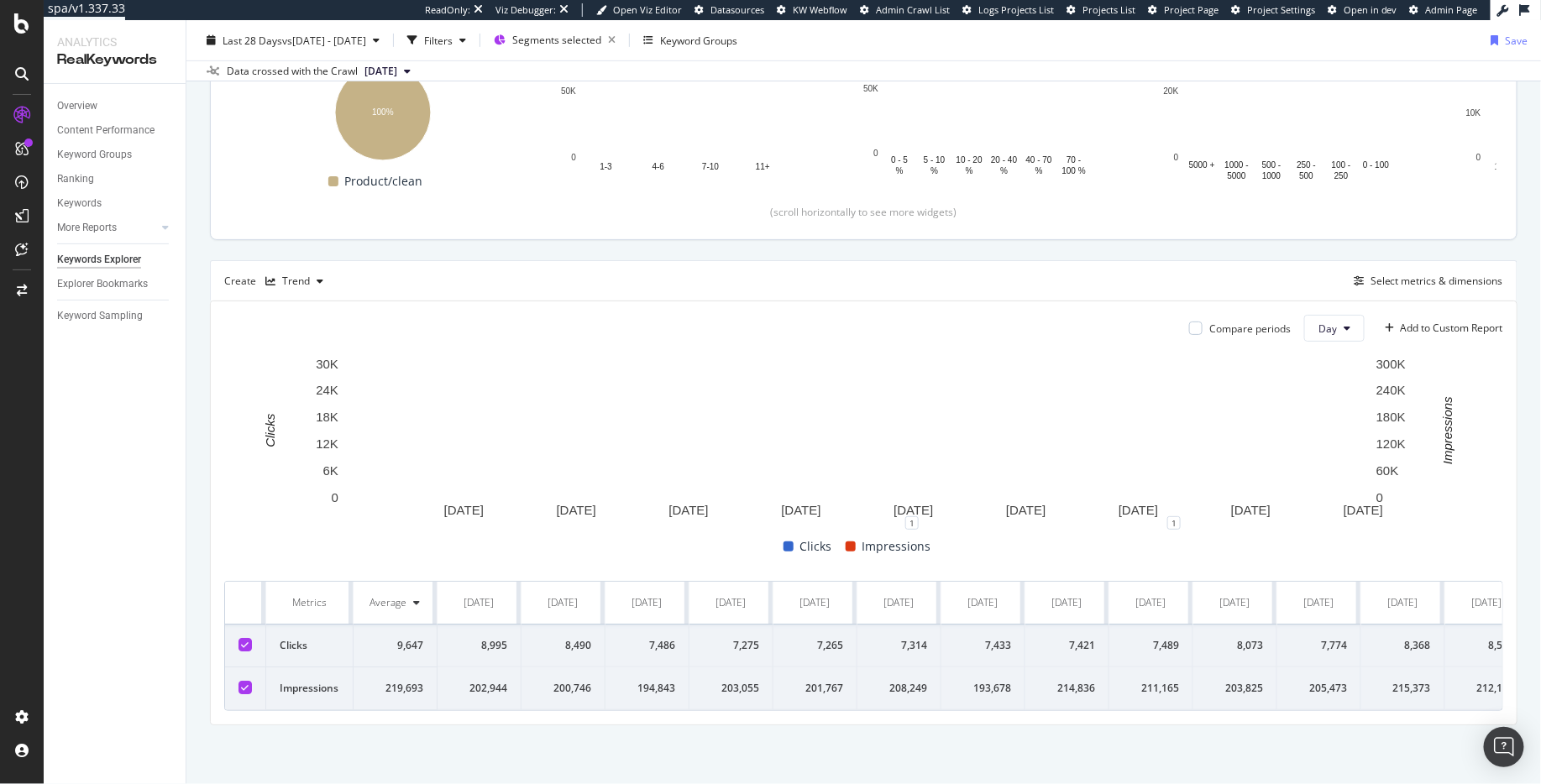
scroll to position [286, 0]
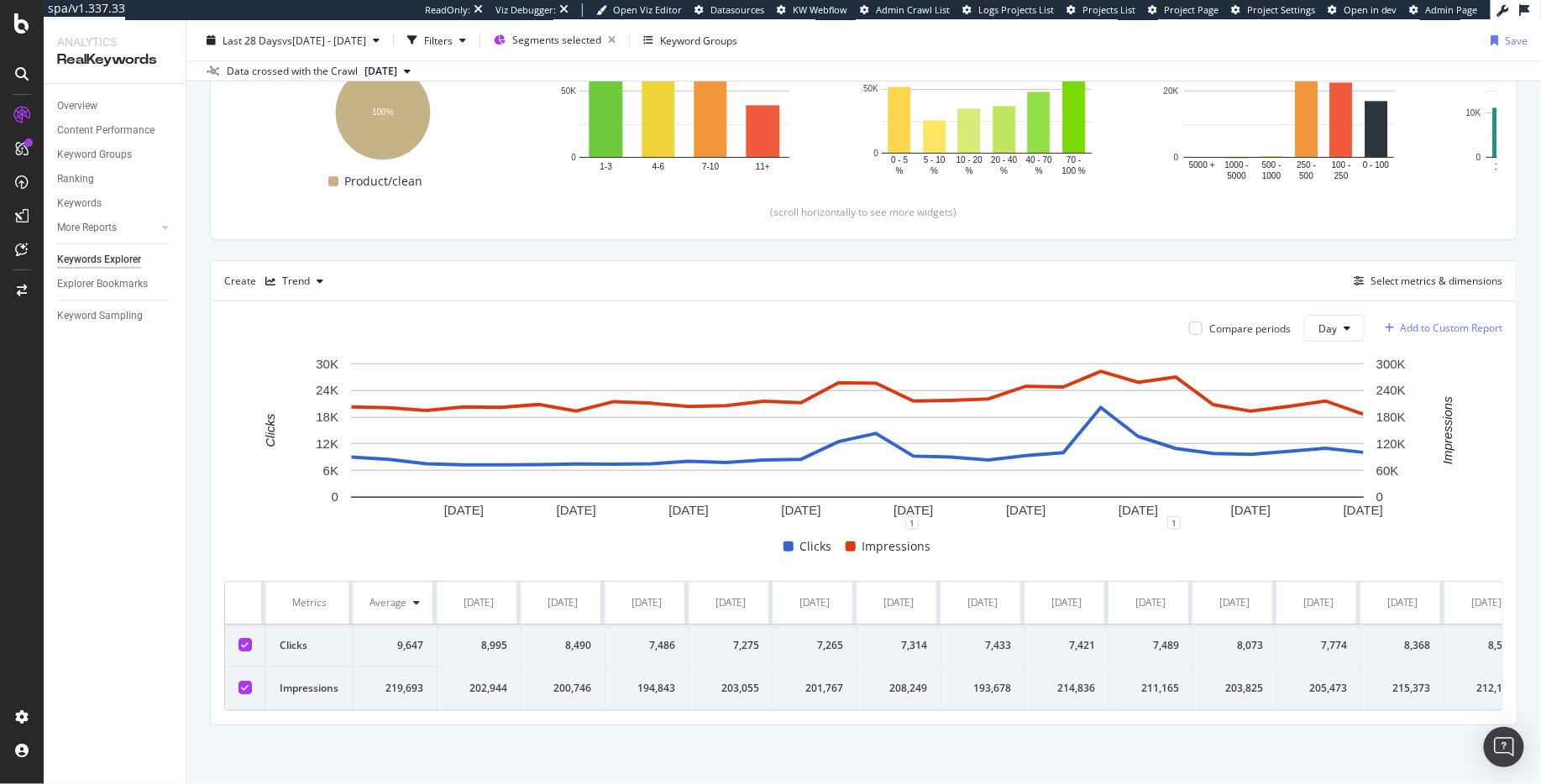
click at [1442, 323] on div "Add to Custom Report" at bounding box center [1452, 328] width 103 height 10
click at [1382, 452] on div "Global PDP Monitoring" at bounding box center [1373, 448] width 106 height 14
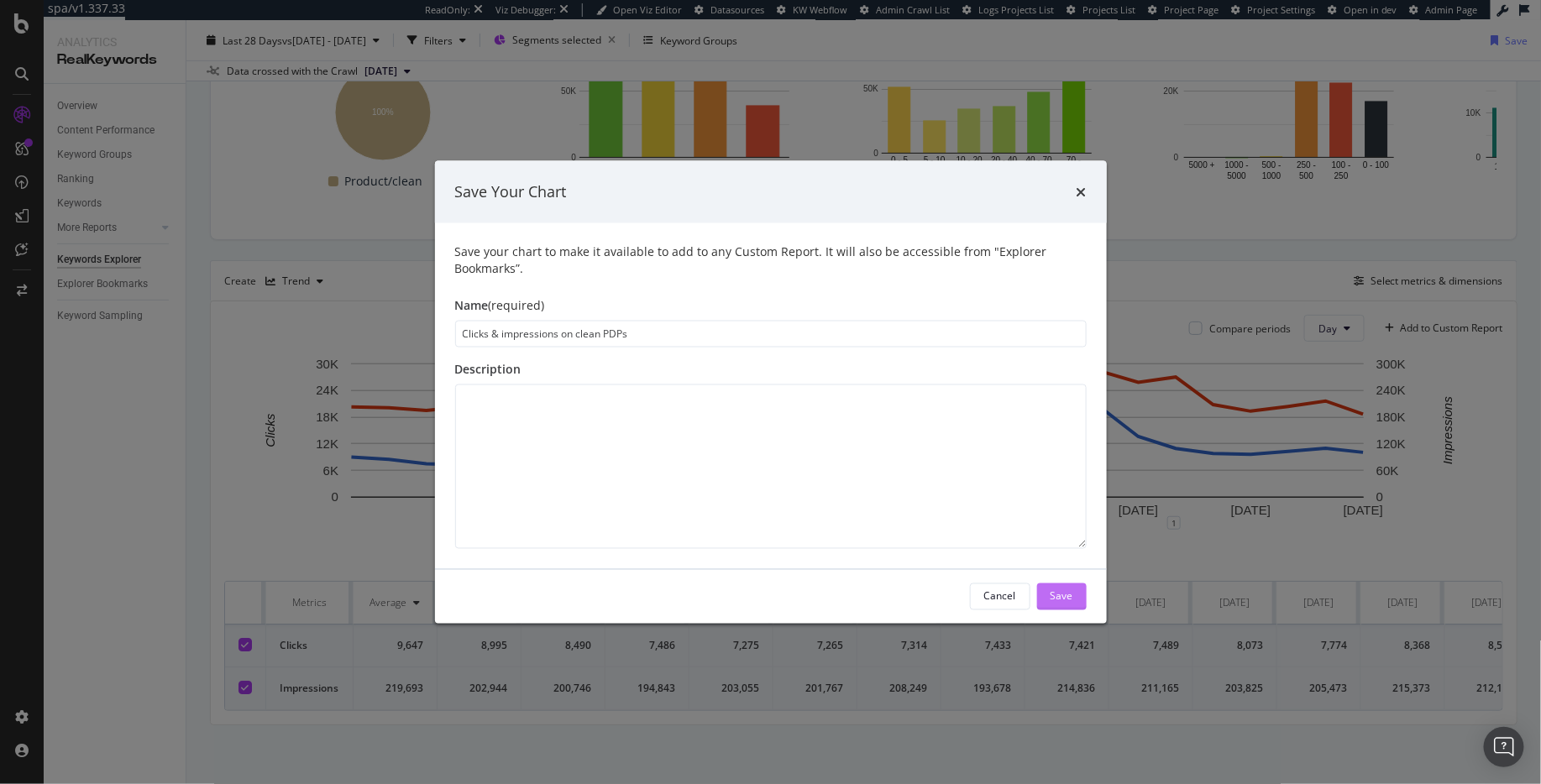
type input "Clicks & impressions on clean PDPs"
click at [1071, 590] on div "Save" at bounding box center [1062, 596] width 23 height 14
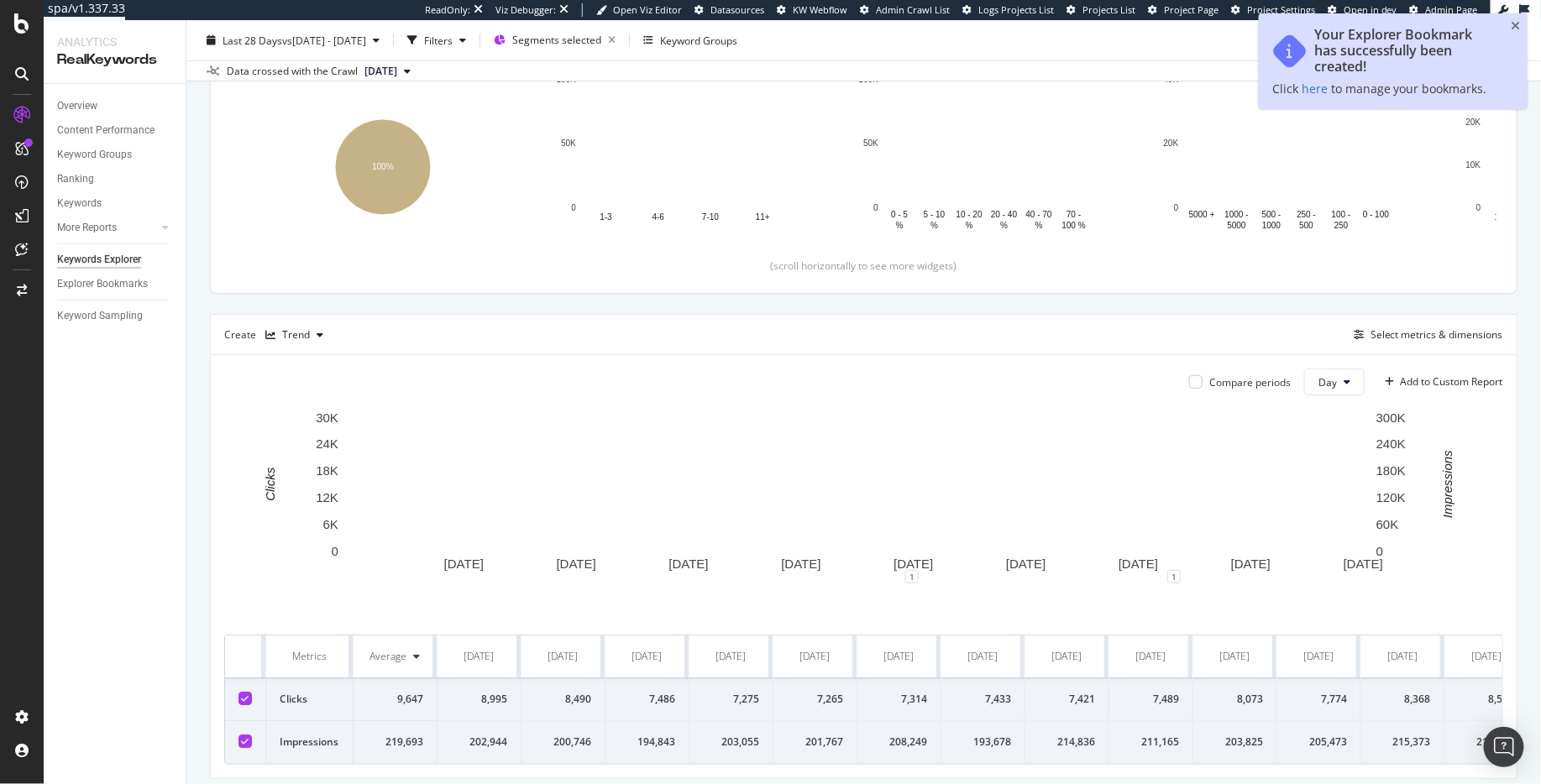
scroll to position [344, 0]
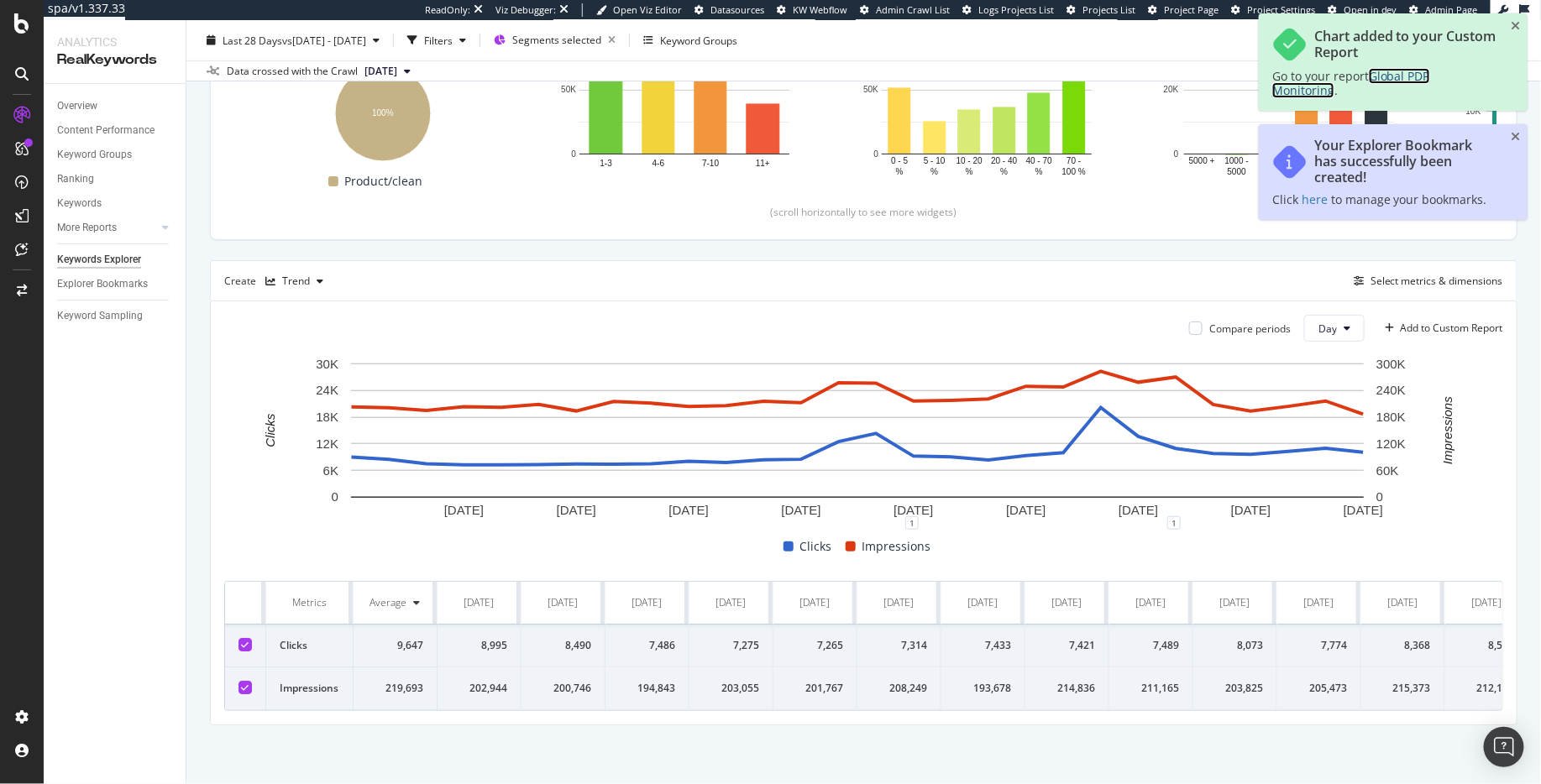
click at [1405, 71] on span "Global PDP Monitoring" at bounding box center [1351, 83] width 158 height 30
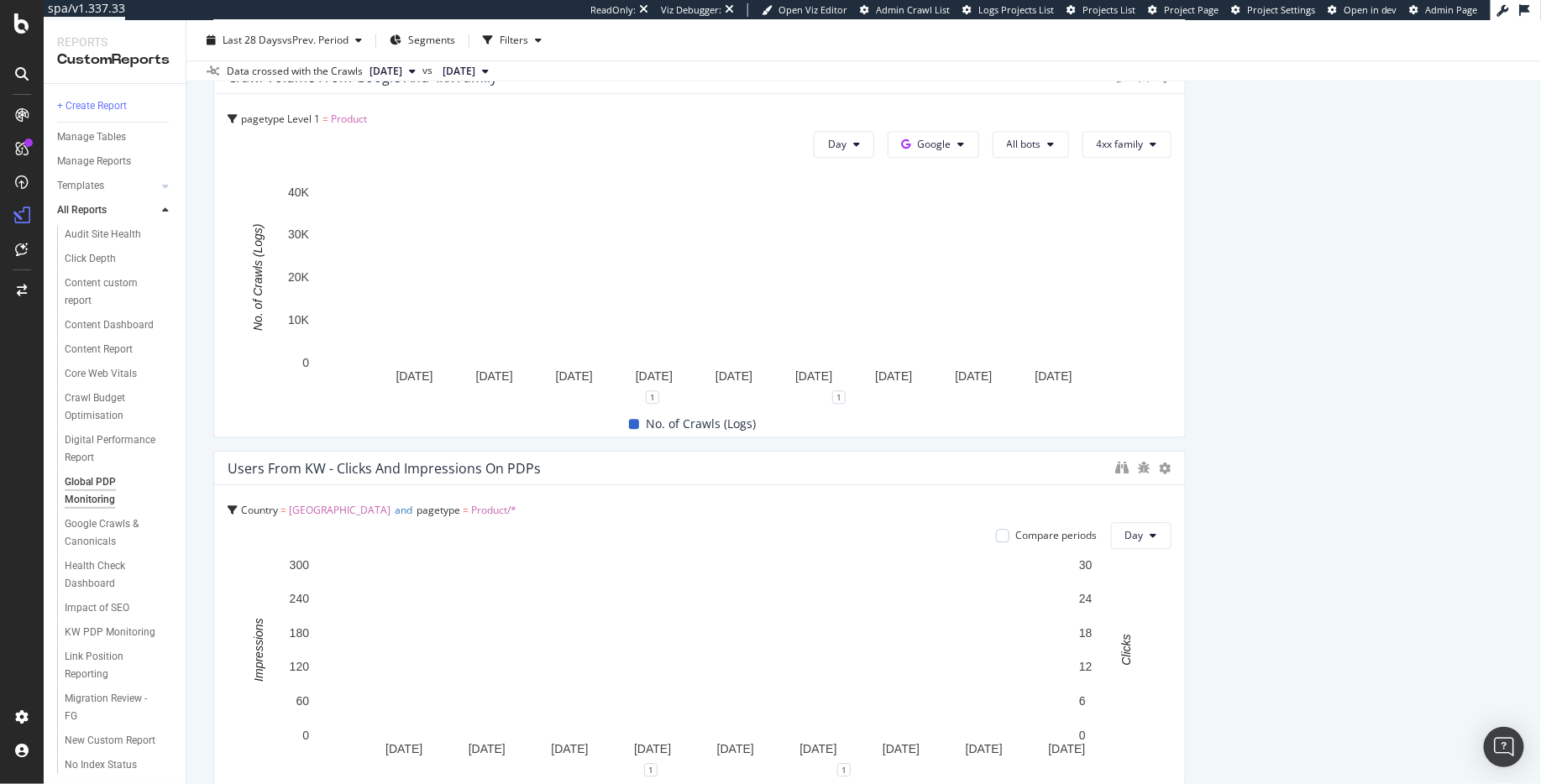
scroll to position [1946, 0]
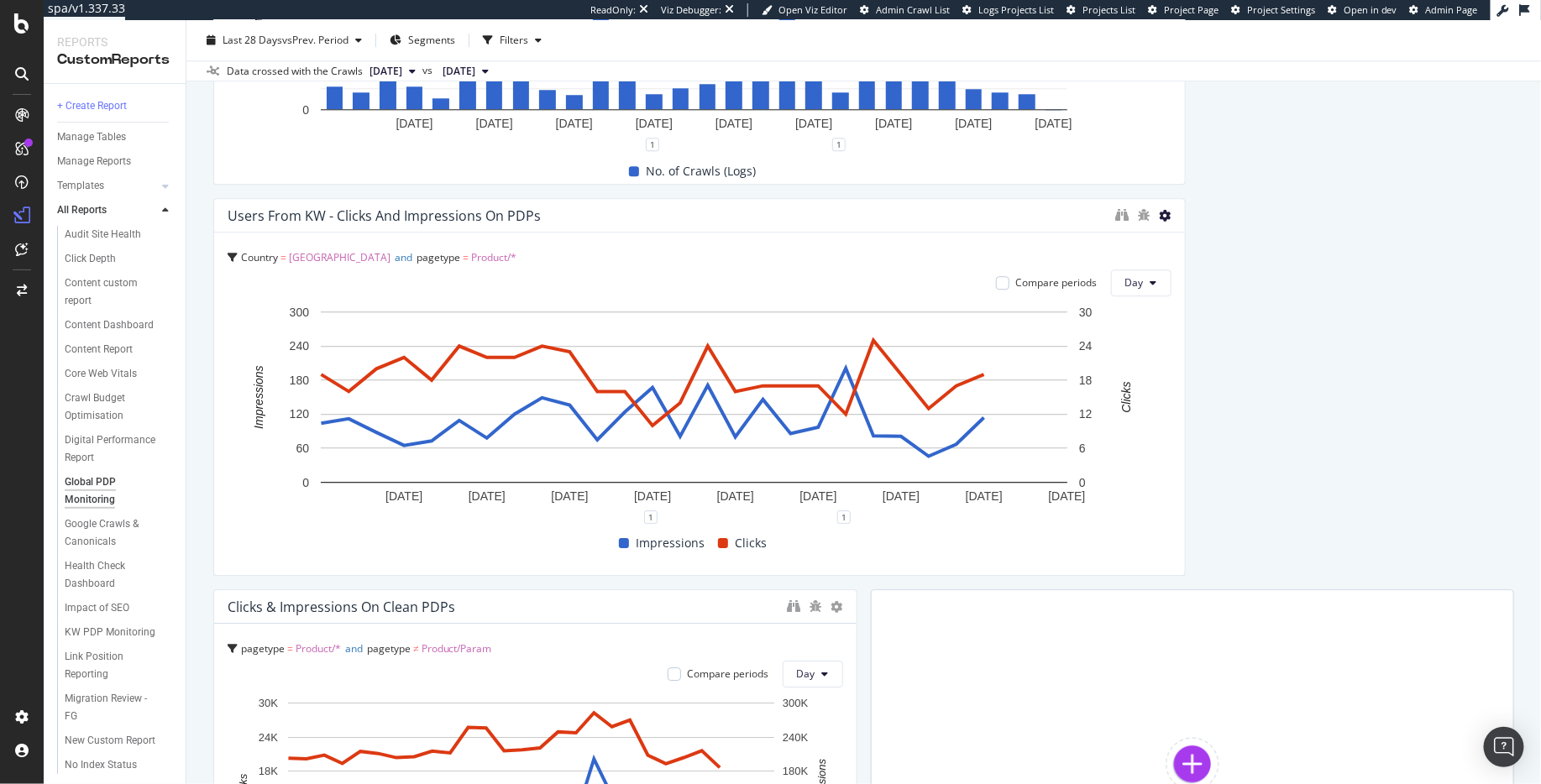
click at [1160, 217] on icon at bounding box center [1166, 215] width 12 height 12
click at [1170, 243] on icon at bounding box center [1173, 240] width 9 height 10
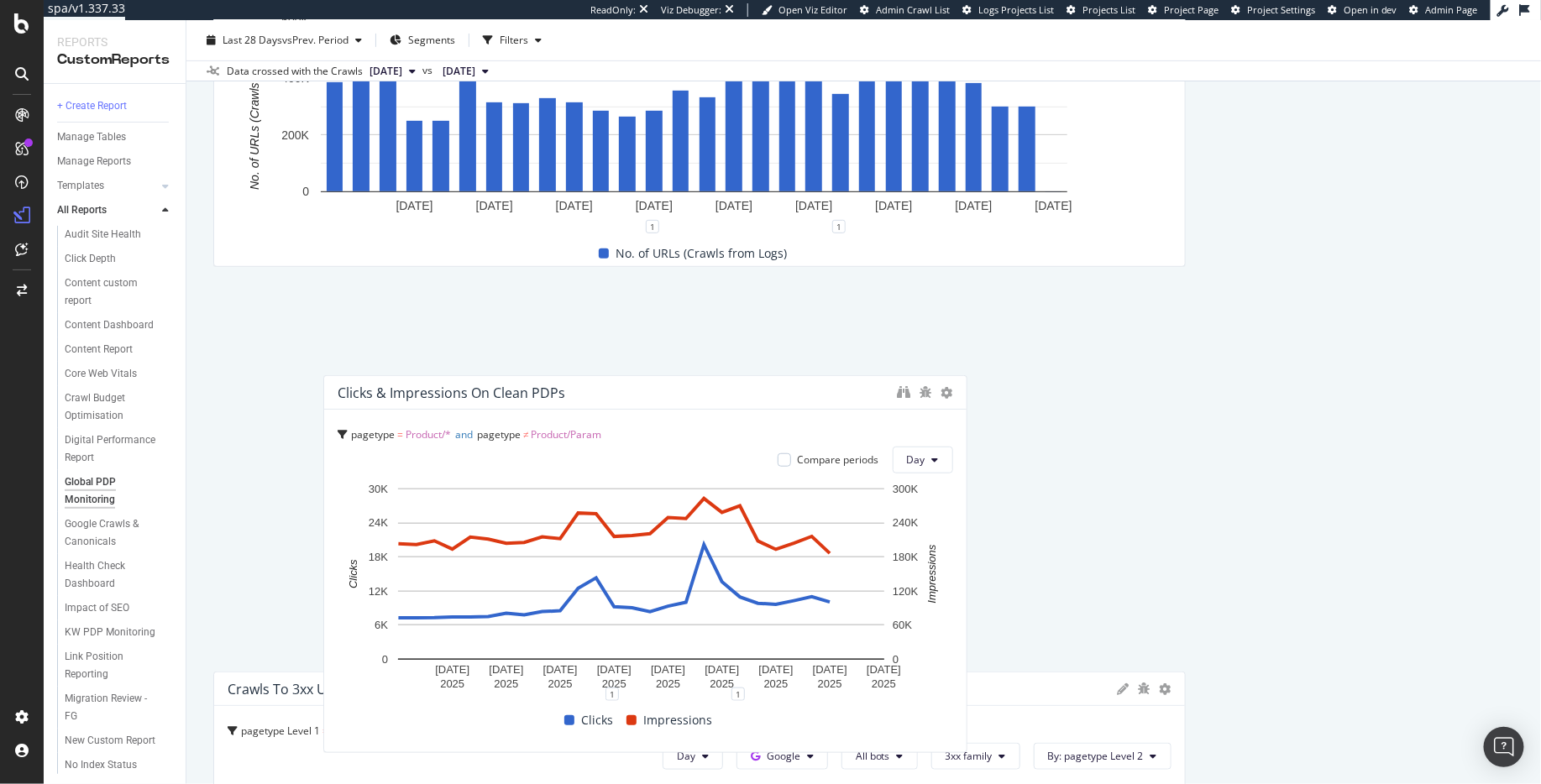
scroll to position [0, 0]
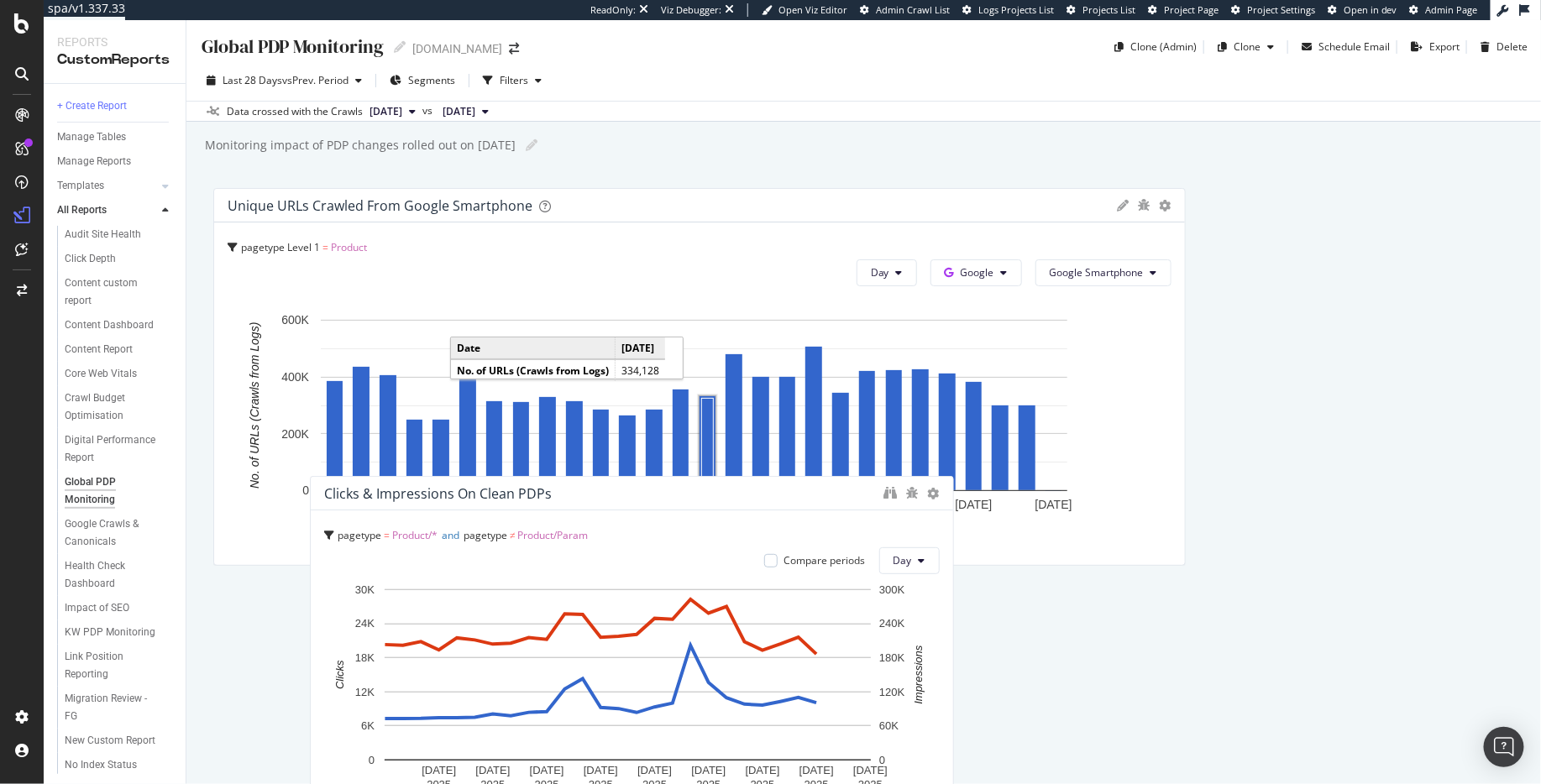
drag, startPoint x: 594, startPoint y: 336, endPoint x: 691, endPoint y: 493, distance: 184.5
click at [691, 493] on div "Clicks & impressions on clean PDPs" at bounding box center [600, 493] width 552 height 17
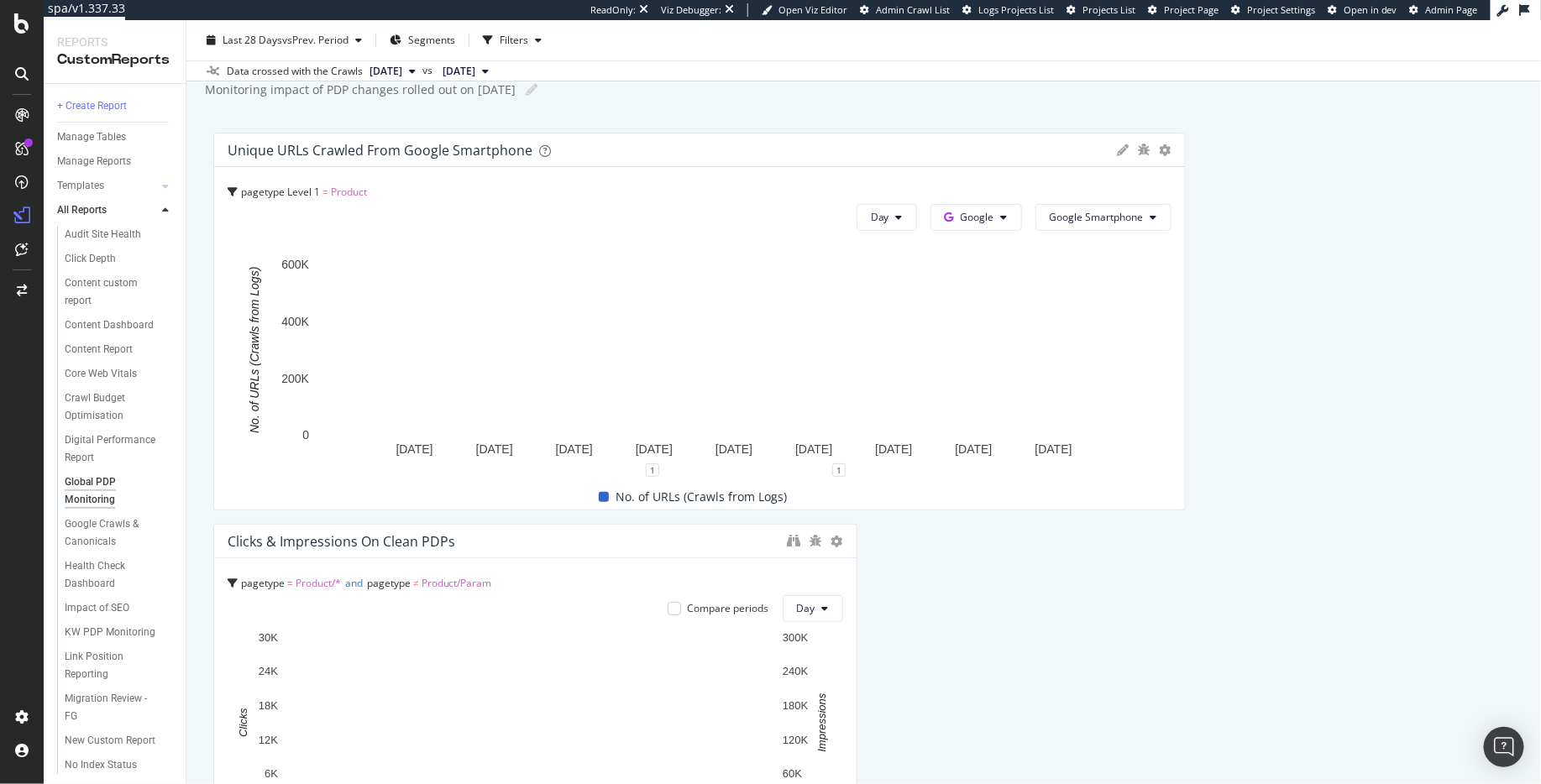
scroll to position [89, 0]
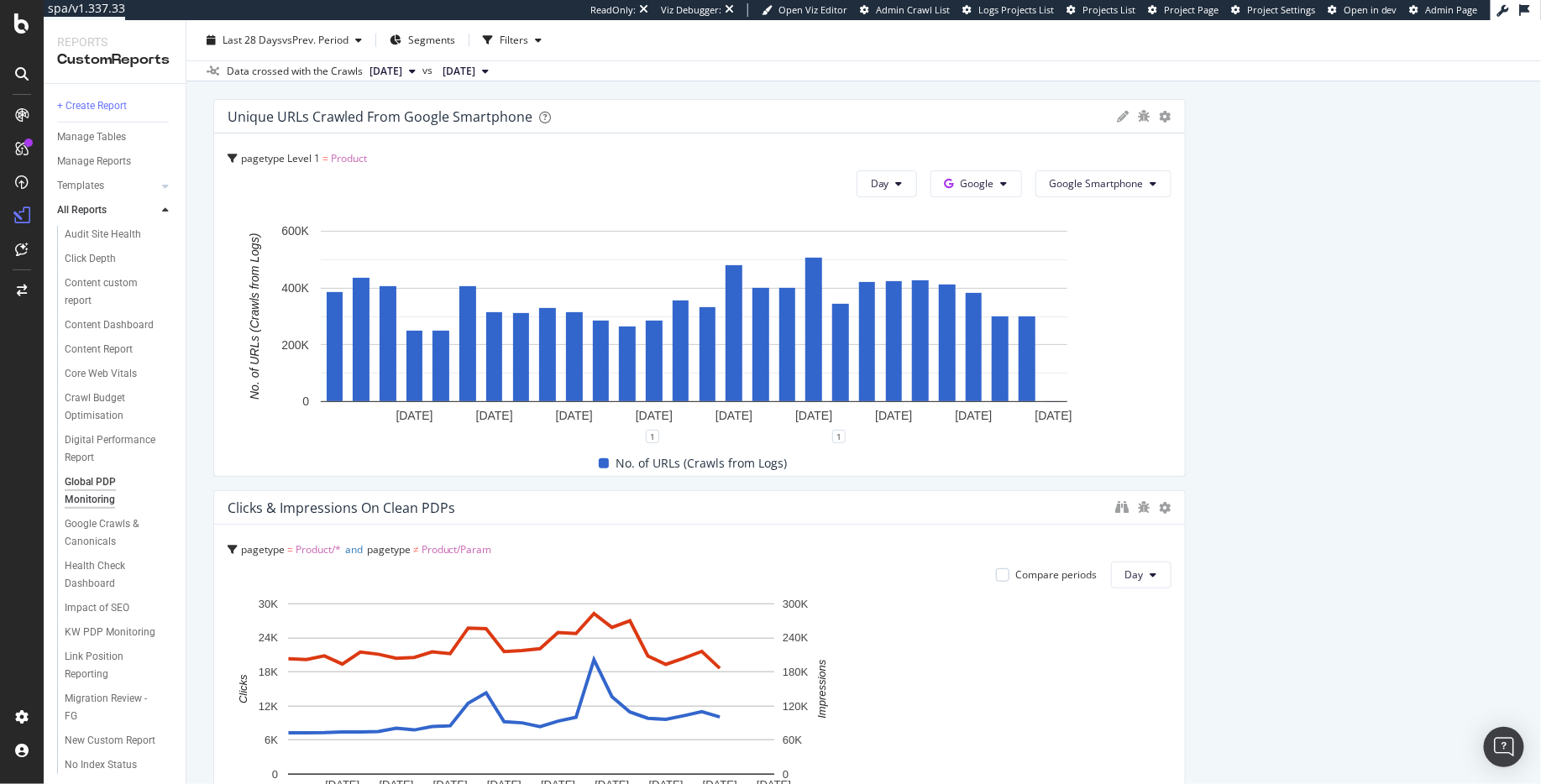
drag, startPoint x: 848, startPoint y: 635, endPoint x: 1214, endPoint y: 640, distance: 366.0
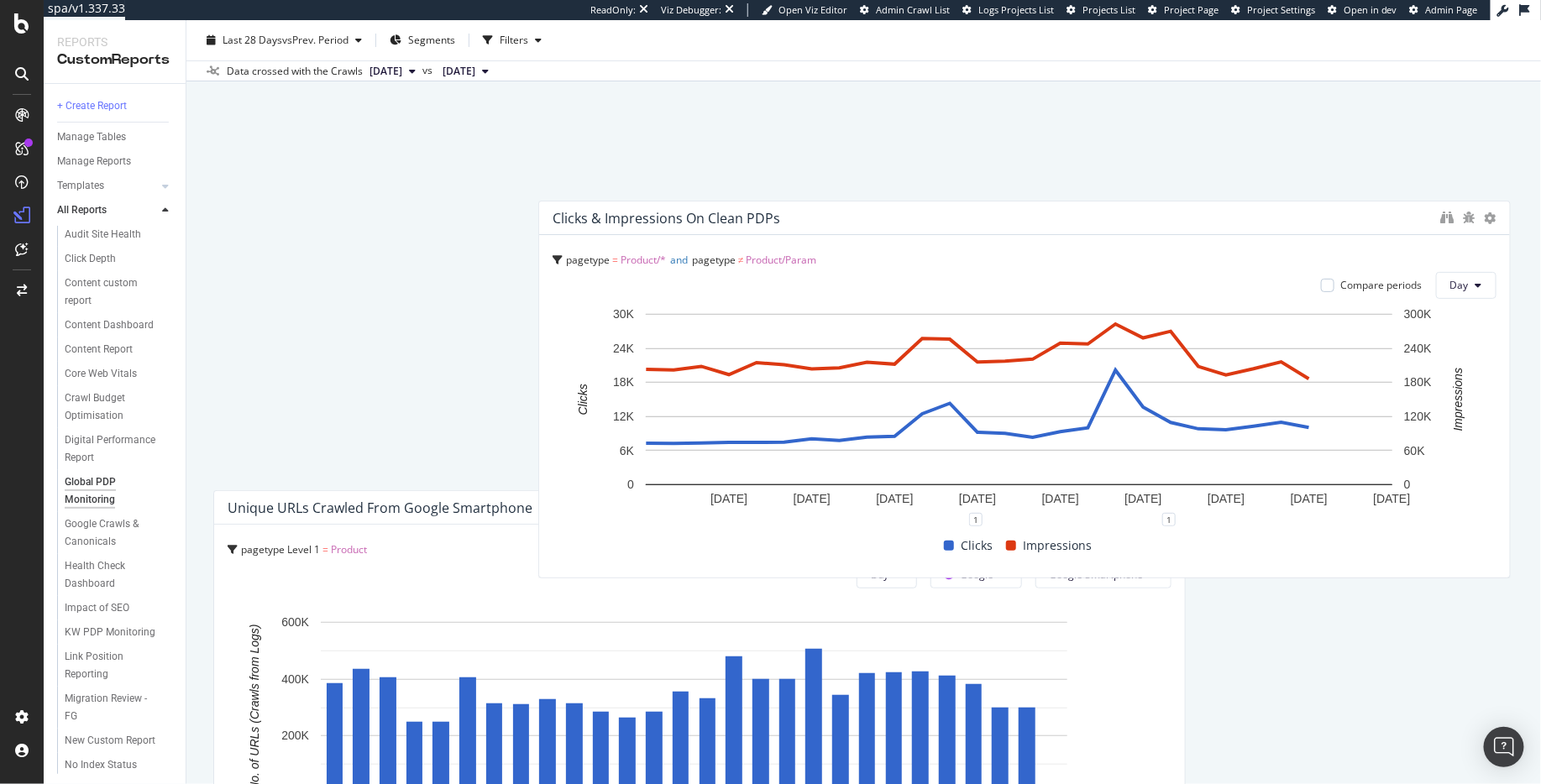
drag, startPoint x: 848, startPoint y: 557, endPoint x: 1230, endPoint y: 267, distance: 479.6
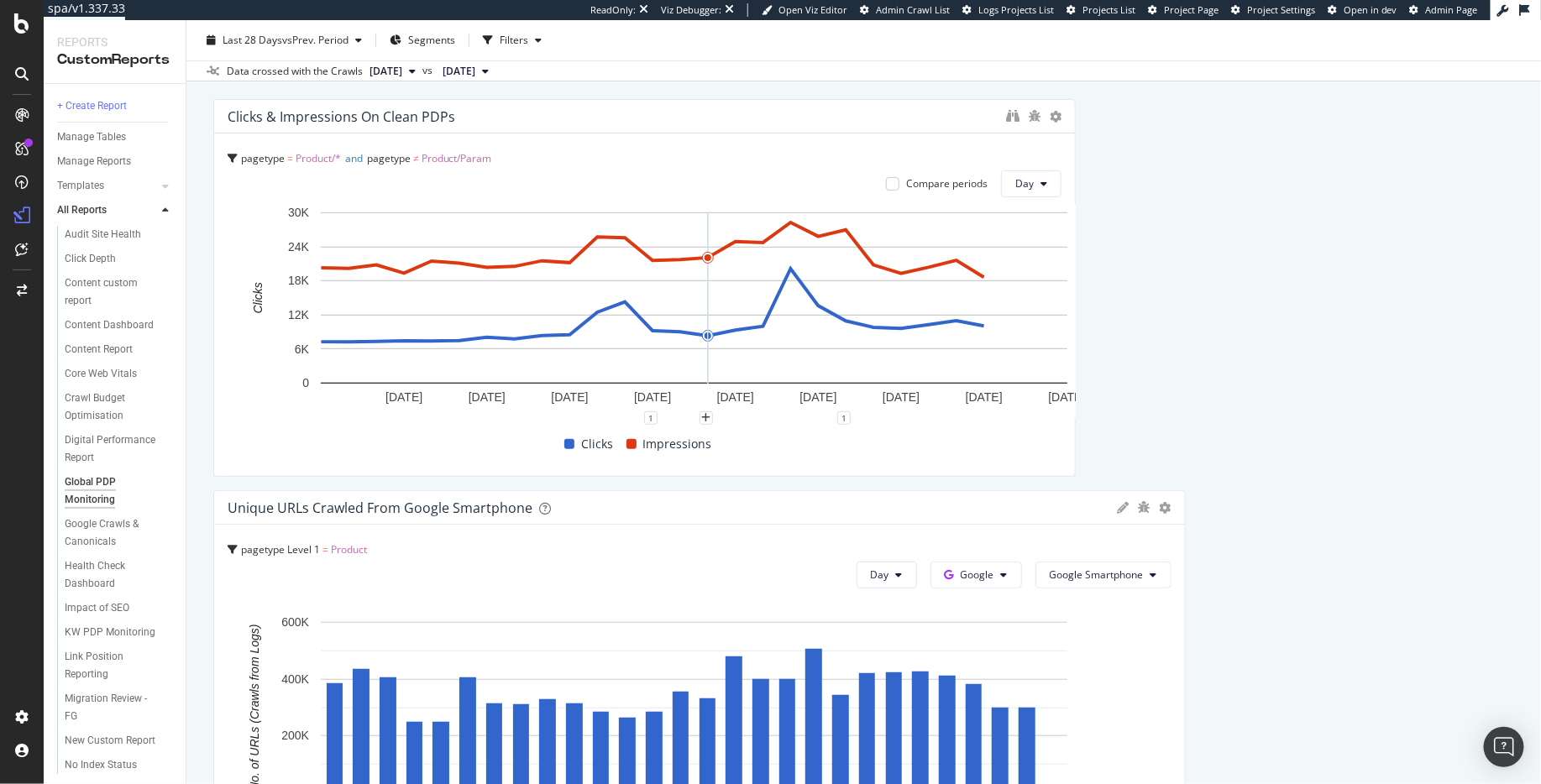
drag, startPoint x: 1172, startPoint y: 406, endPoint x: 1013, endPoint y: 453, distance: 165.8
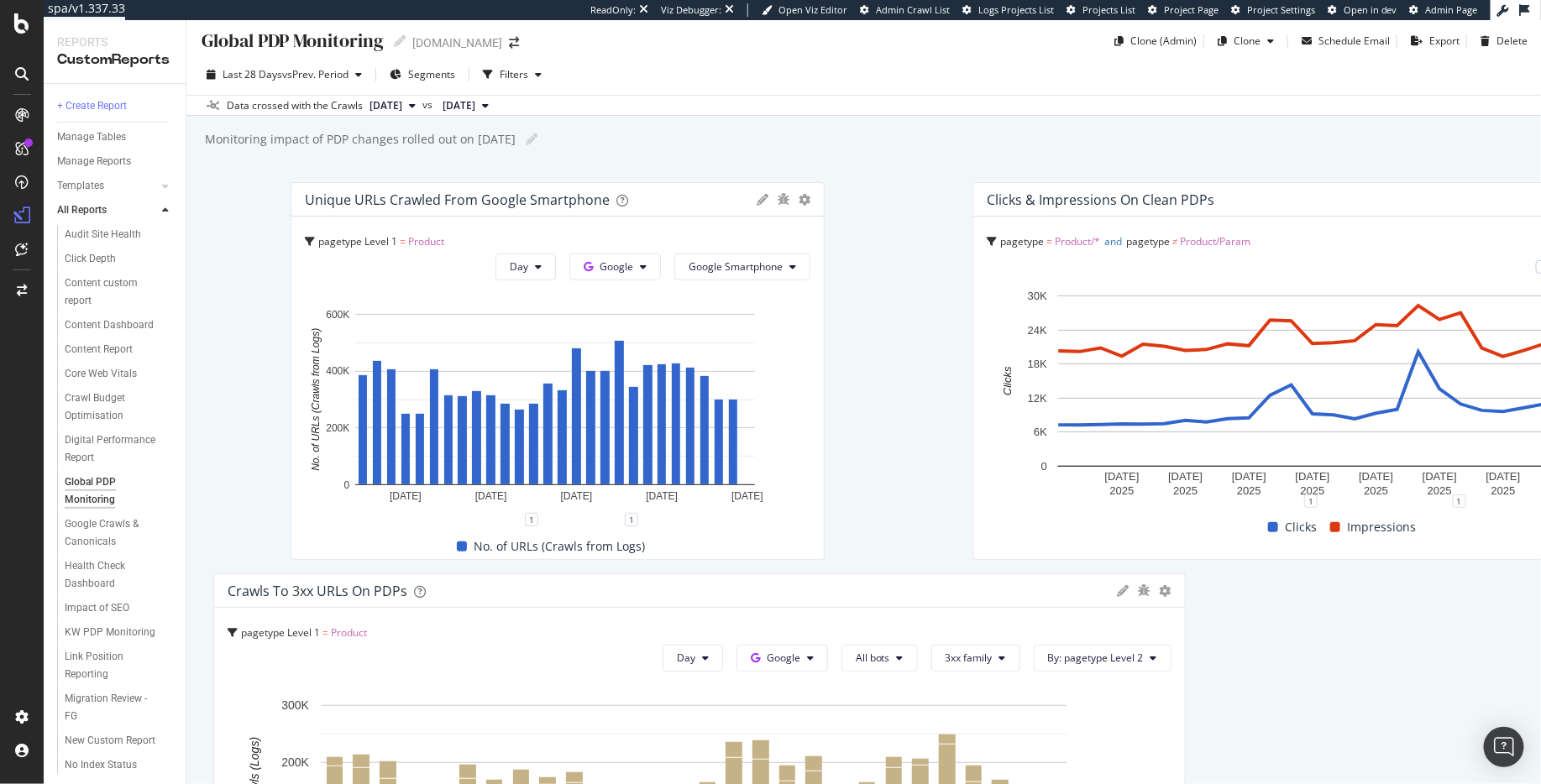
scroll to position [0, 0]
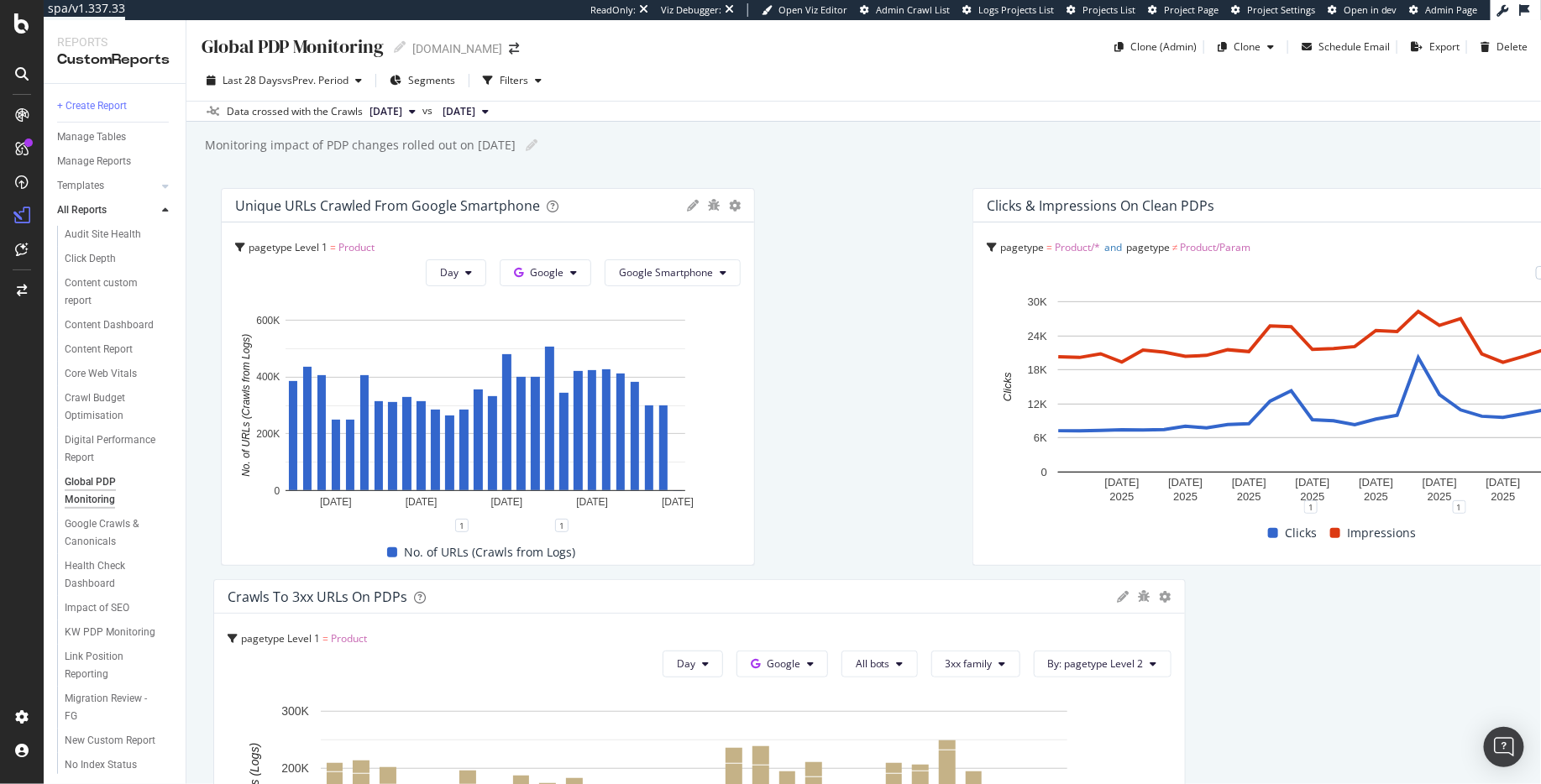
drag, startPoint x: 1208, startPoint y: 137, endPoint x: 356, endPoint y: 157, distance: 852.2
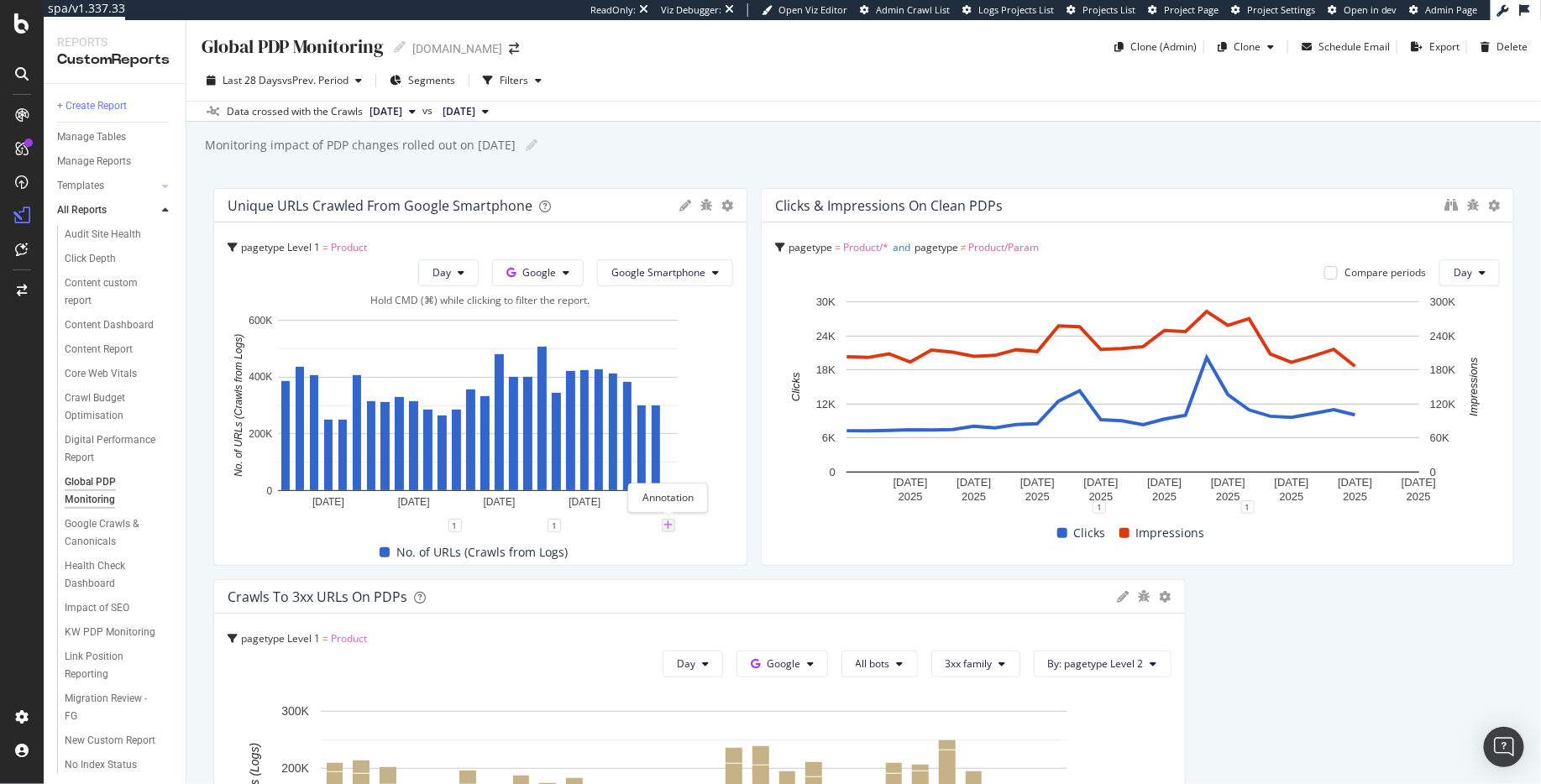
click at [671, 527] on icon "plus" at bounding box center [669, 526] width 9 height 10
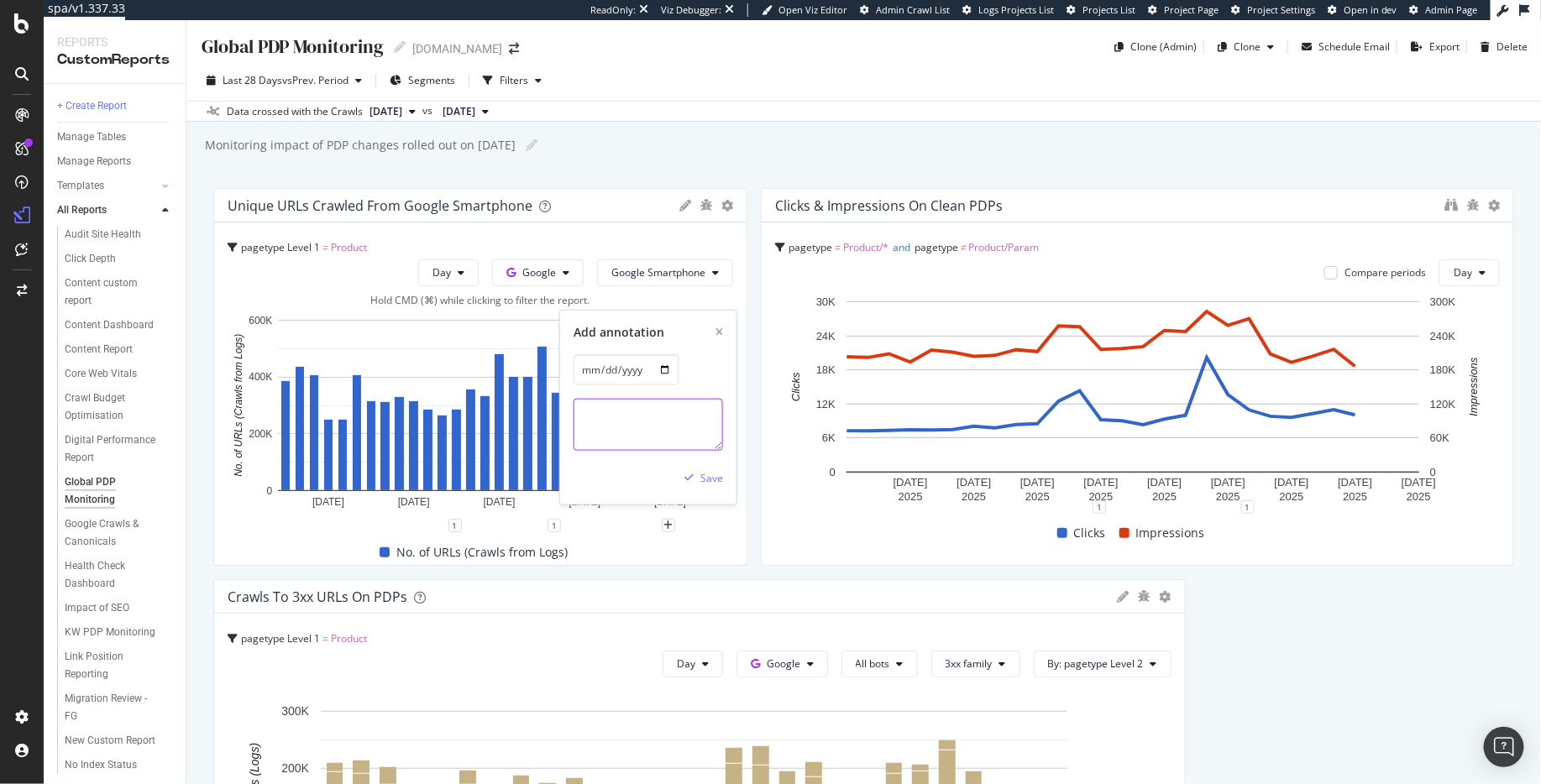
click at [625, 419] on textarea at bounding box center [649, 425] width 150 height 52
click at [582, 447] on textarea "PDP URL fix rolls out - any incorrect PDP url on the same product code now redi…" at bounding box center [649, 425] width 150 height 52
type textarea "PDP URL fix rolls out - any incorrect PDP url on the same product code now redi…"
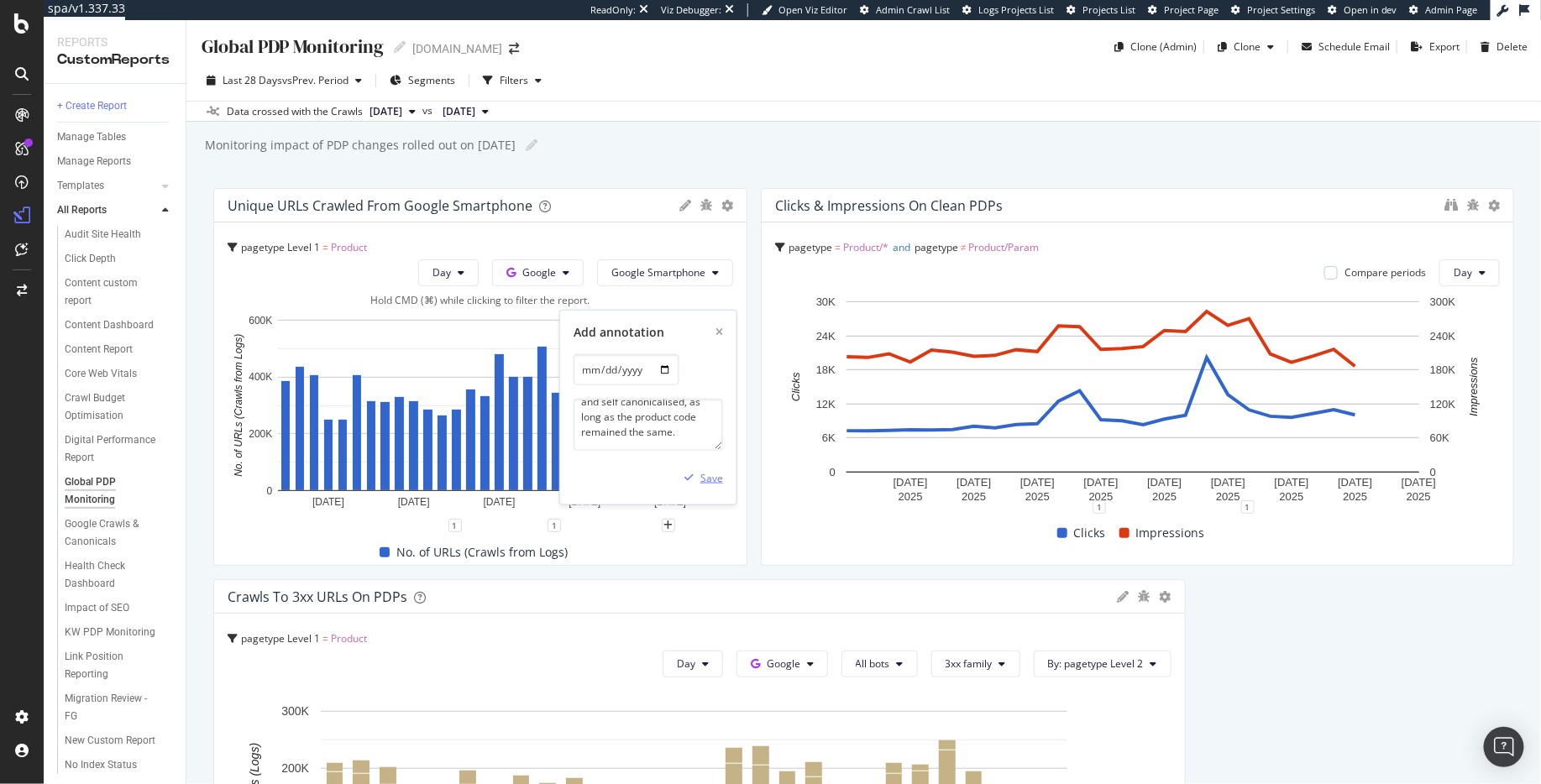
click at [697, 473] on div "button" at bounding box center [689, 478] width 23 height 10
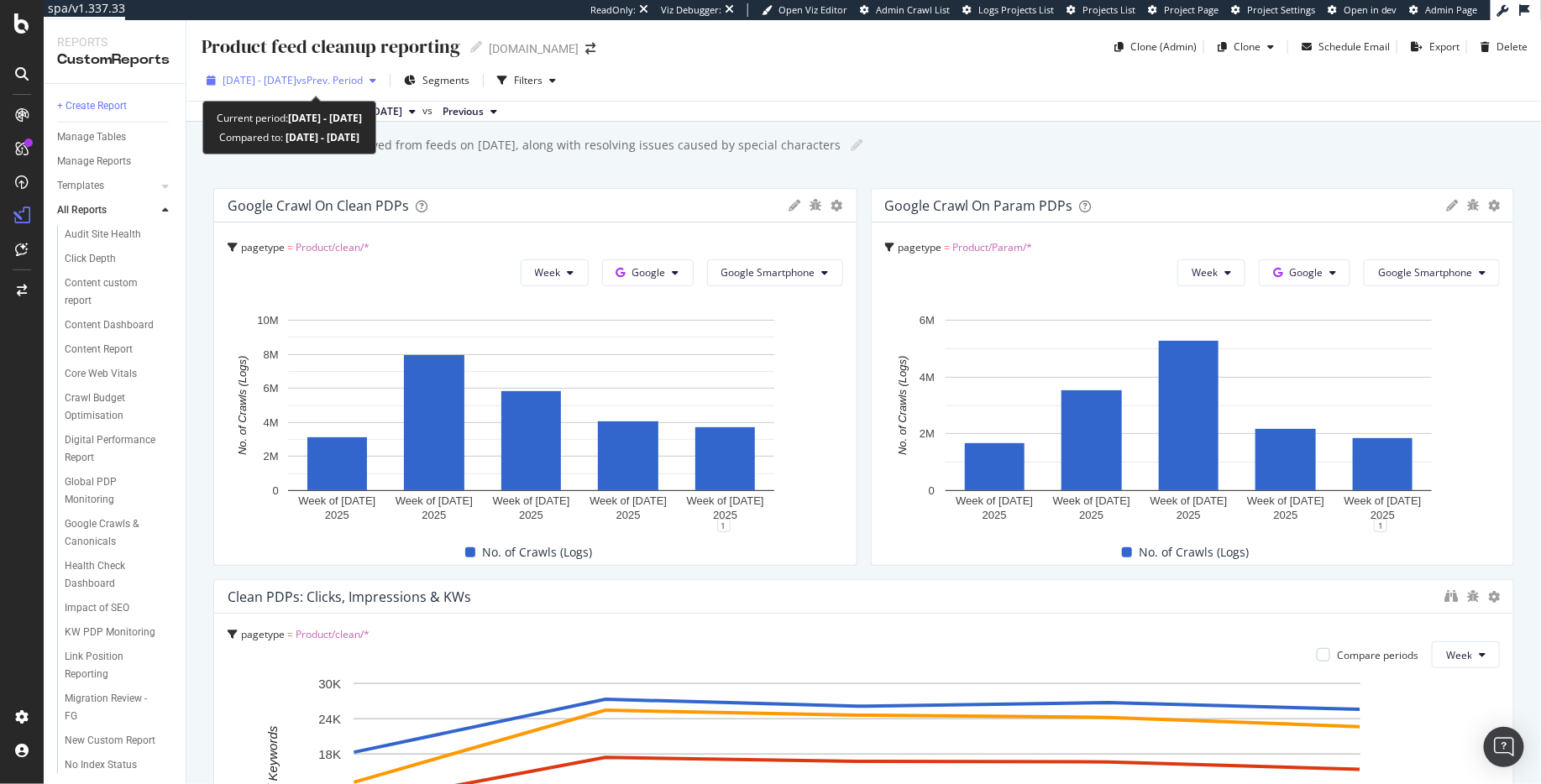
click at [362, 88] on div "[DATE] - [DATE] vs Prev. Period" at bounding box center [290, 80] width 183 height 25
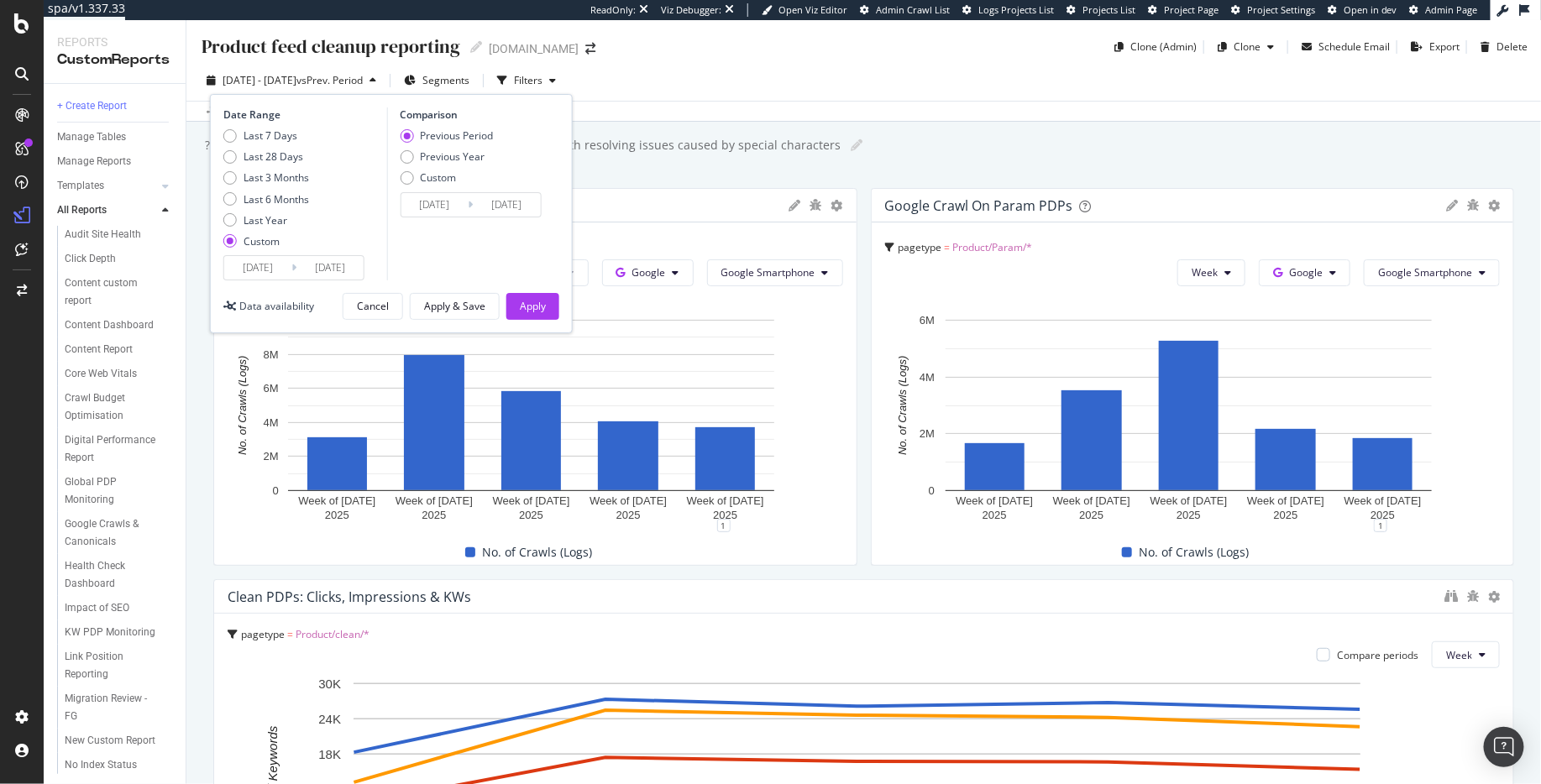
click at [315, 265] on input "[DATE]" at bounding box center [329, 268] width 67 height 24
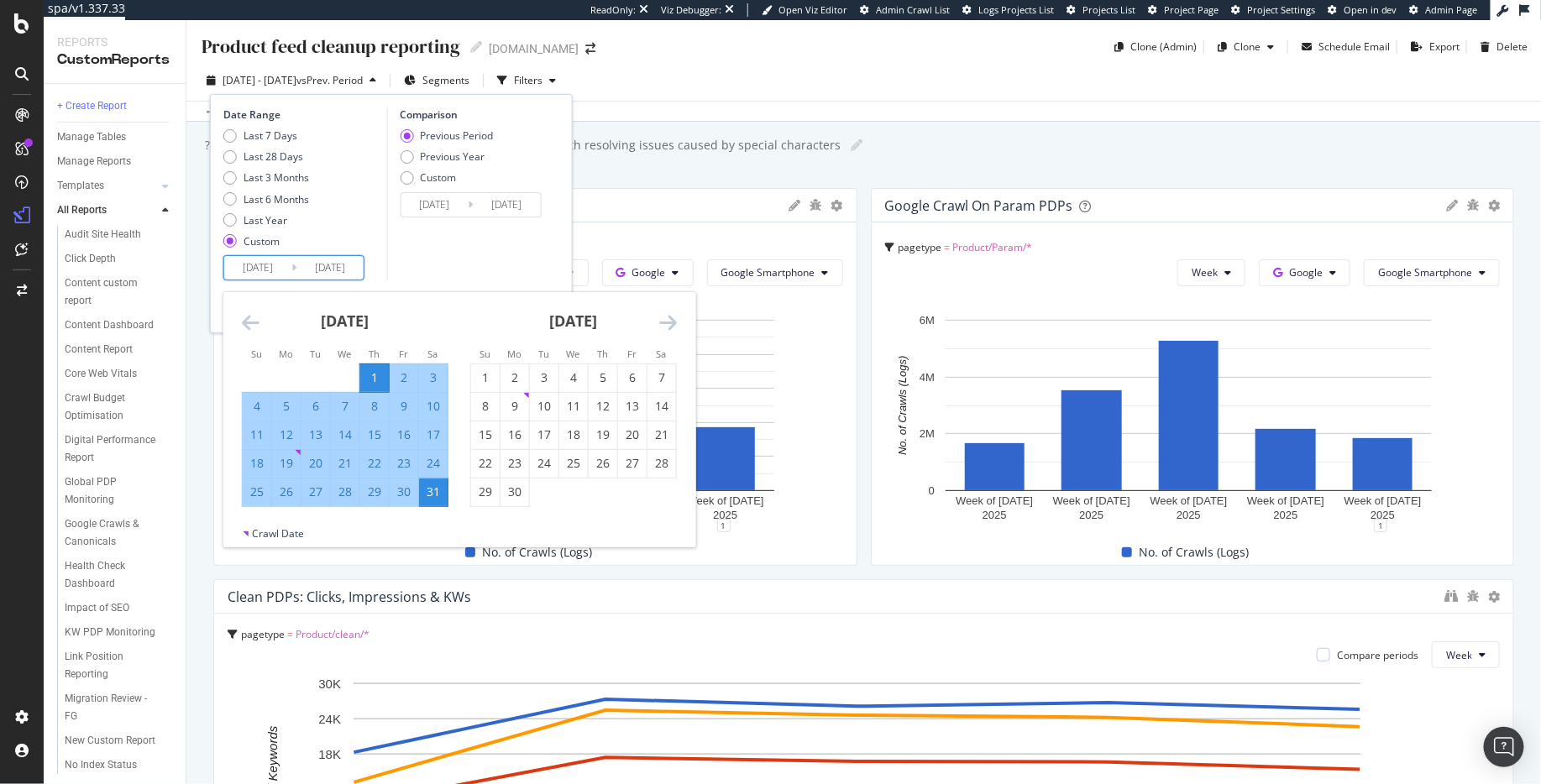
click at [666, 321] on icon "Move forward to switch to the next month." at bounding box center [669, 322] width 18 height 20
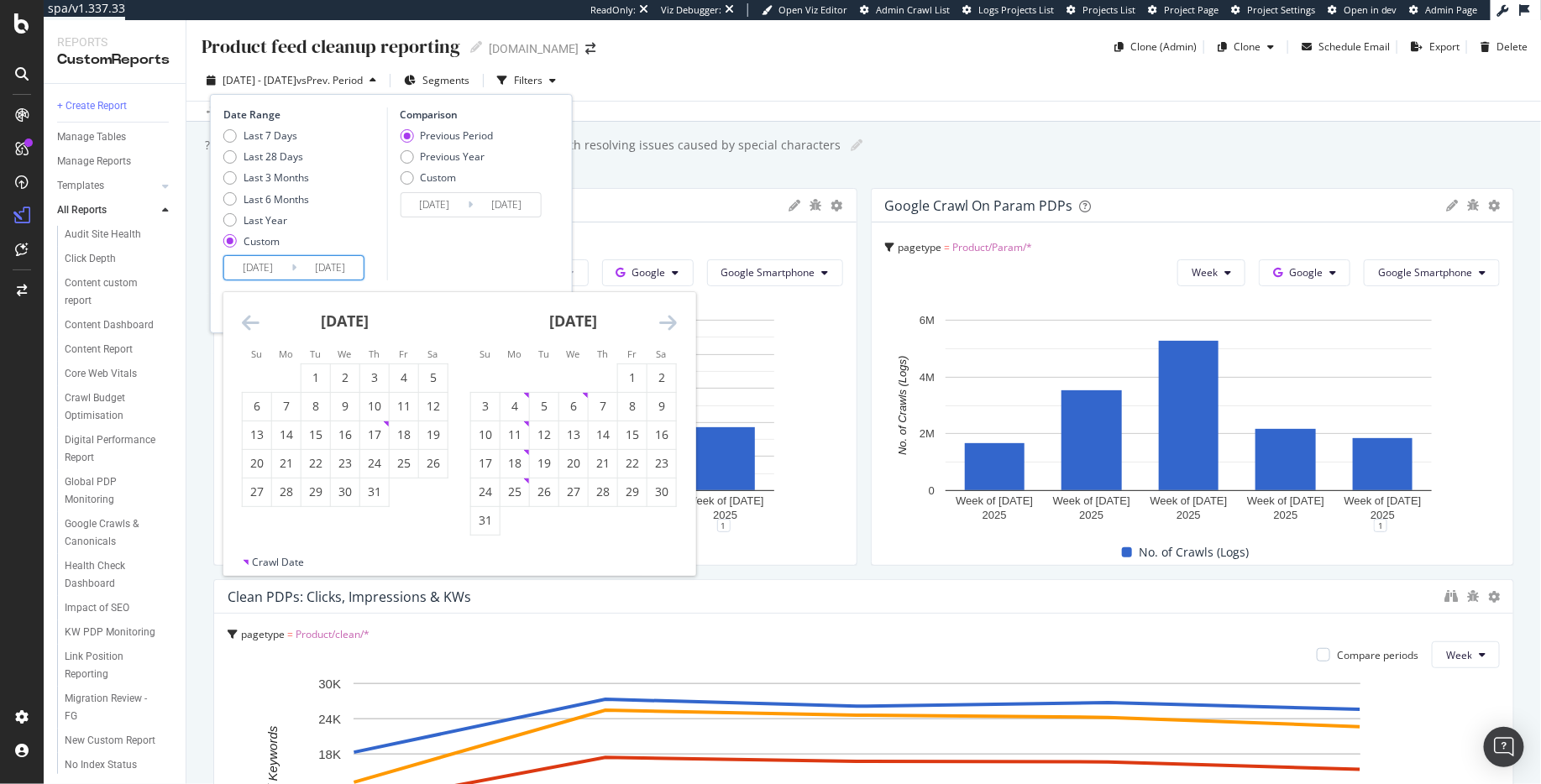
click at [680, 315] on div "[DATE] 1 2 3 4 5 6 7 8 9 10 11 12 13 14 15 16 17 18 19 20 21 22 23 24 25 26 27 …" at bounding box center [573, 414] width 229 height 243
click at [668, 322] on icon "Move forward to switch to the next month." at bounding box center [669, 322] width 18 height 20
click at [596, 438] on div "18" at bounding box center [603, 435] width 29 height 17
type input "[DATE]"
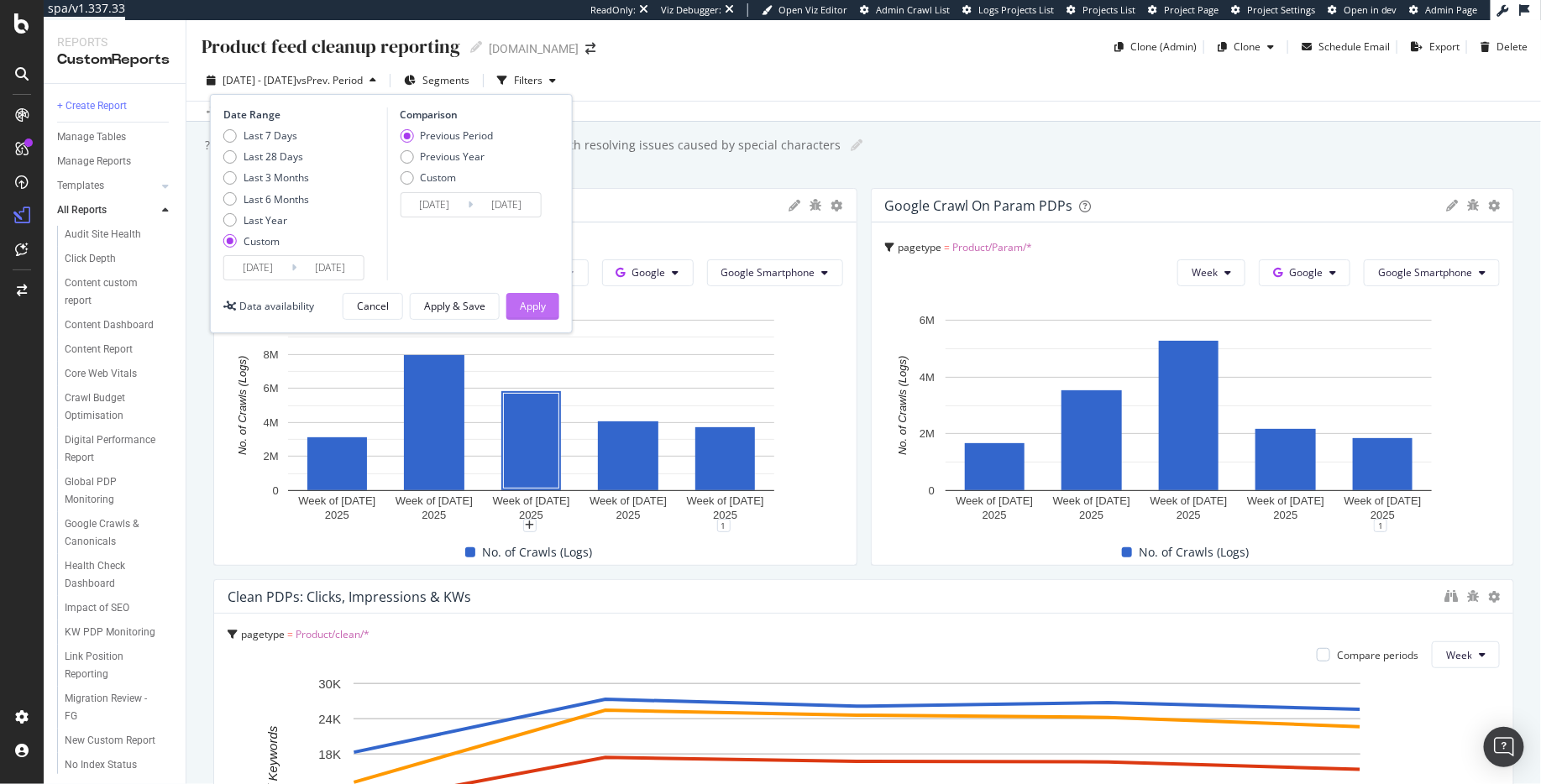
click at [538, 306] on div "Apply" at bounding box center [533, 306] width 26 height 14
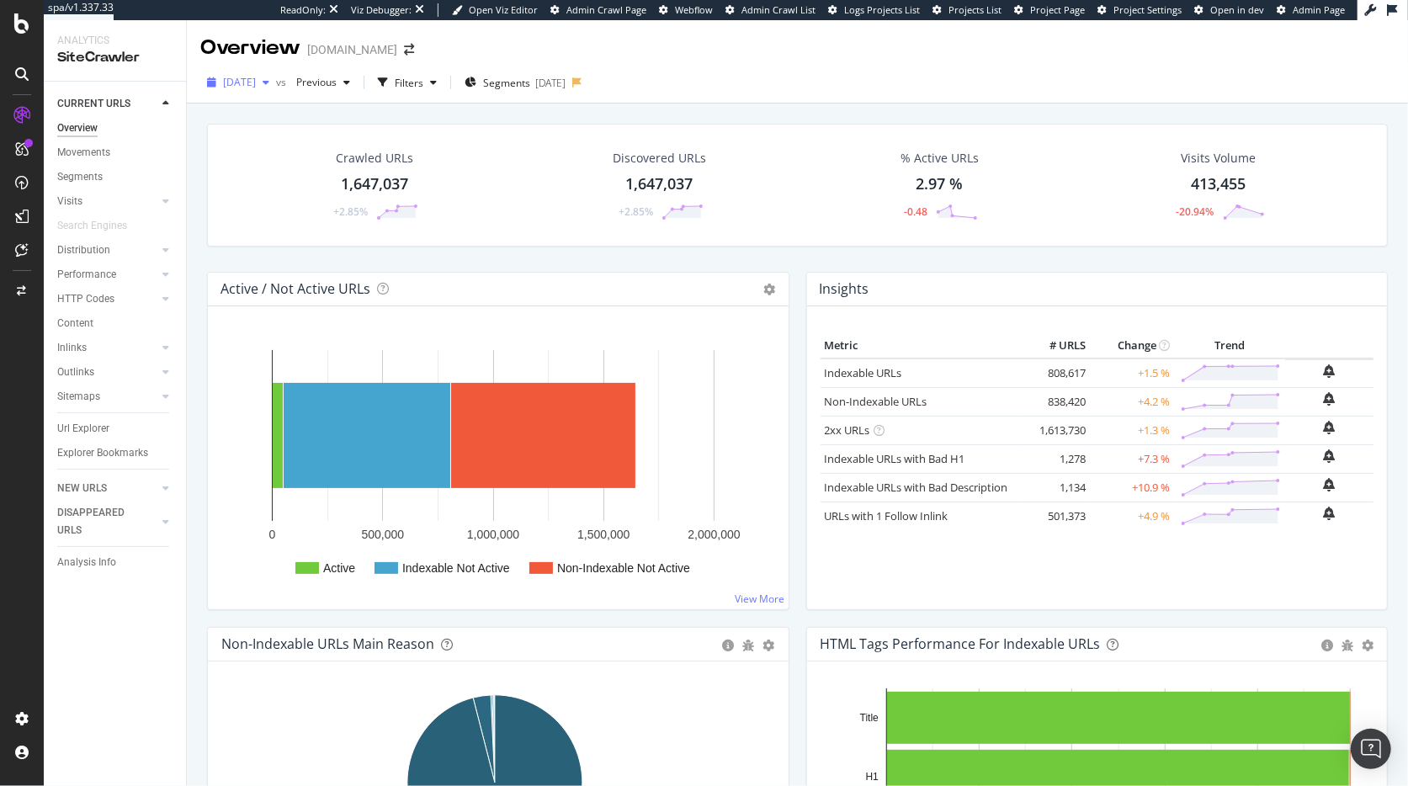
click at [236, 81] on span "[DATE]" at bounding box center [239, 82] width 33 height 14
click at [263, 146] on div "2025 Sep. 8th" at bounding box center [270, 142] width 90 height 15
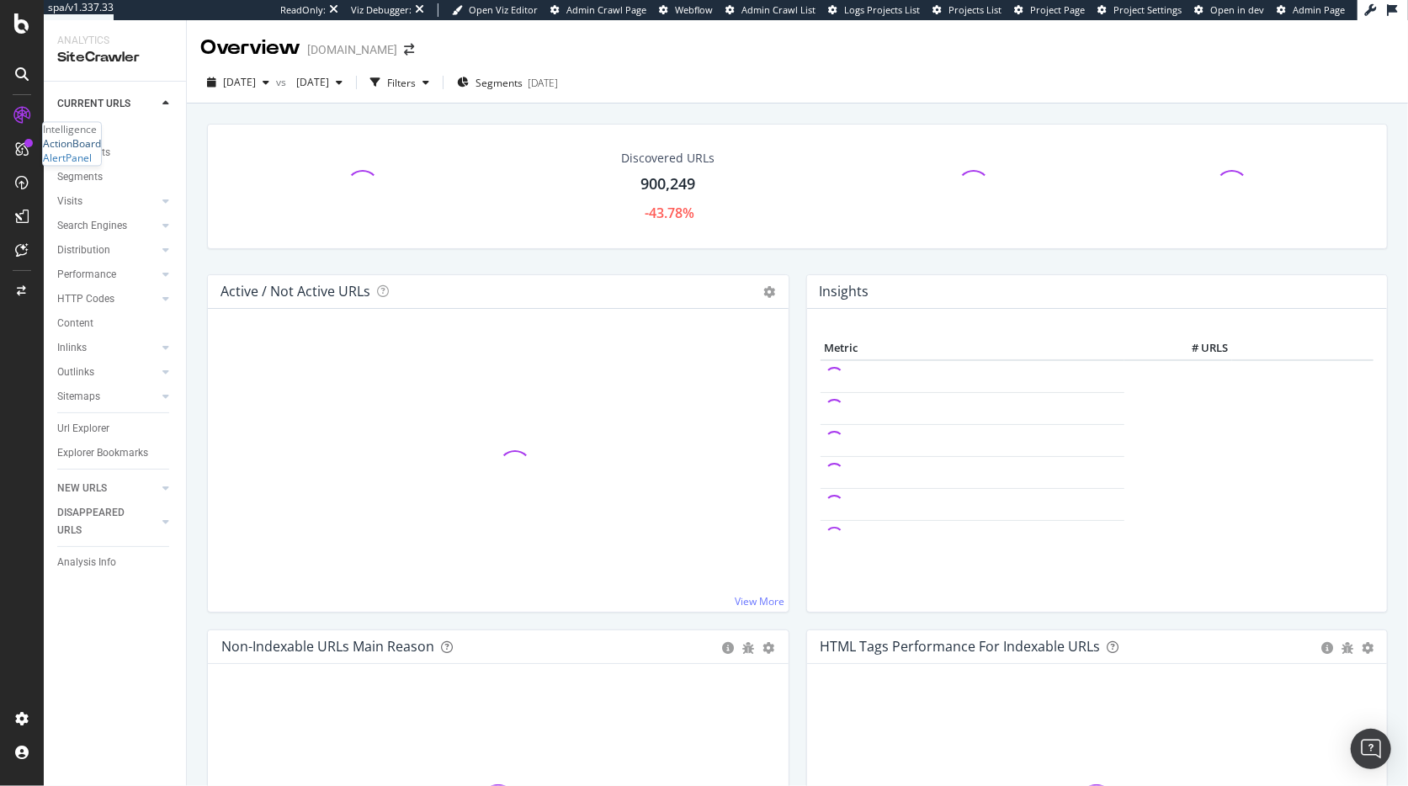
click at [82, 151] on div "ActionBoard" at bounding box center [72, 144] width 58 height 14
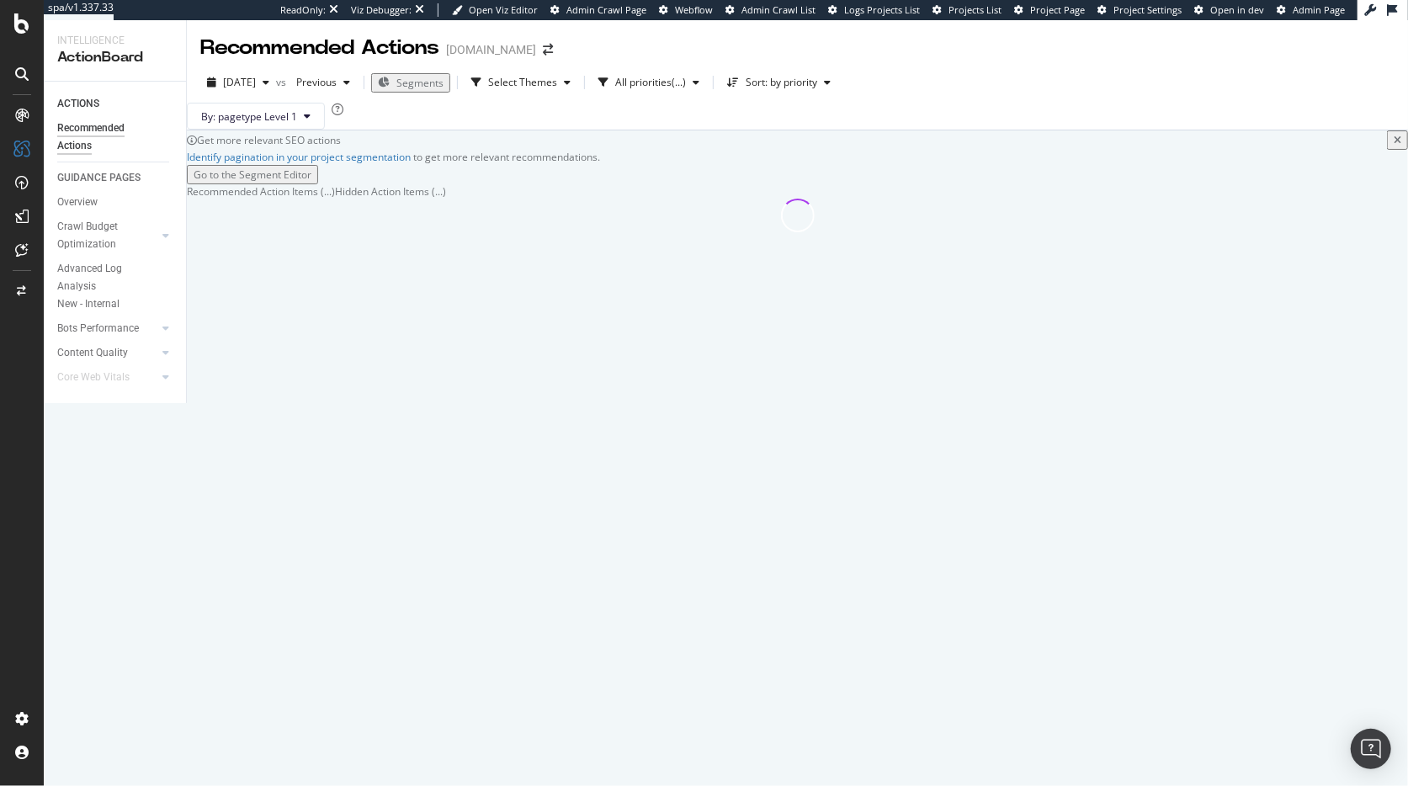
click at [528, 232] on div "Get more relevant SEO actions Identify pagination in your project segmentation …" at bounding box center [797, 181] width 1221 height 102
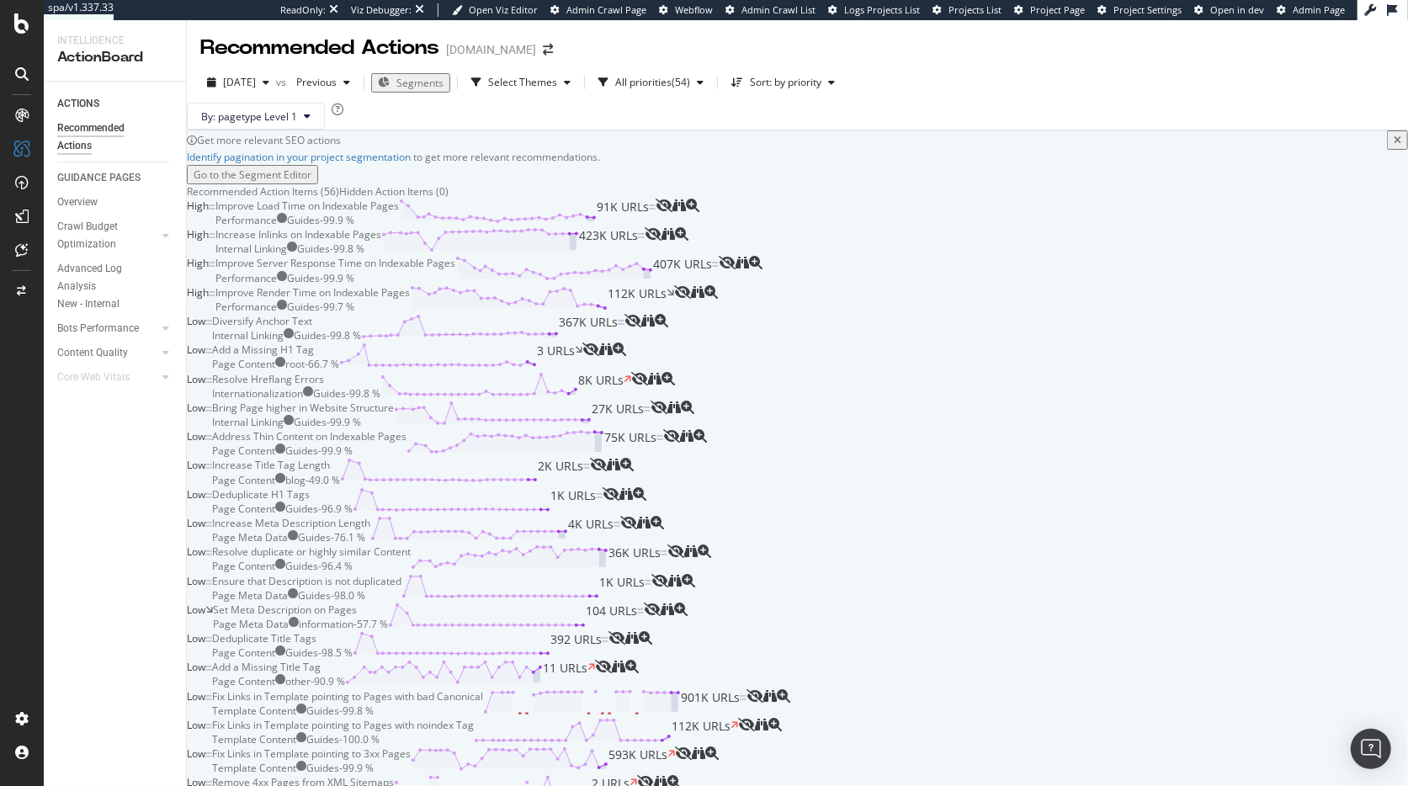
scroll to position [3081, 0]
click at [93, 132] on div "SiteCrawler" at bounding box center [70, 125] width 55 height 14
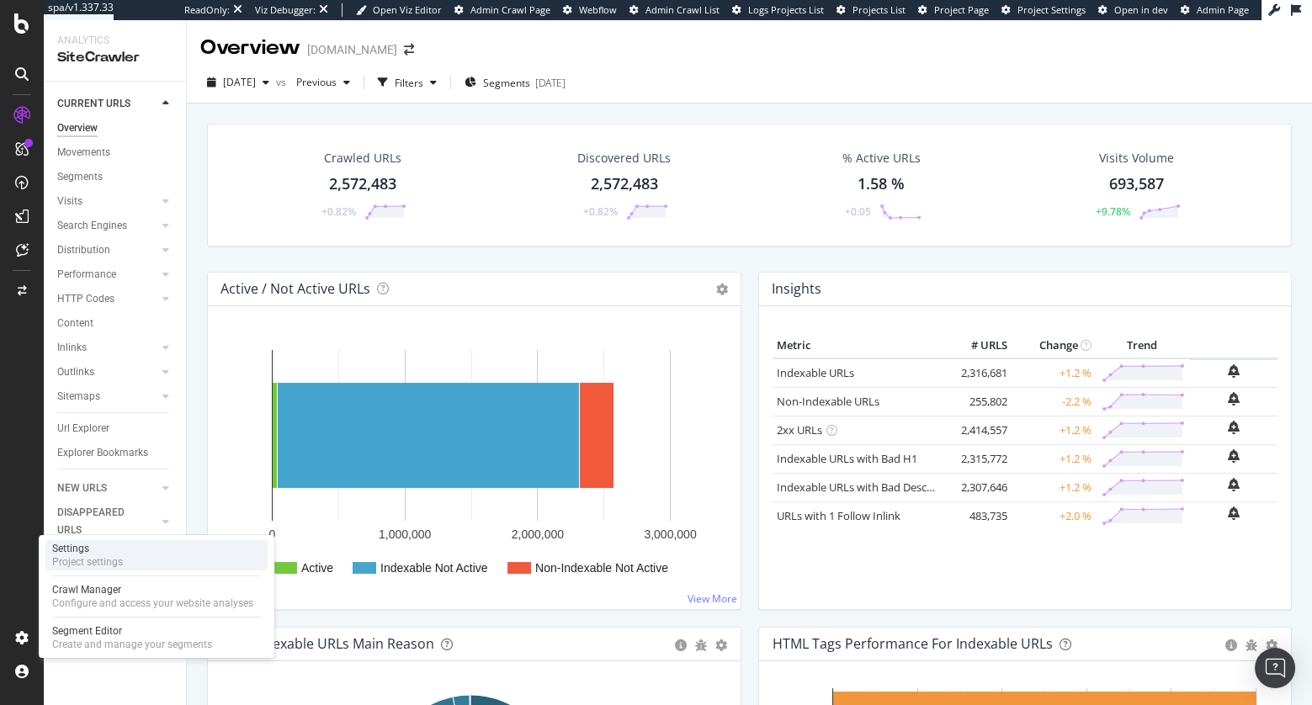
click at [131, 553] on div "Settings Project settings" at bounding box center [156, 555] width 222 height 30
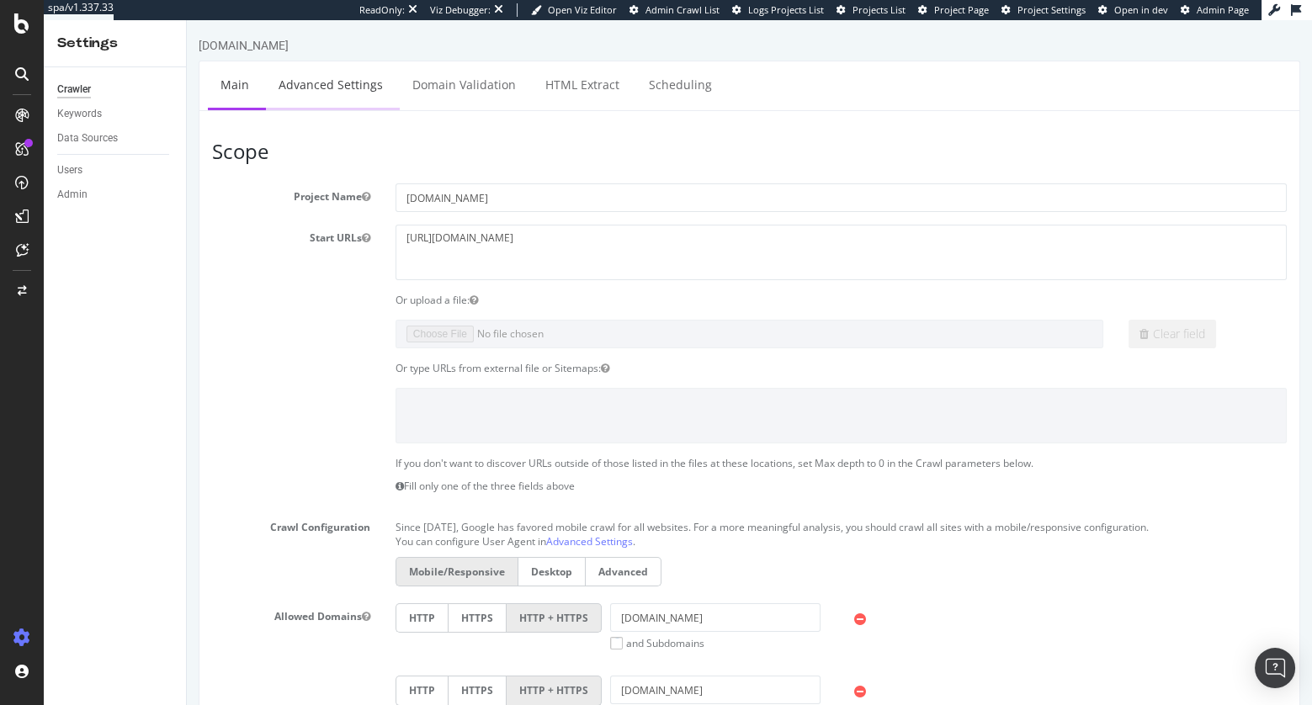
click at [342, 82] on link "Advanced Settings" at bounding box center [331, 84] width 130 height 46
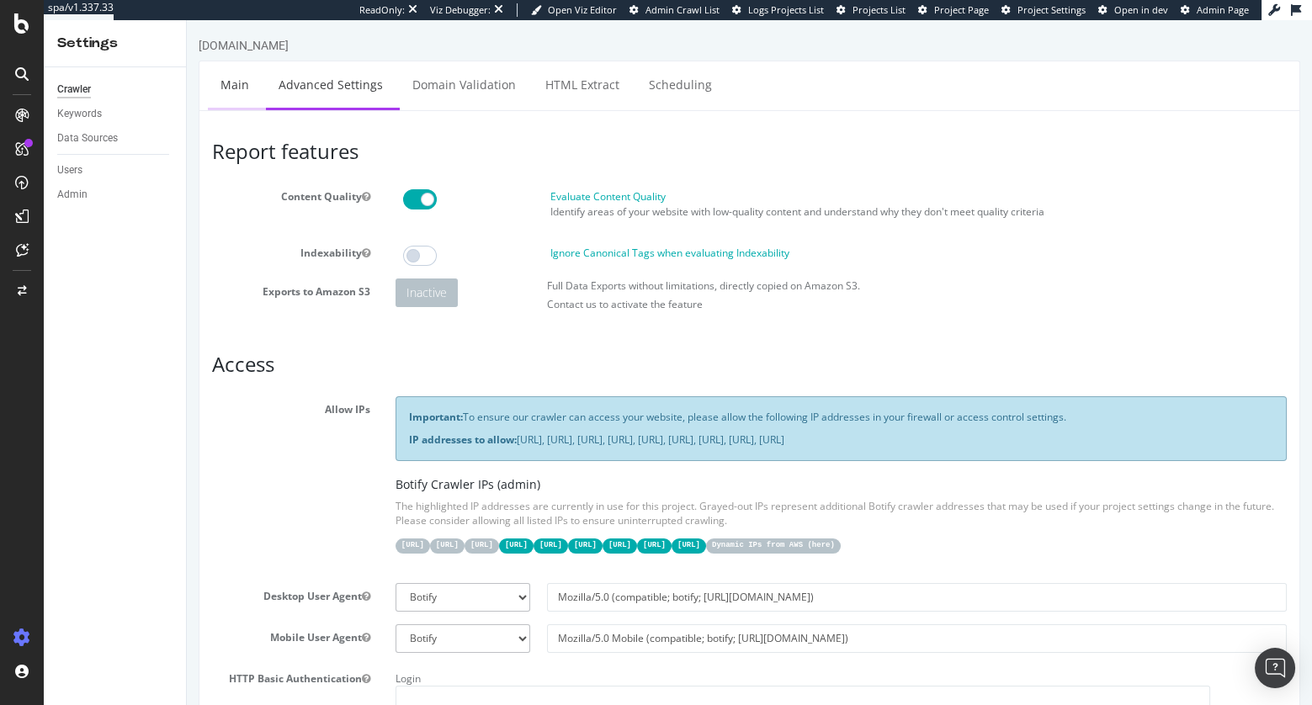
click at [226, 88] on link "Main" at bounding box center [235, 84] width 54 height 46
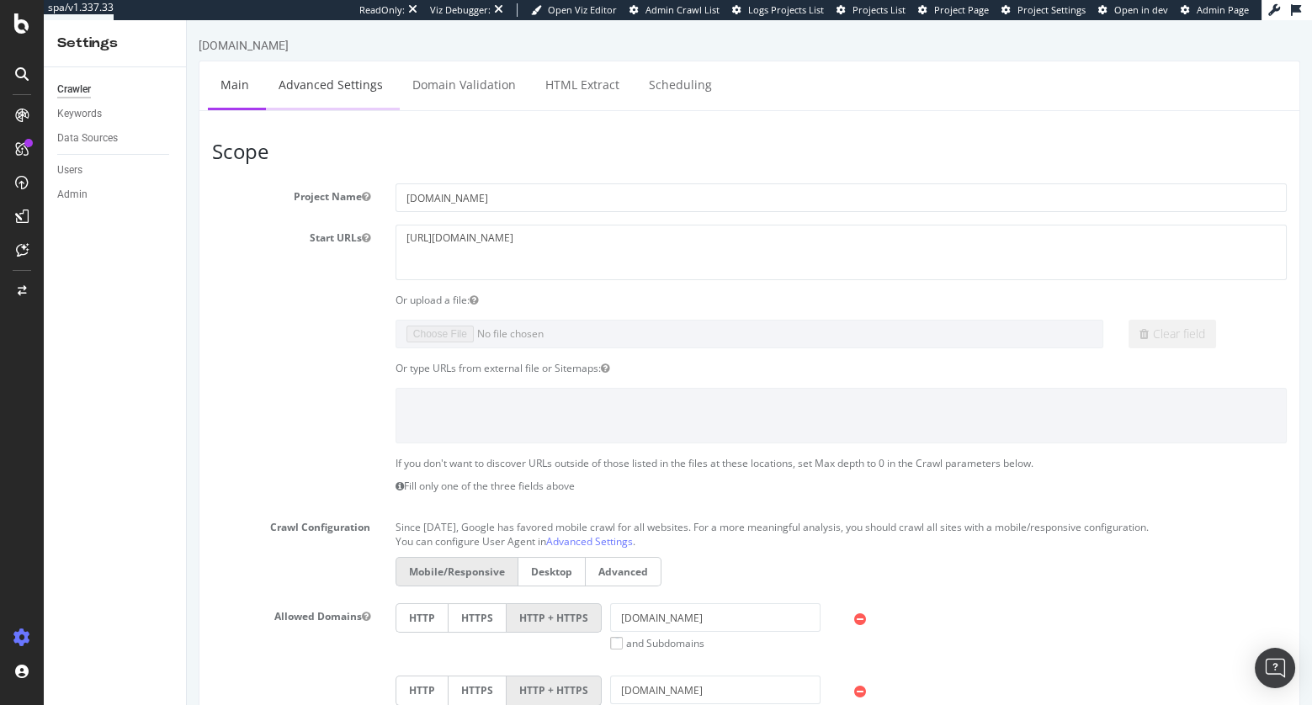
click at [311, 81] on link "Advanced Settings" at bounding box center [331, 84] width 130 height 46
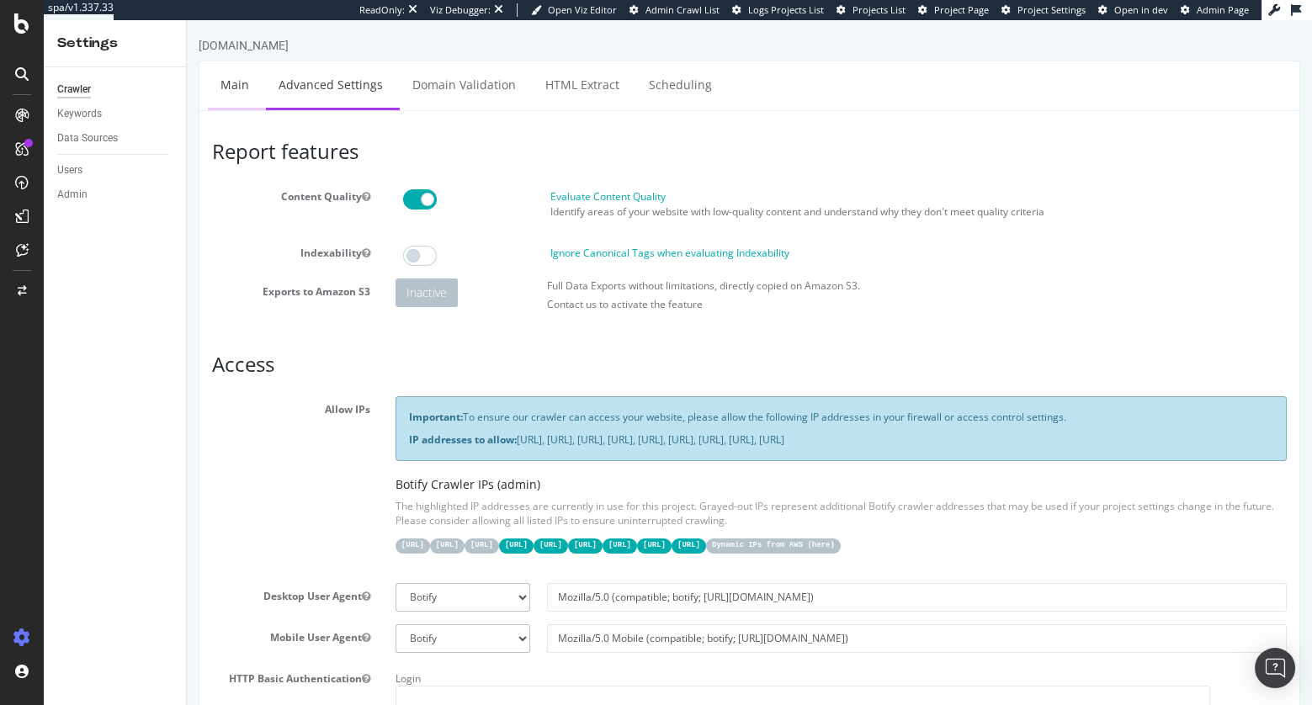
click at [247, 89] on link "Main" at bounding box center [235, 84] width 54 height 46
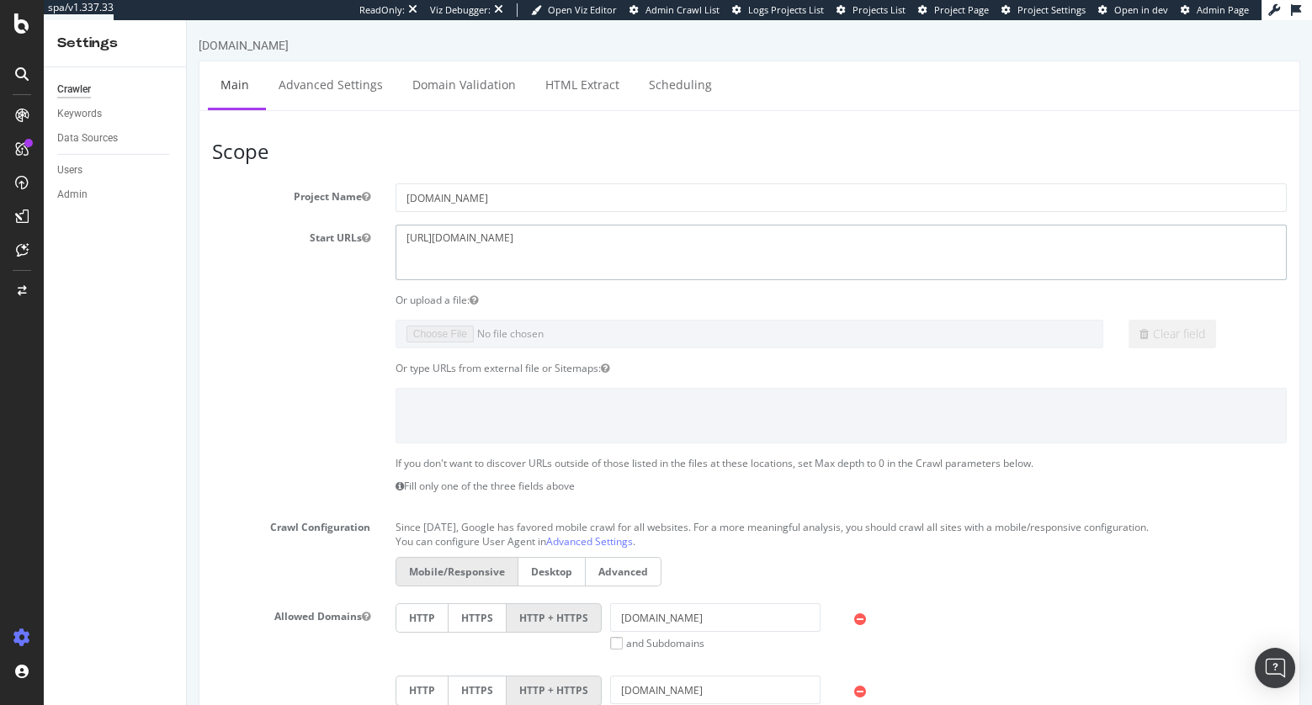
click at [517, 236] on textarea "https://www.selfridges.com/" at bounding box center [841, 252] width 891 height 55
paste textarea "GB/en/"
type textarea "https://www.selfridges.com/GB/en/"
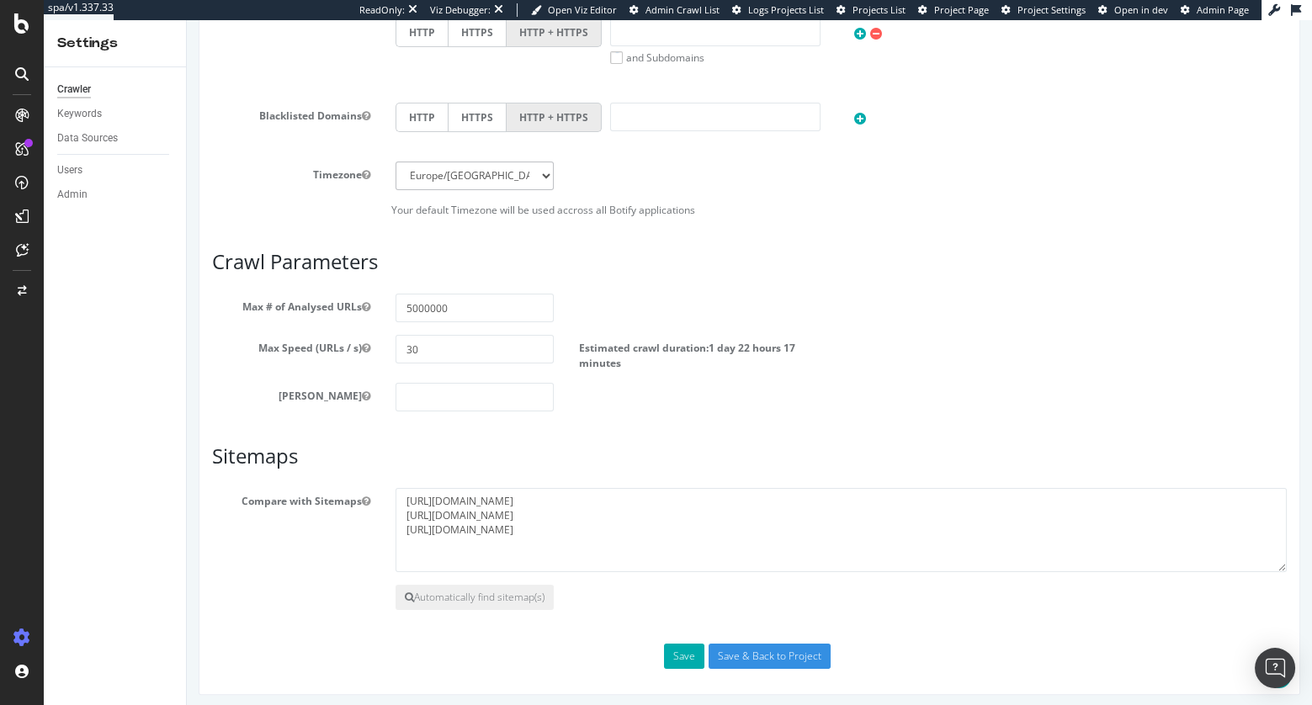
scroll to position [799, 0]
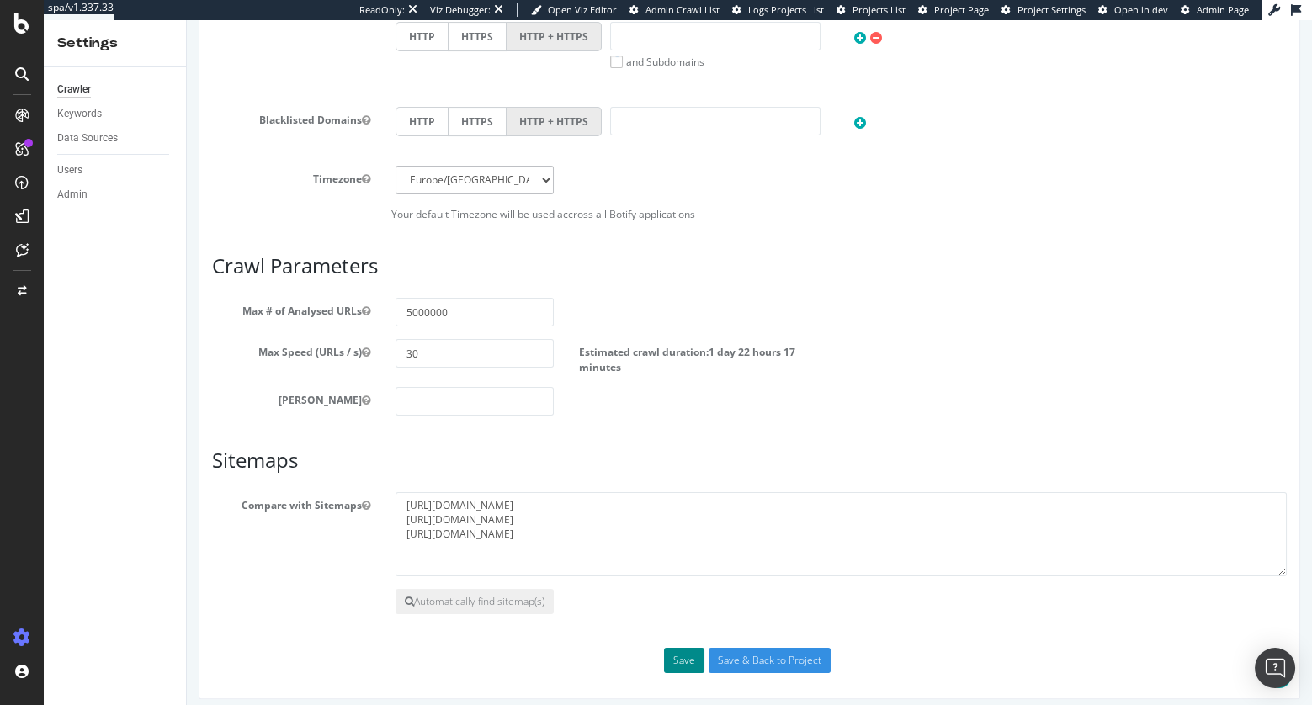
click at [679, 651] on button "Save" at bounding box center [684, 660] width 40 height 25
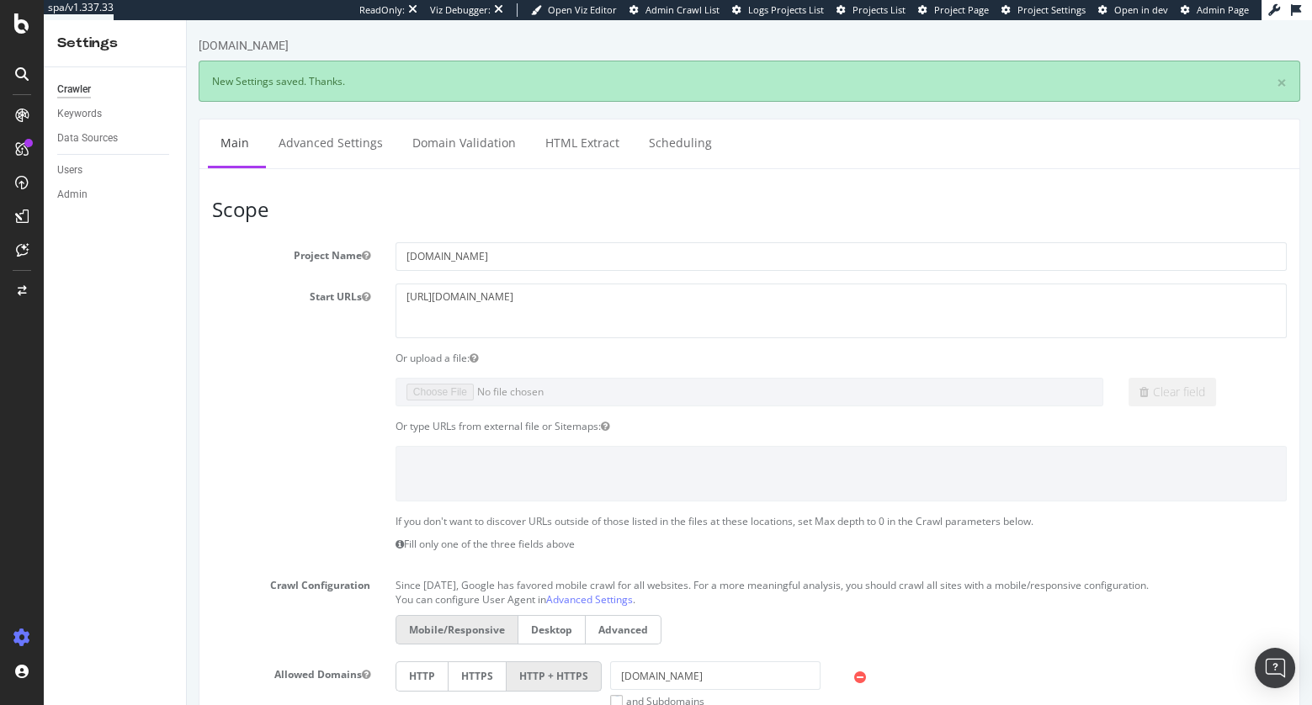
scroll to position [0, 0]
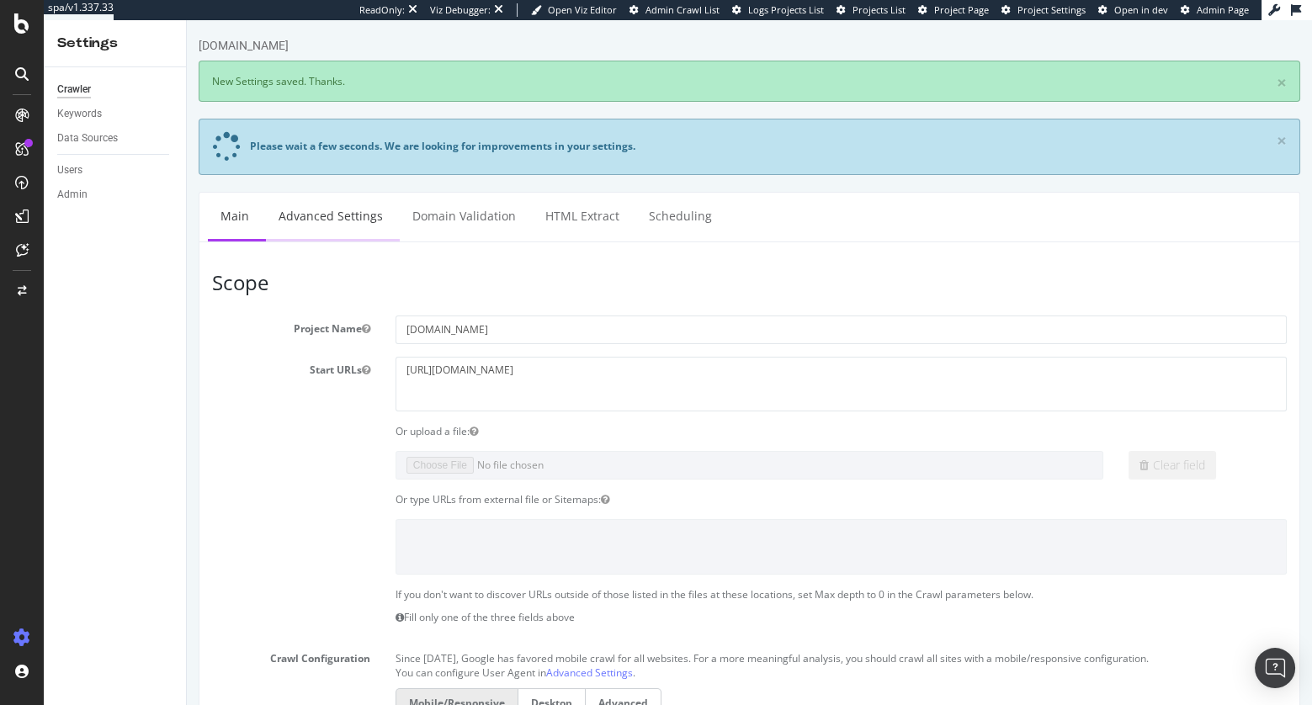
click at [315, 211] on link "Advanced Settings" at bounding box center [331, 216] width 130 height 46
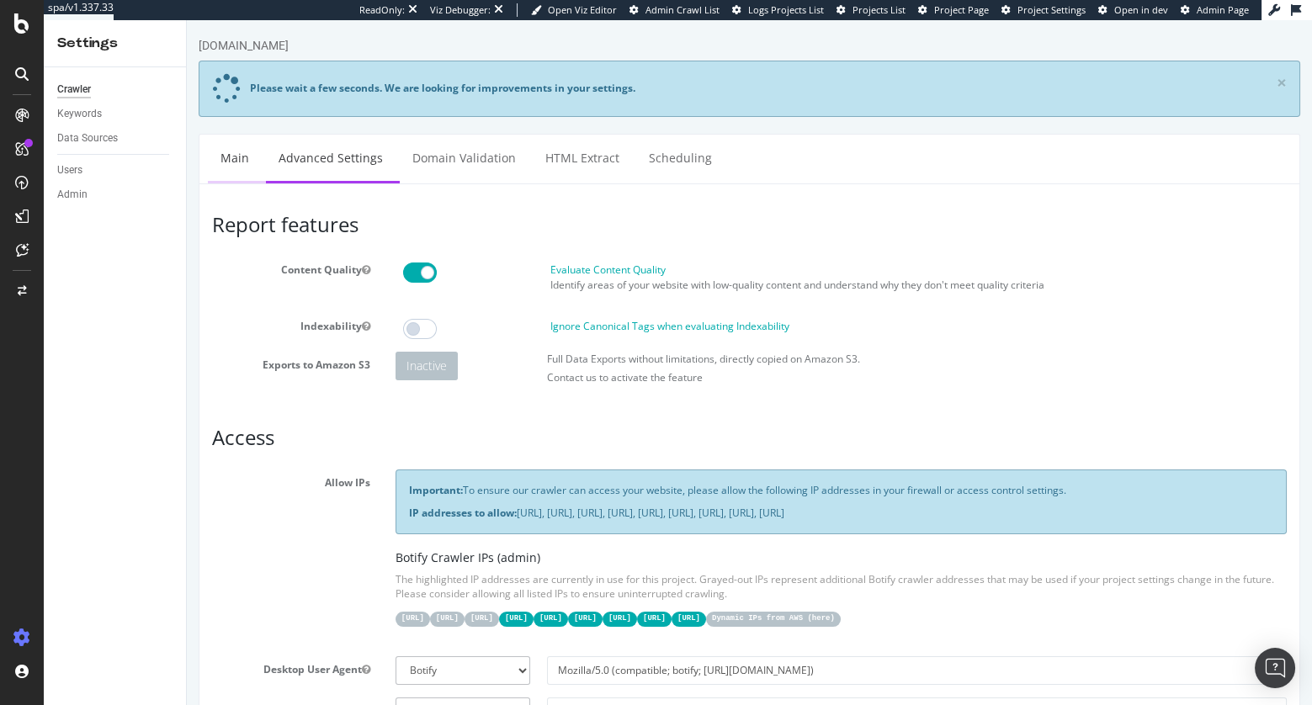
click at [226, 159] on link "Main" at bounding box center [235, 158] width 54 height 46
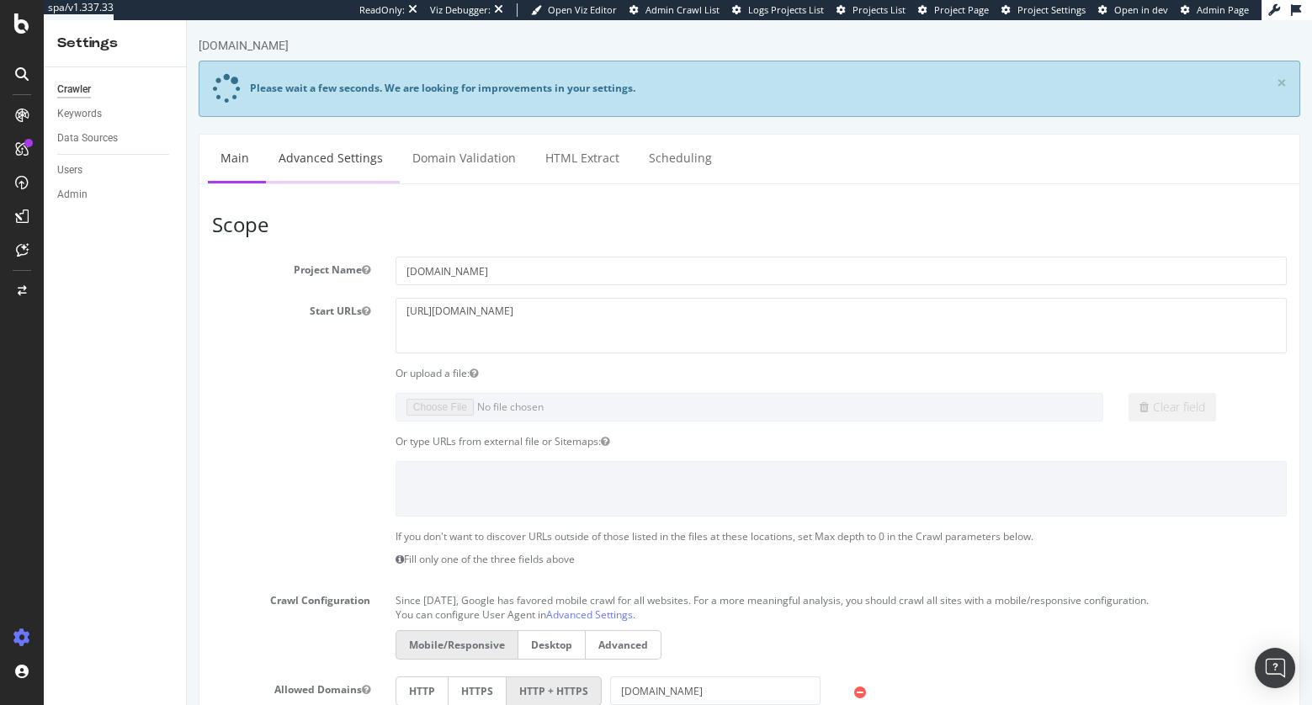
click at [305, 157] on link "Advanced Settings" at bounding box center [331, 158] width 130 height 46
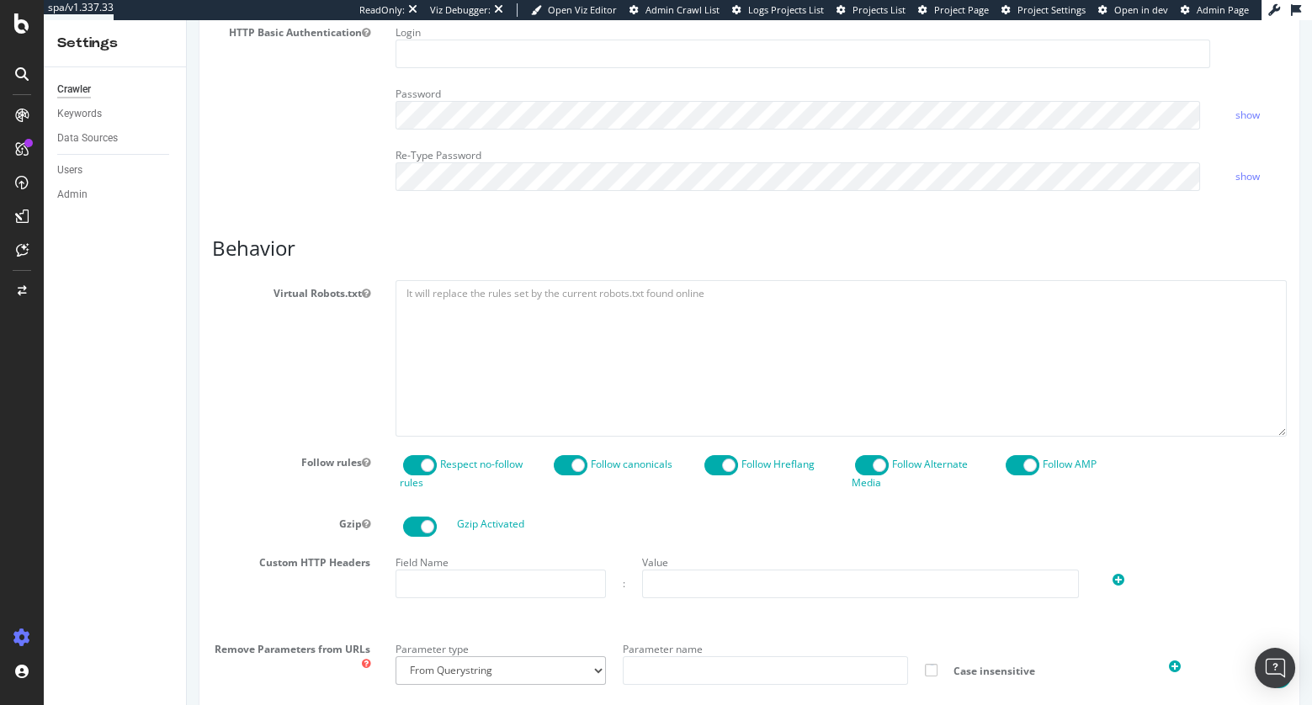
scroll to position [646, 0]
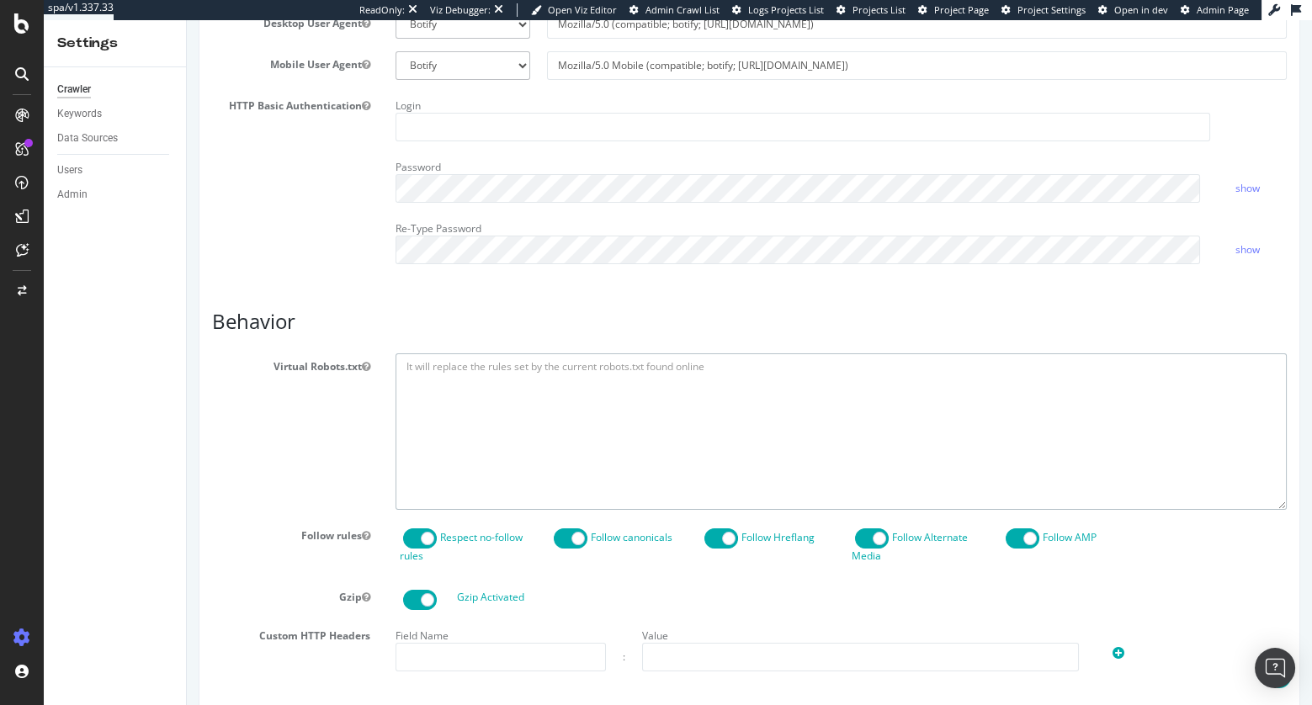
click at [516, 364] on textarea at bounding box center [841, 431] width 891 height 156
paste textarea "User-agent: * Disallow: /* Allow: /GB/en/ User-agent: * # Faceted Navigation Di…"
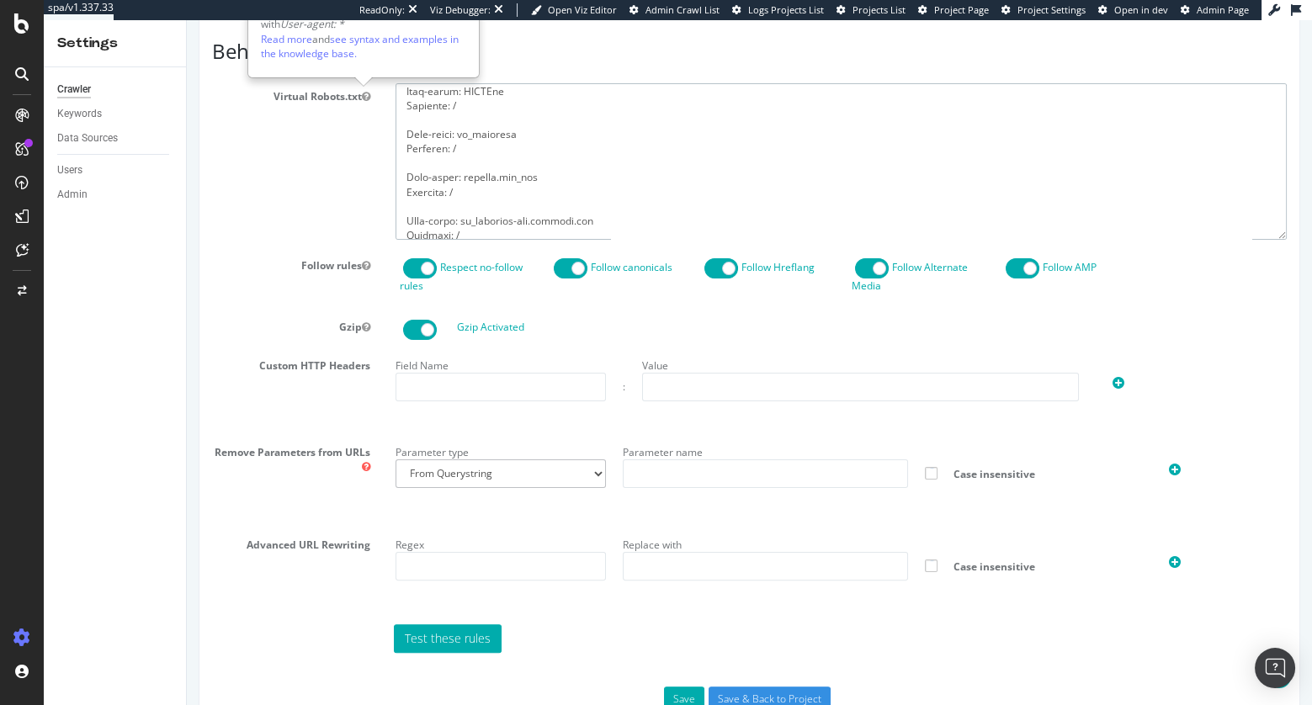
scroll to position [960, 0]
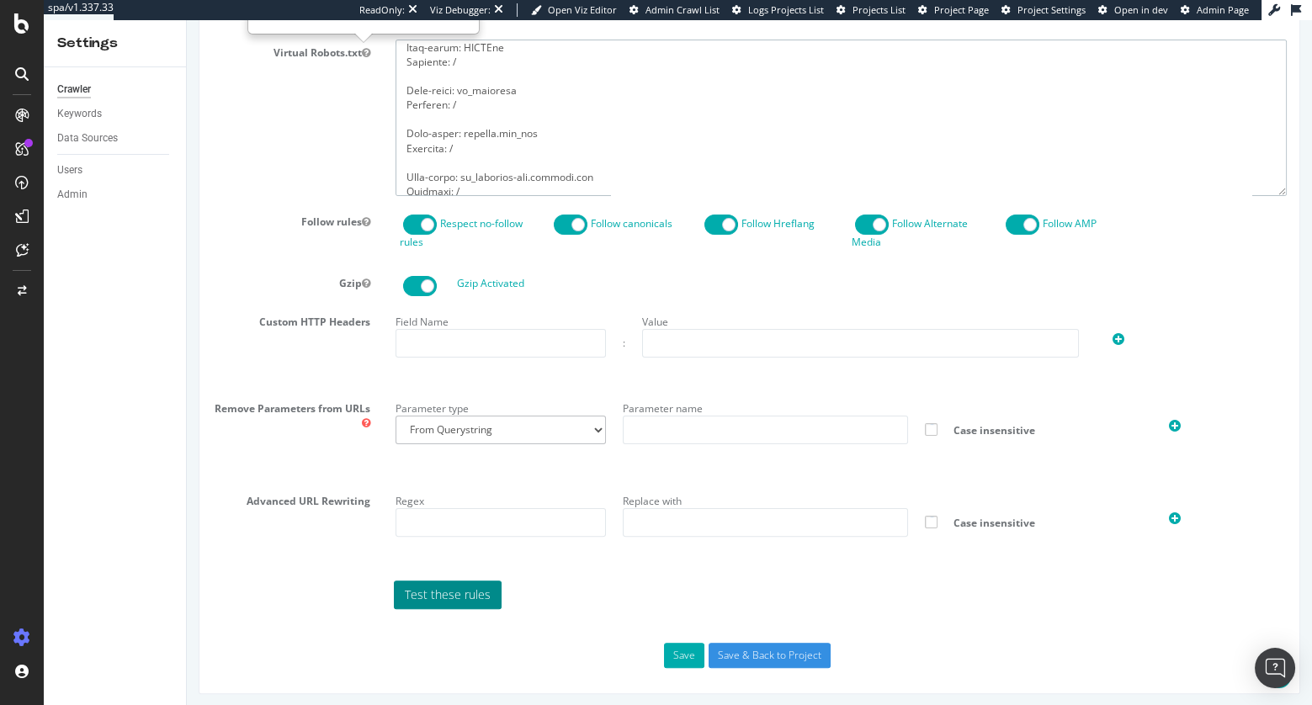
type textarea "User-agent: * Disallow: /* Allow: /GB/en/ User-agent: * # Faceted Navigation Di…"
click at [443, 586] on link "Test these rules" at bounding box center [448, 595] width 108 height 29
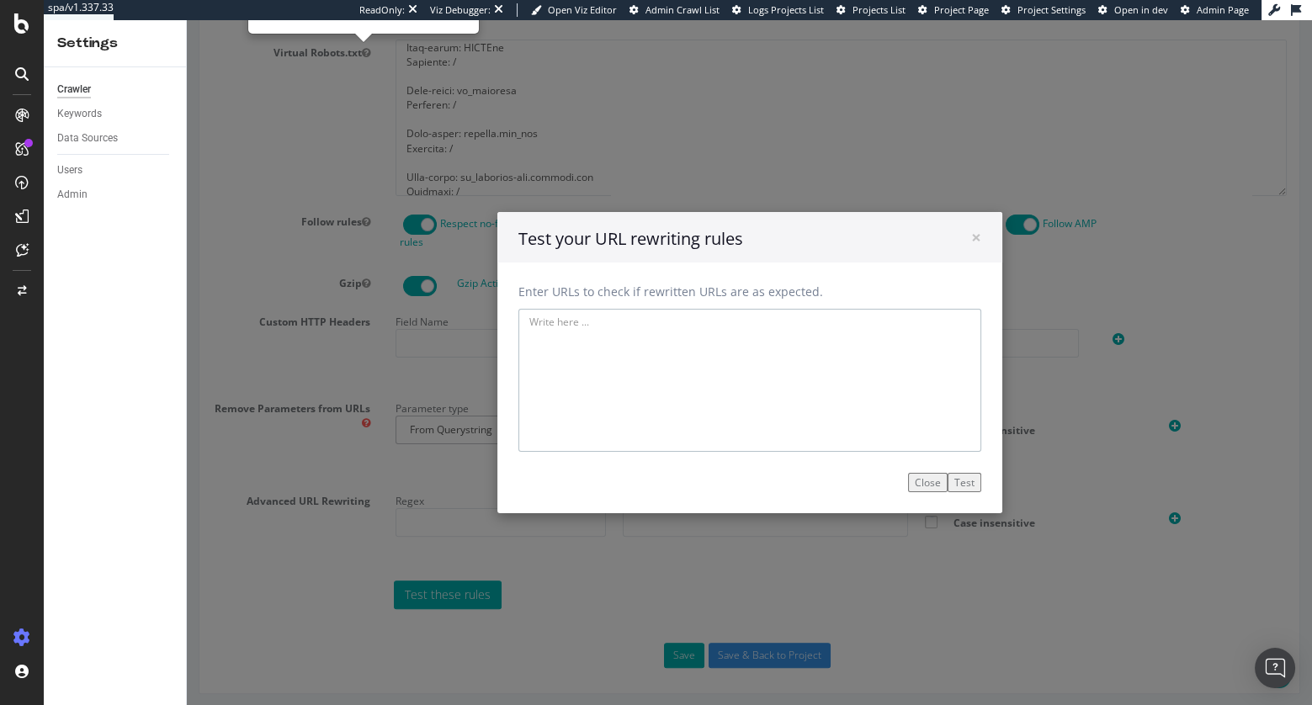
click at [644, 390] on textarea at bounding box center [749, 380] width 463 height 143
click at [603, 378] on textarea at bounding box center [749, 380] width 463 height 143
paste textarea "https://www.selfridges.com/US/en/cat/womens/clothing/dresses/"
type textarea "https://www.selfridges.com/US/en/cat/womens/clothing/dresses/"
click at [954, 483] on button "Test" at bounding box center [965, 482] width 34 height 19
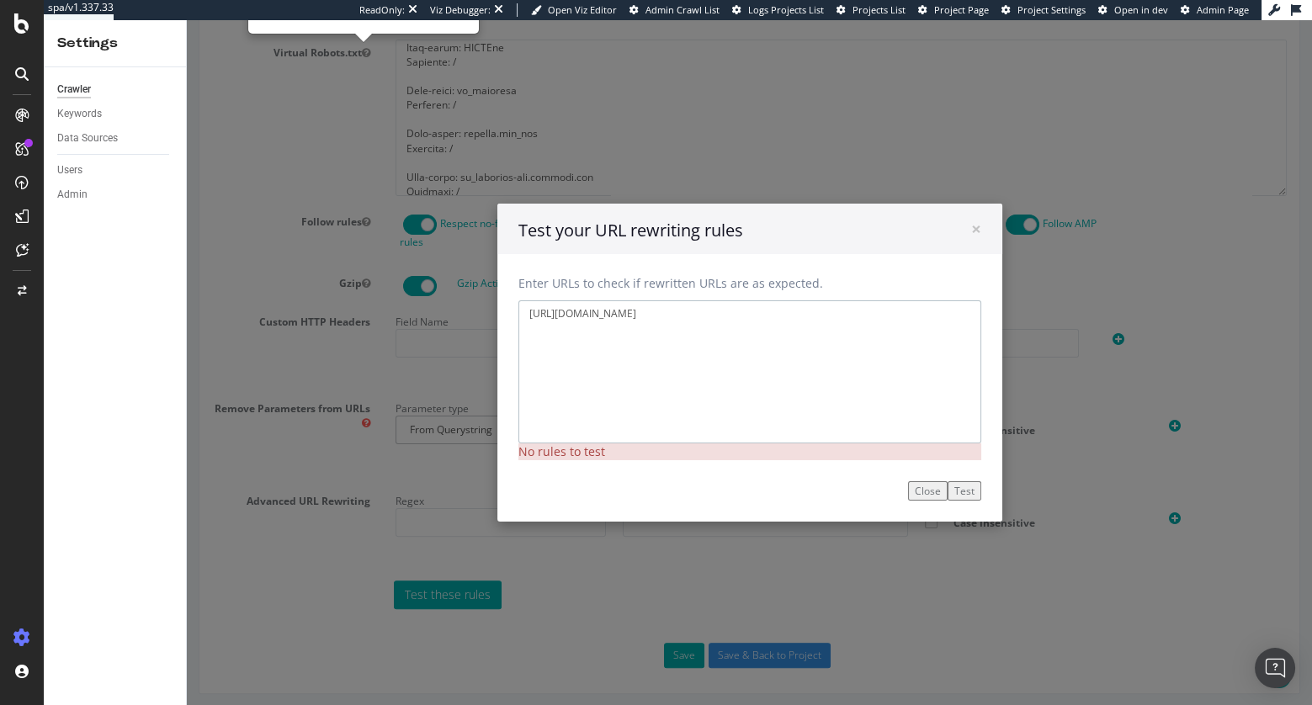
click at [846, 382] on textarea "https://www.selfridges.com/US/en/cat/womens/clothing/dresses/" at bounding box center [749, 371] width 463 height 143
click at [971, 226] on span "×" at bounding box center [976, 229] width 10 height 24
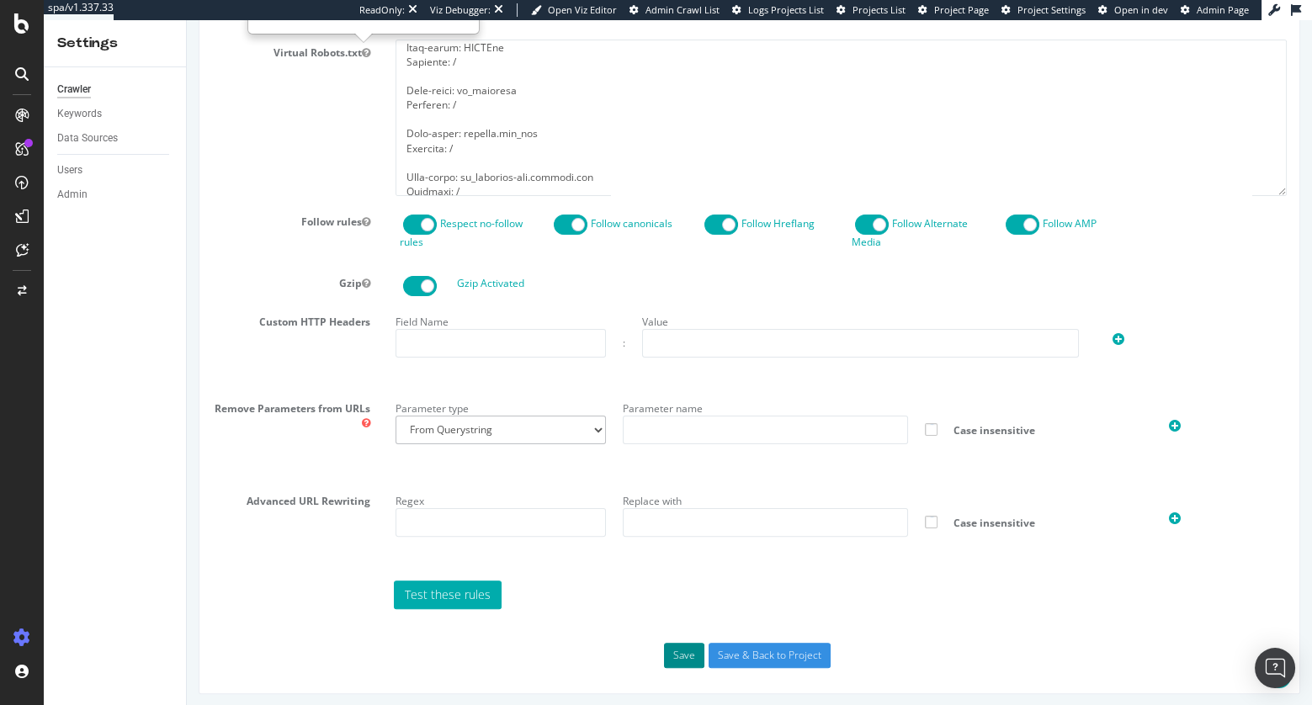
click at [672, 644] on button "Save" at bounding box center [684, 655] width 40 height 25
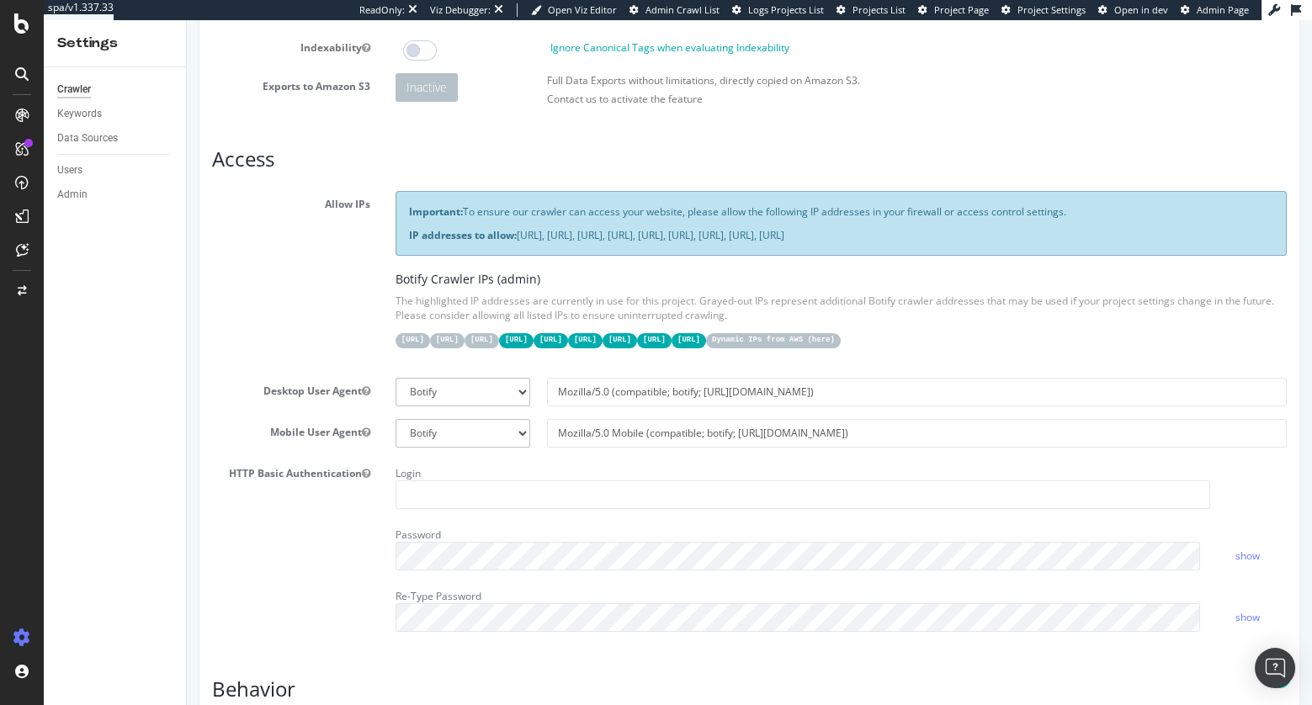
scroll to position [0, 0]
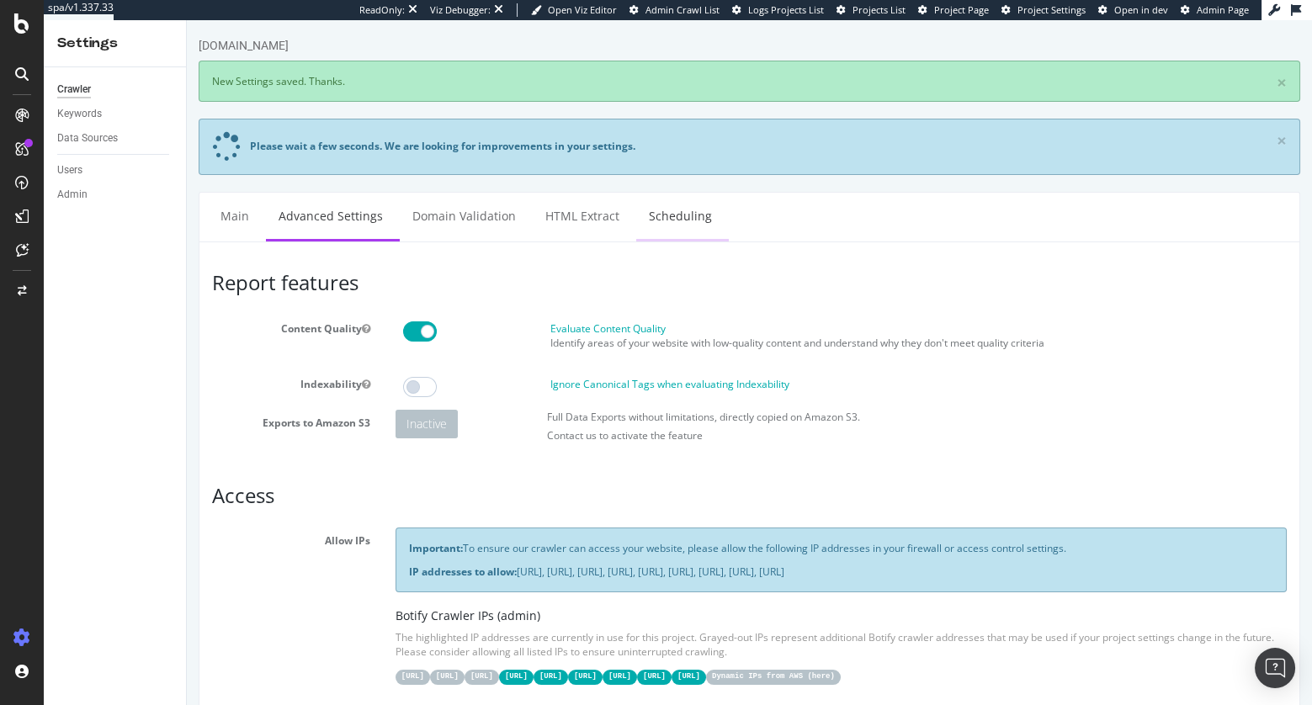
click at [660, 214] on link "Scheduling" at bounding box center [680, 216] width 88 height 46
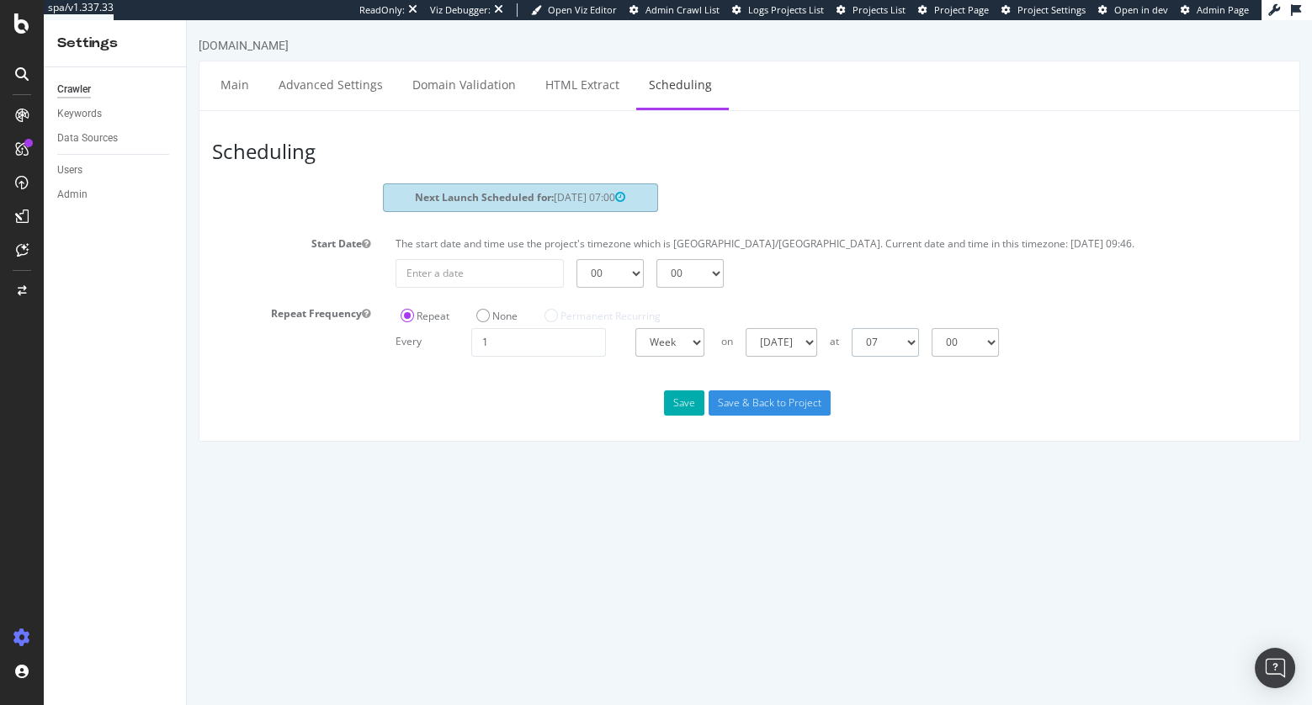
click at [910, 344] on select "00 01 02 03 04 05 06 07 08 09 10 11 12 13 14 15 16 17 18 19 20 21 22 23" at bounding box center [885, 342] width 67 height 29
select select "23"
click at [852, 328] on select "00 01 02 03 04 05 06 07 08 09 10 11 12 13 14 15 16 17 18 19 20 21 22 23" at bounding box center [885, 342] width 67 height 29
click at [670, 410] on button "Save" at bounding box center [684, 402] width 40 height 25
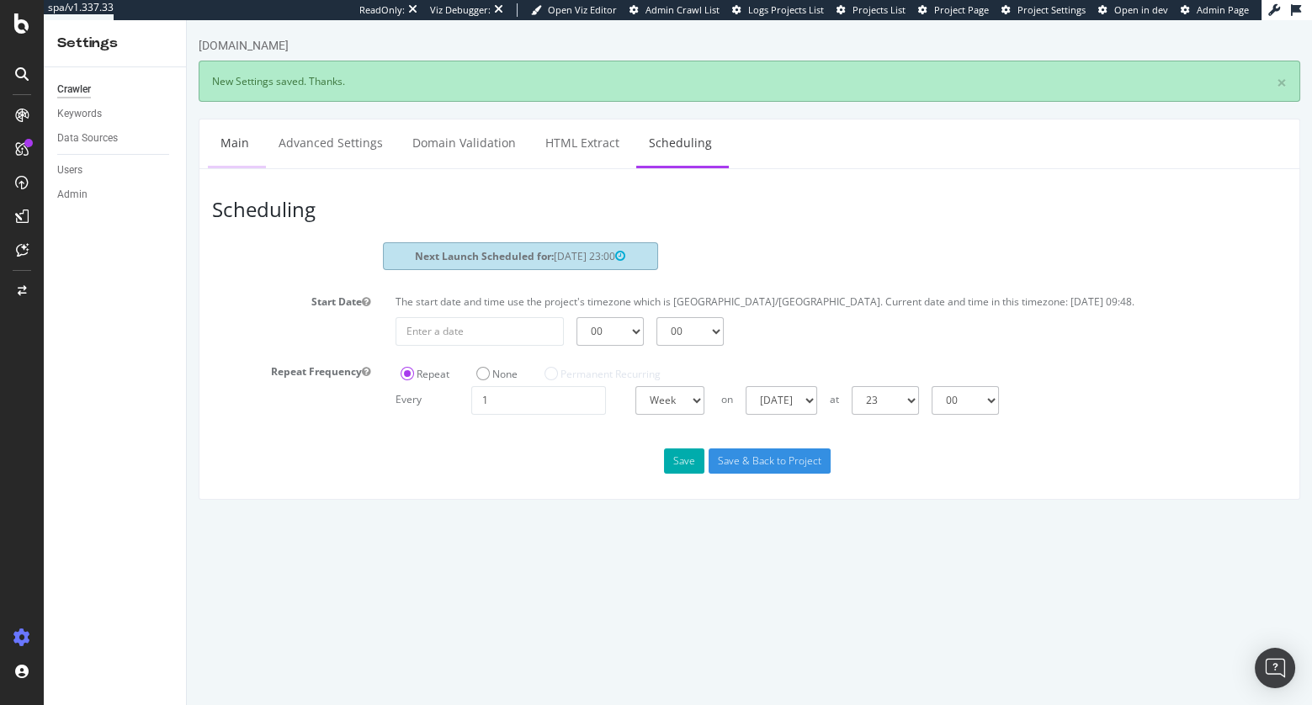
click at [232, 132] on link "Main" at bounding box center [235, 142] width 54 height 46
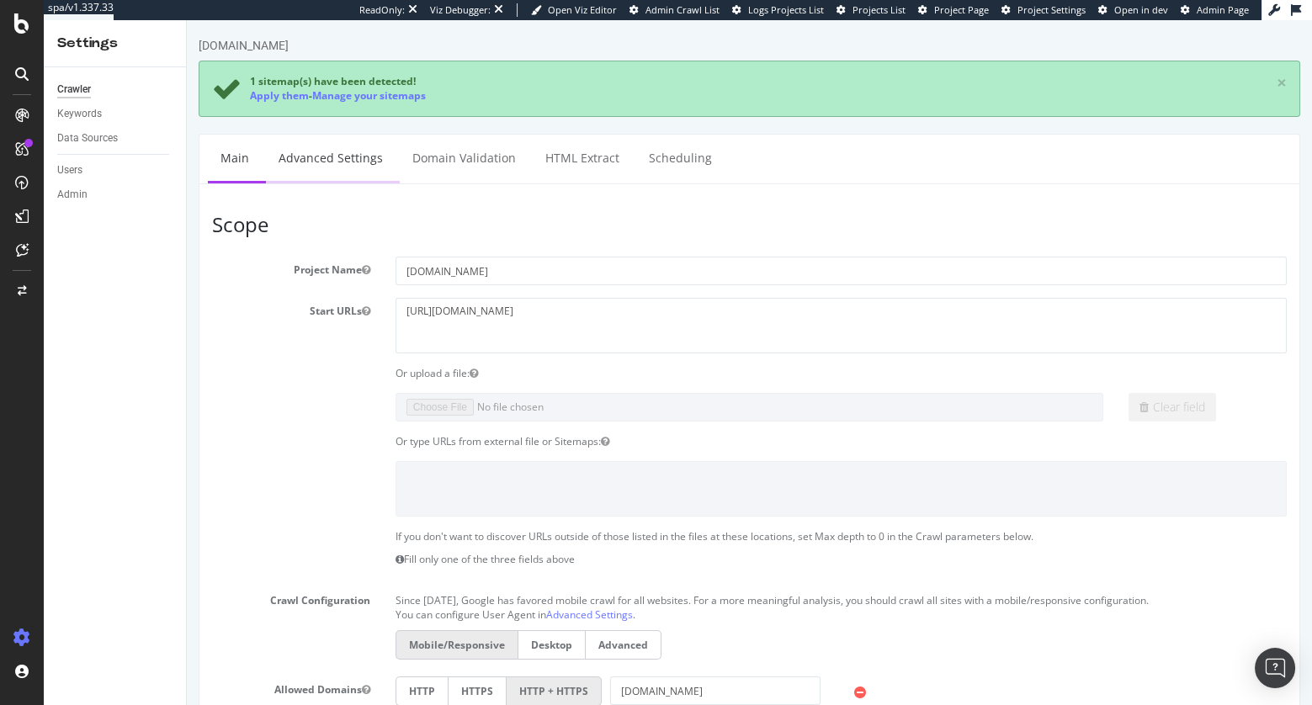
click at [321, 157] on link "Advanced Settings" at bounding box center [331, 158] width 130 height 46
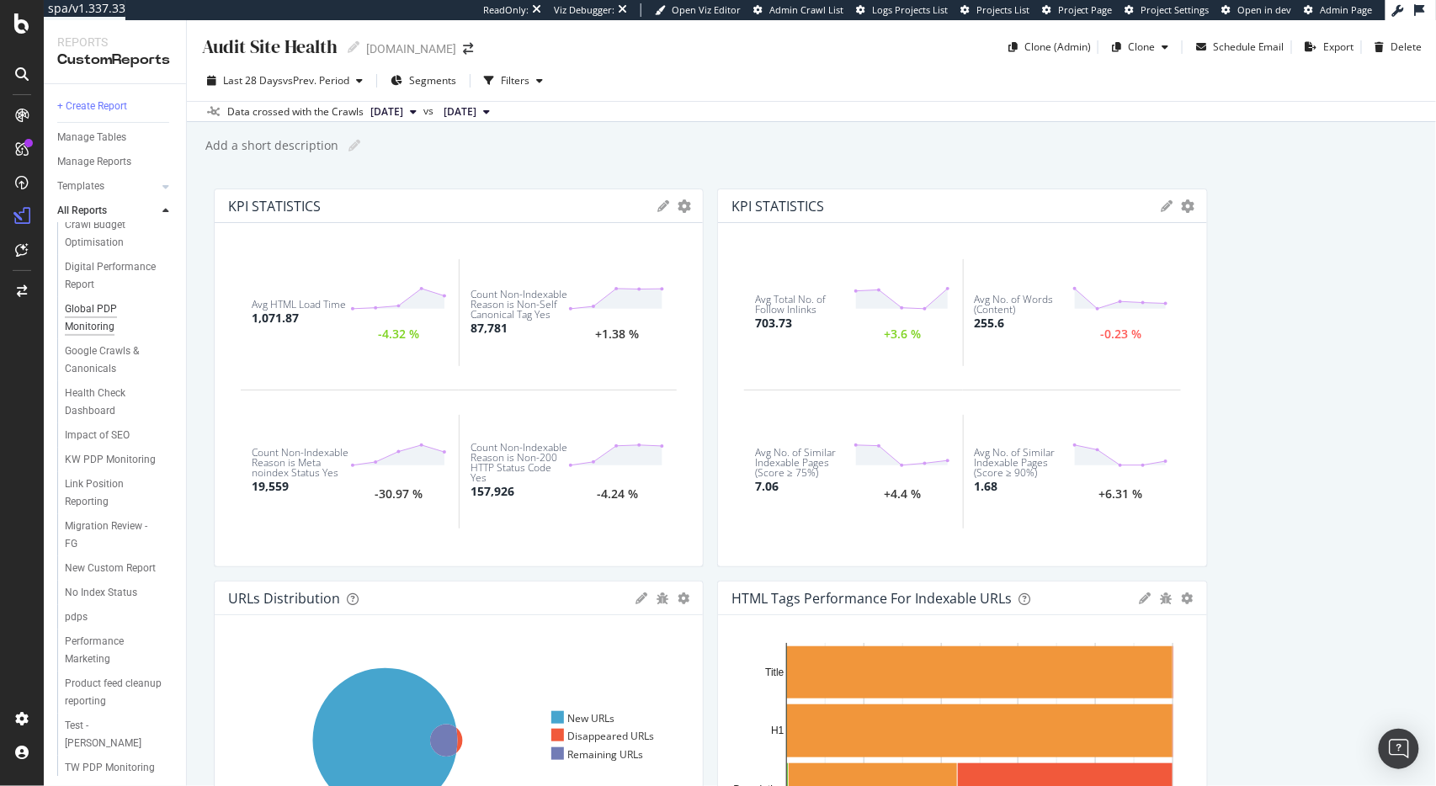
scroll to position [248, 0]
click at [79, 296] on div "Global PDP Monitoring" at bounding box center [112, 313] width 94 height 35
